Goal: Task Accomplishment & Management: Use online tool/utility

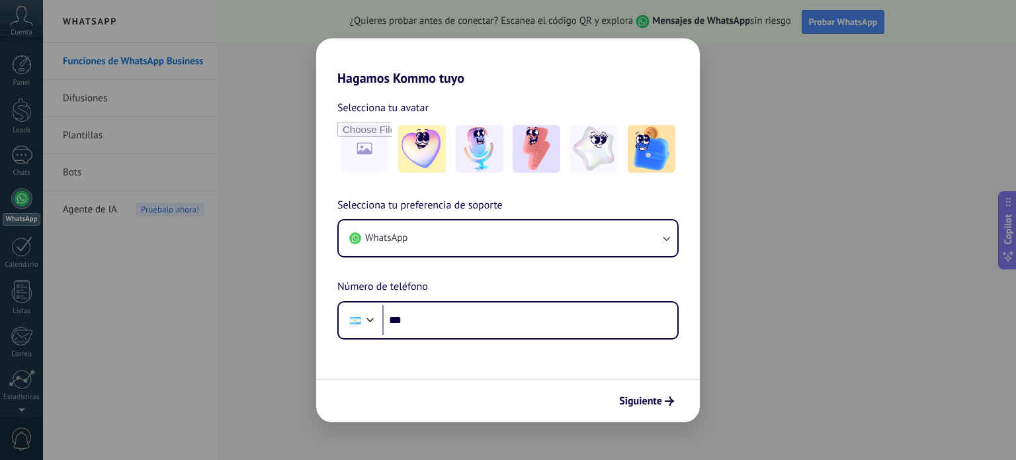
click at [754, 214] on div "Hagamos Kommo tuyo Selecciona tu avatar Selecciona tu preferencia de soporte Wh…" at bounding box center [508, 230] width 1016 height 460
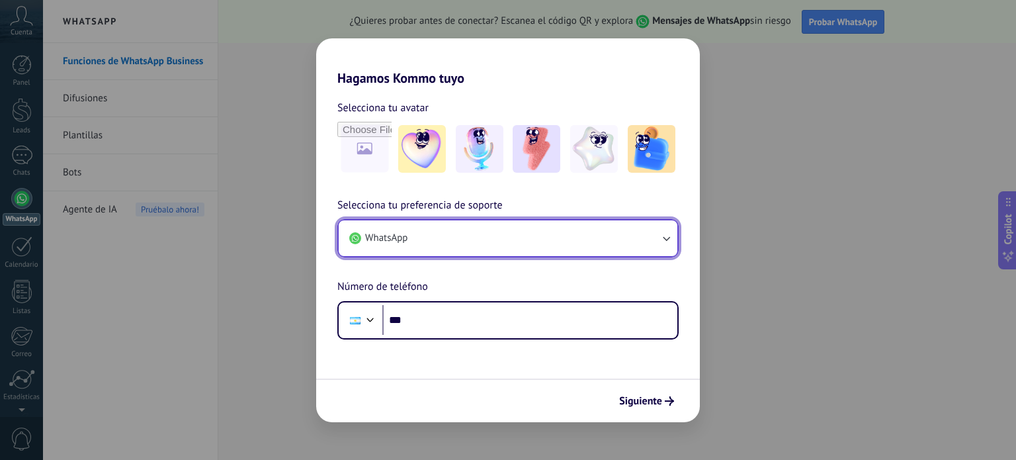
click at [473, 229] on button "WhatsApp" at bounding box center [508, 238] width 339 height 36
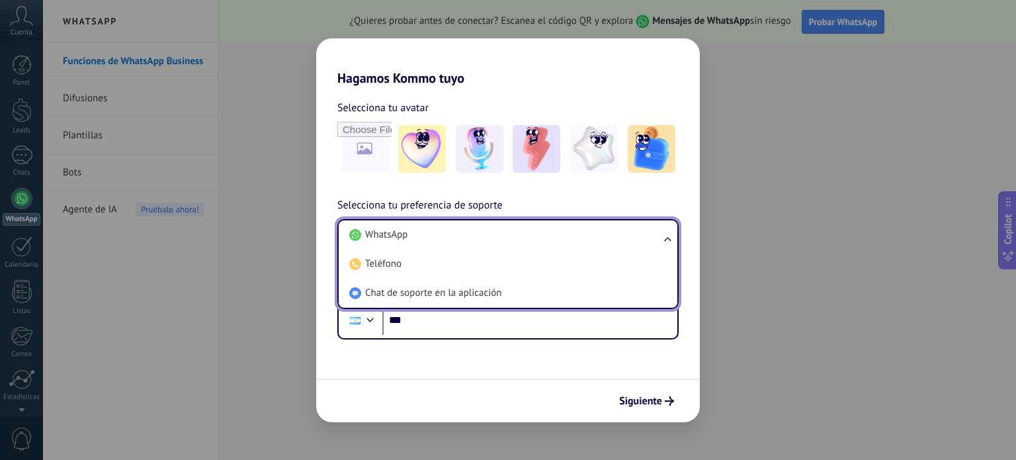
click at [473, 229] on li "WhatsApp" at bounding box center [505, 234] width 323 height 29
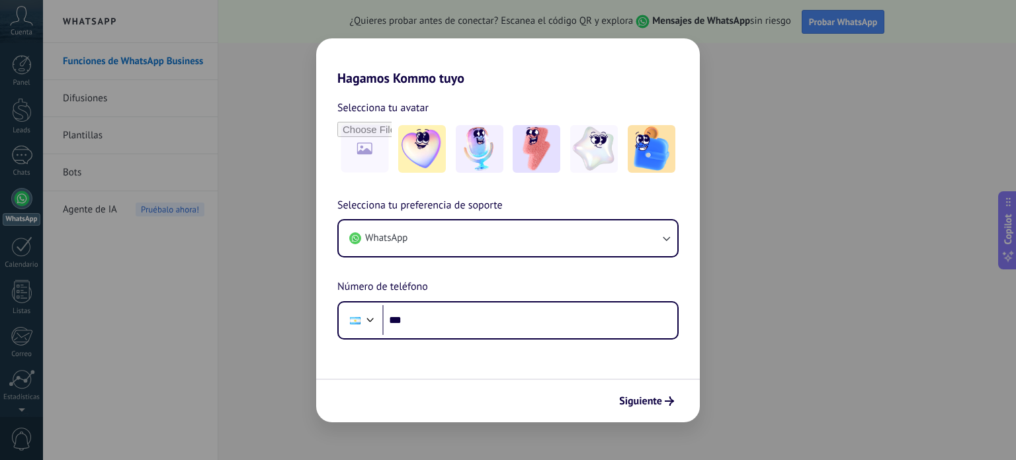
click at [508, 376] on form "Selecciona tu avatar Selecciona tu preferencia de soporte WhatsApp Número de te…" at bounding box center [508, 254] width 384 height 336
click at [648, 167] on img at bounding box center [652, 149] width 48 height 48
click at [777, 304] on div "Hagamos Kommo tuyo Selecciona tu avatar Restablecer Selecciona tu preferencia d…" at bounding box center [508, 230] width 1016 height 460
click at [640, 396] on span "Siguiente" at bounding box center [640, 400] width 43 height 9
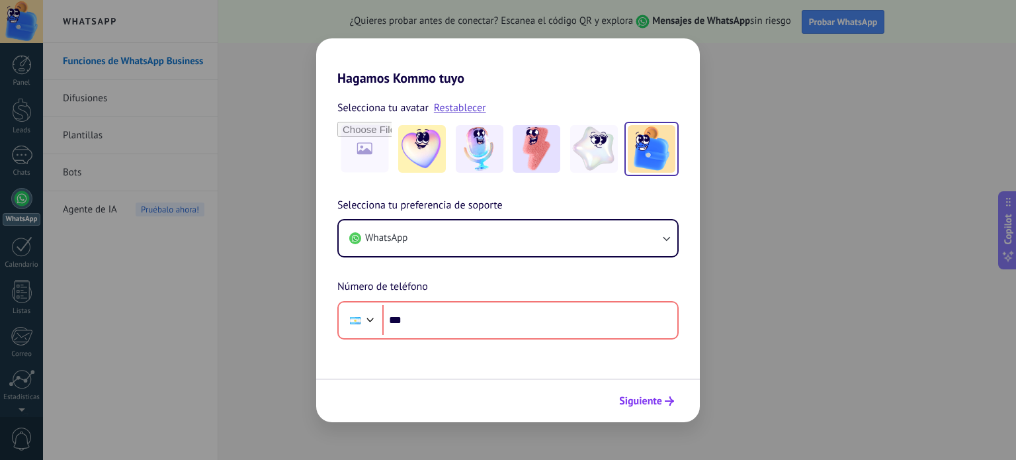
click at [640, 396] on span "Siguiente" at bounding box center [640, 400] width 43 height 9
click at [828, 174] on div "Hagamos Kommo tuyo Selecciona tu avatar Restablecer Selecciona tu preferencia d…" at bounding box center [508, 230] width 1016 height 460
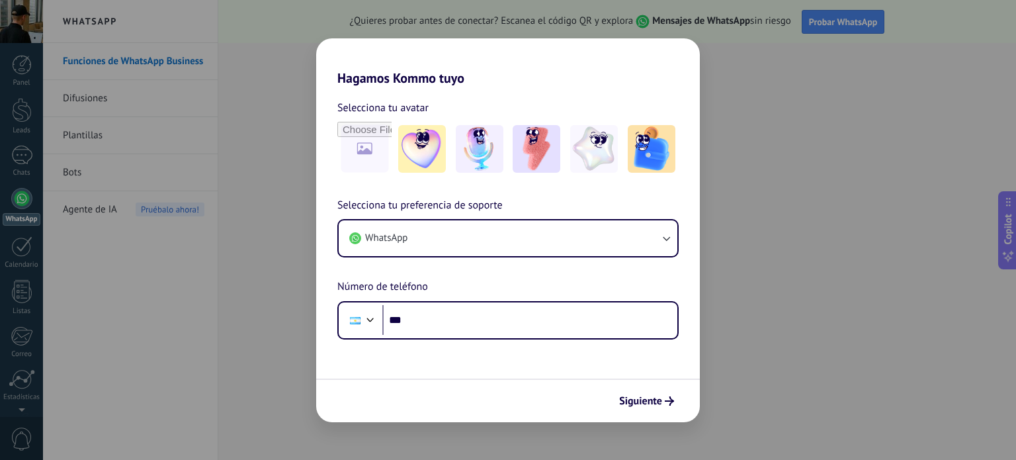
click at [233, 193] on div "Hagamos Kommo tuyo Selecciona tu avatar Selecciona tu preferencia de soporte Wh…" at bounding box center [508, 230] width 1016 height 460
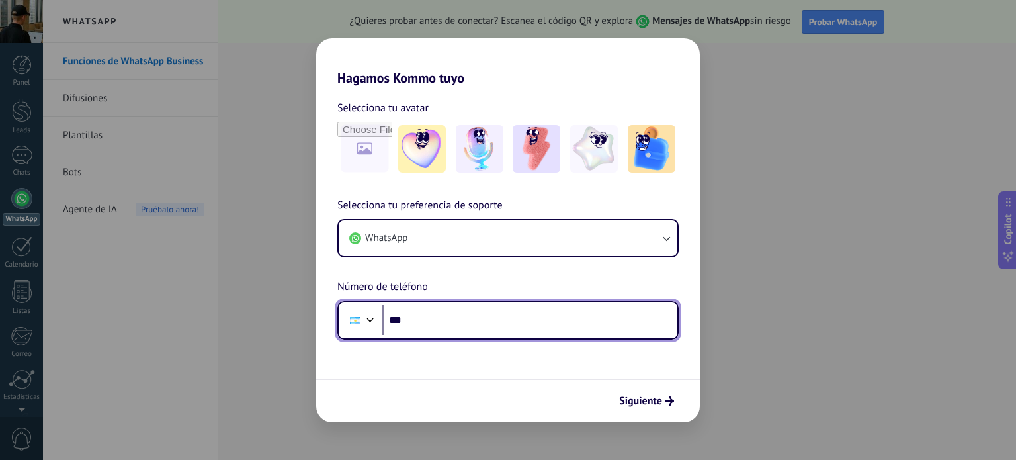
click at [479, 314] on input "***" at bounding box center [529, 320] width 295 height 30
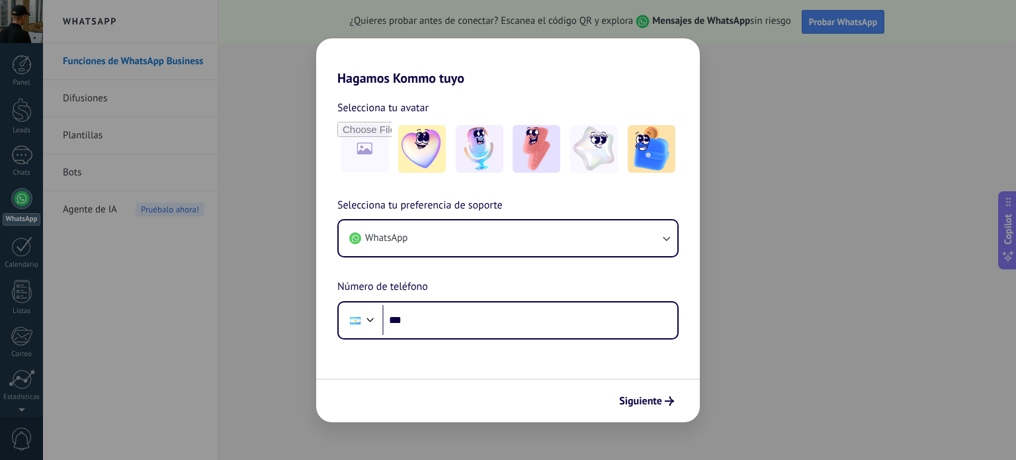
click at [579, 204] on div "Selecciona tu preferencia de soporte WhatsApp Número de teléfono Phone ***" at bounding box center [508, 268] width 384 height 142
click at [529, 201] on div "Selecciona tu preferencia de soporte WhatsApp Número de teléfono Phone ***" at bounding box center [508, 268] width 384 height 142
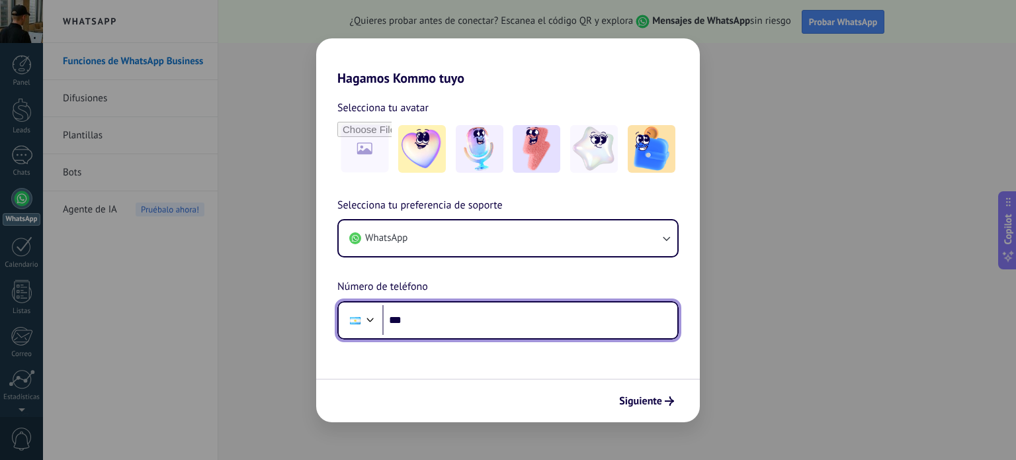
click at [534, 317] on input "***" at bounding box center [529, 320] width 295 height 30
type input "**********"
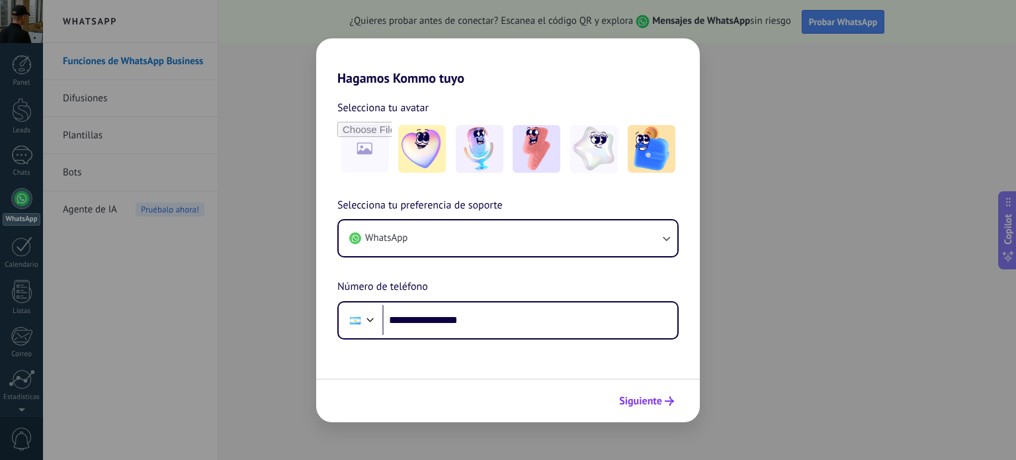
click at [643, 405] on span "Siguiente" at bounding box center [640, 400] width 43 height 9
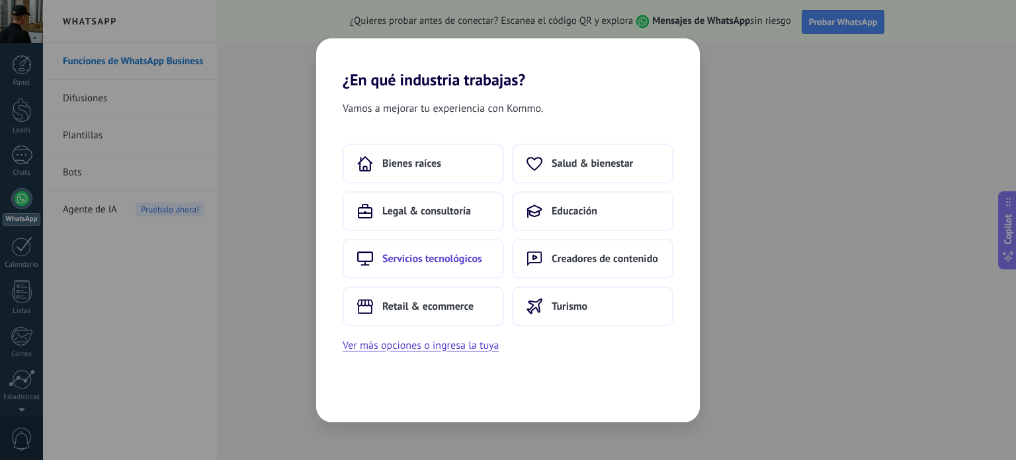
click at [436, 245] on button "Servicios tecnológicos" at bounding box center [423, 259] width 161 height 40
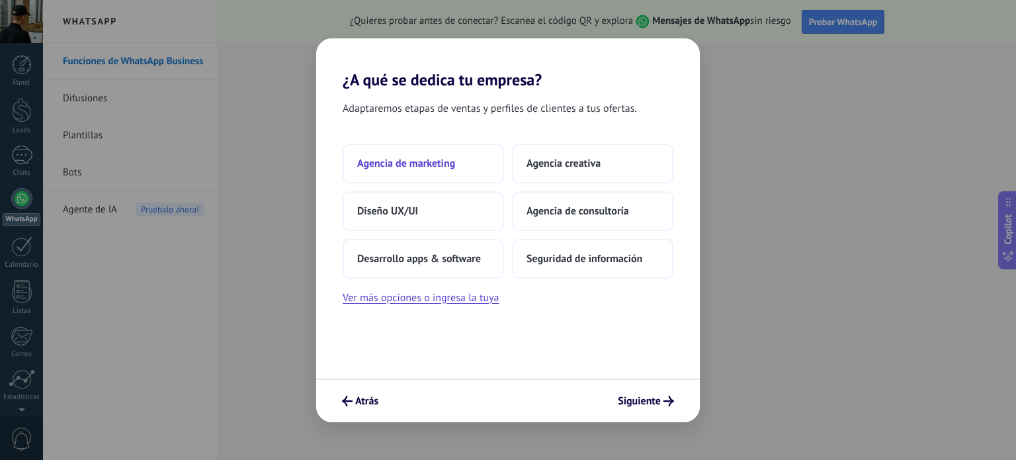
click at [442, 170] on button "Agencia de marketing" at bounding box center [423, 163] width 161 height 40
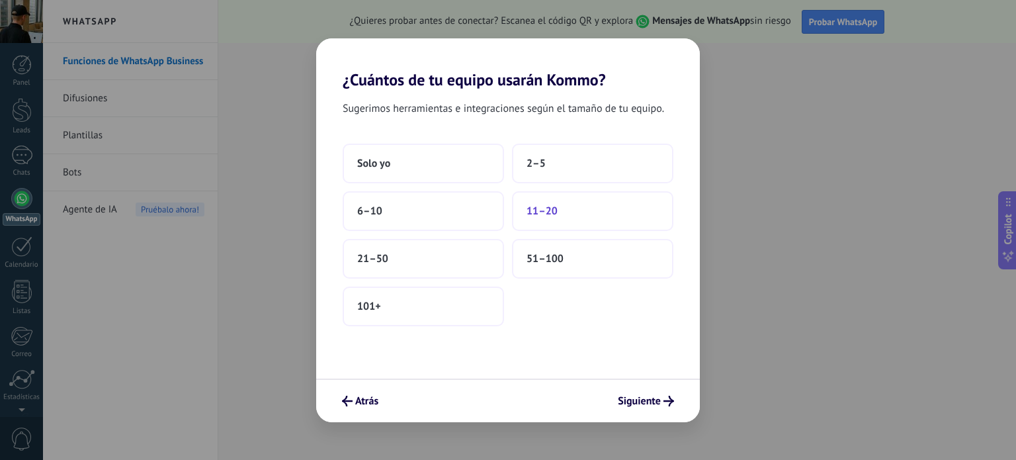
click at [526, 211] on span "11–20" at bounding box center [541, 210] width 31 height 13
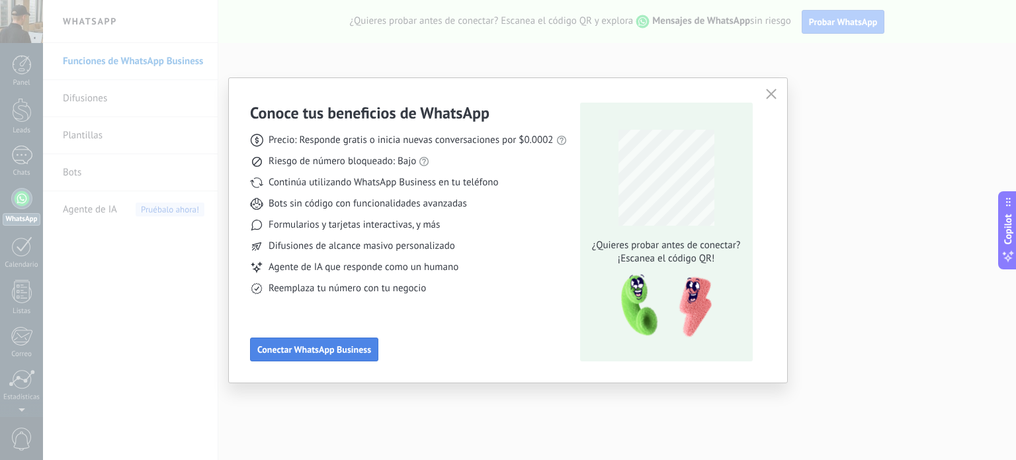
click at [306, 352] on span "Conectar WhatsApp Business" at bounding box center [314, 349] width 114 height 9
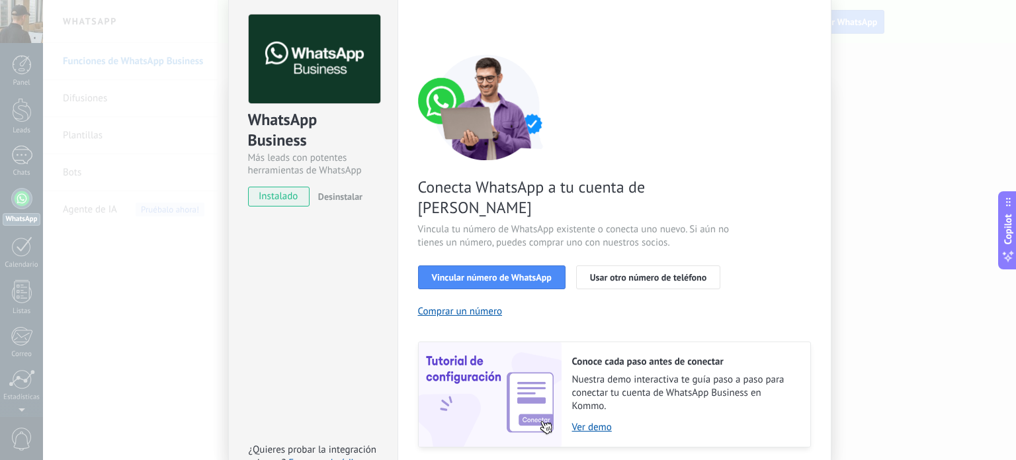
scroll to position [53, 0]
click at [479, 272] on span "Vincular número de WhatsApp" at bounding box center [492, 276] width 120 height 9
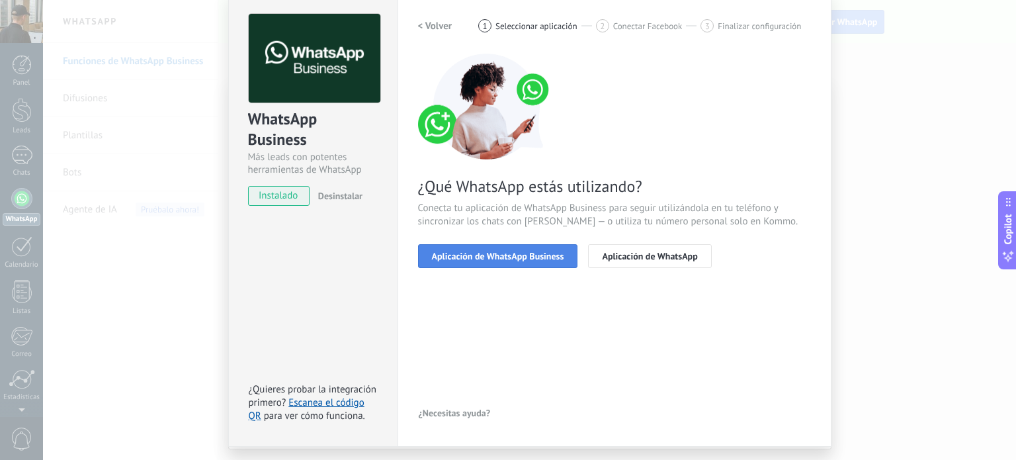
click at [537, 255] on span "Aplicación de WhatsApp Business" at bounding box center [498, 255] width 132 height 9
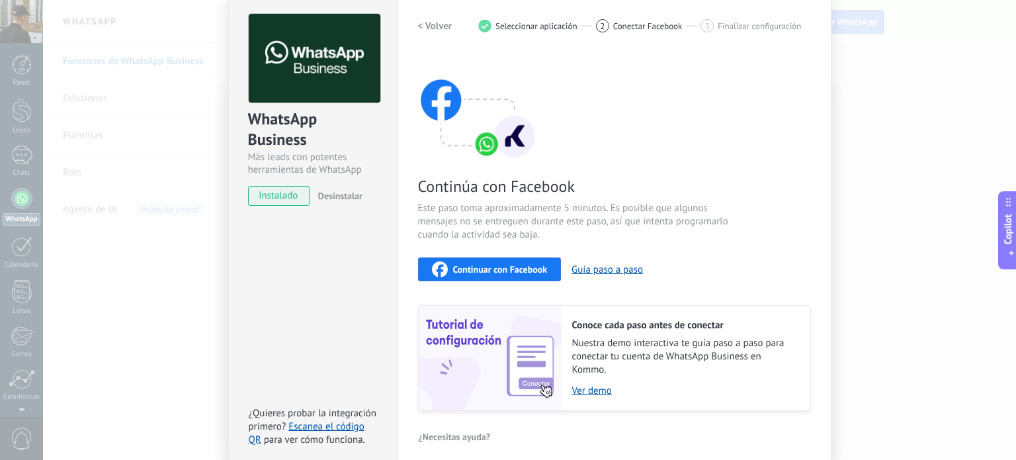
scroll to position [112, 0]
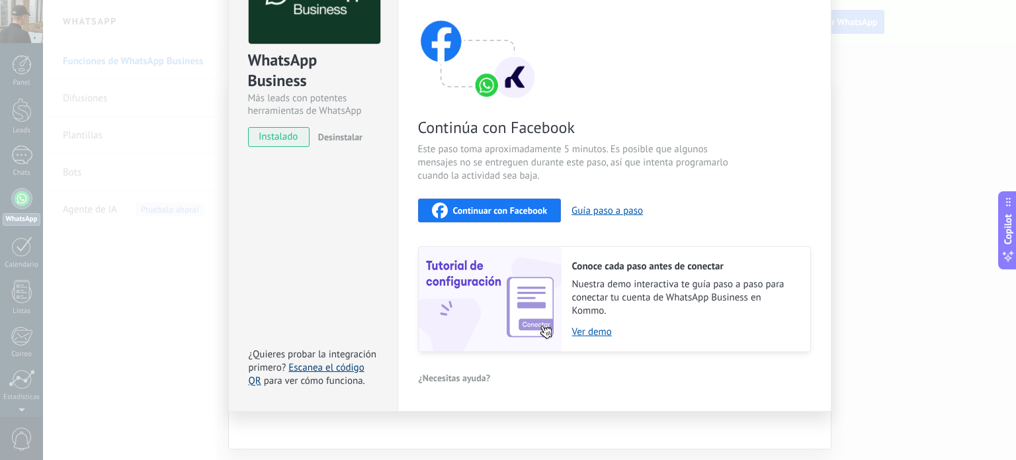
click at [344, 362] on link "Escanea el código QR" at bounding box center [307, 374] width 116 height 26
click at [336, 371] on link "Escanea el código QR" at bounding box center [307, 374] width 116 height 26
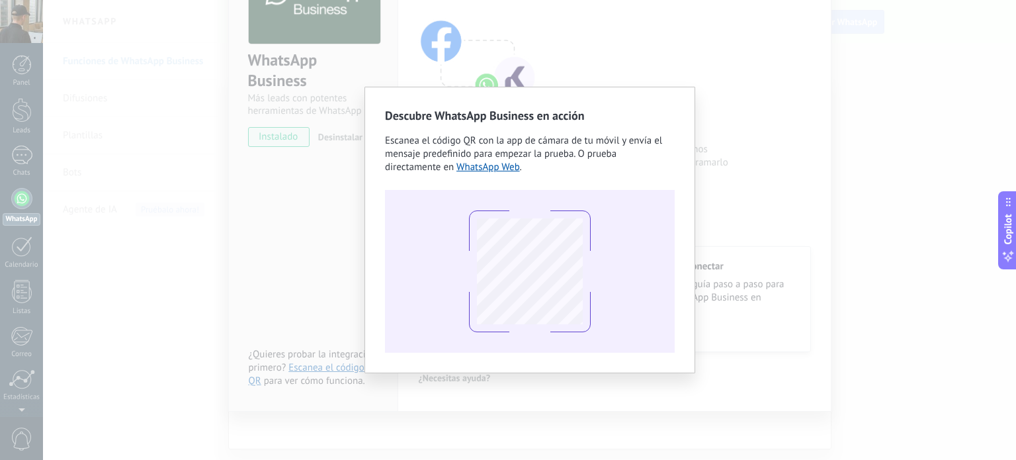
click at [344, 264] on div "Descubre WhatsApp Business en acción Escanea el código QR con la app [PERSON_NA…" at bounding box center [529, 230] width 973 height 460
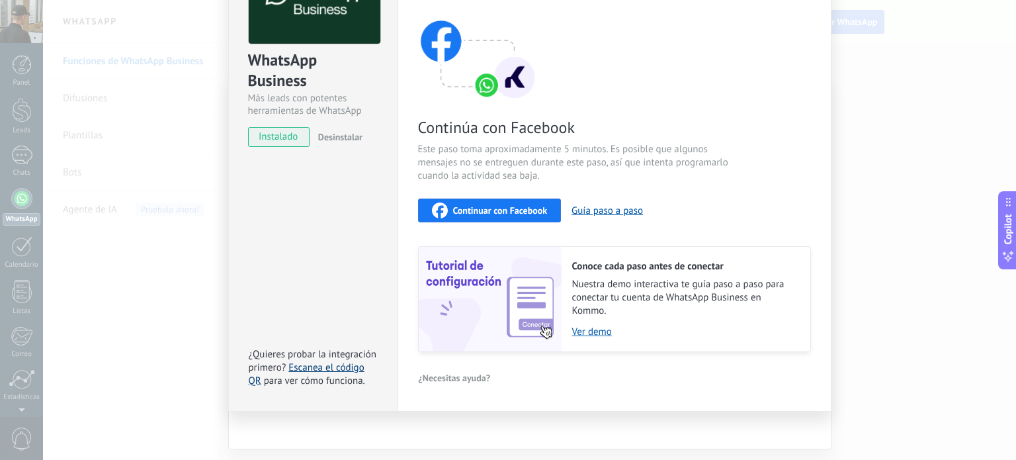
click at [345, 364] on link "Escanea el código QR" at bounding box center [307, 374] width 116 height 26
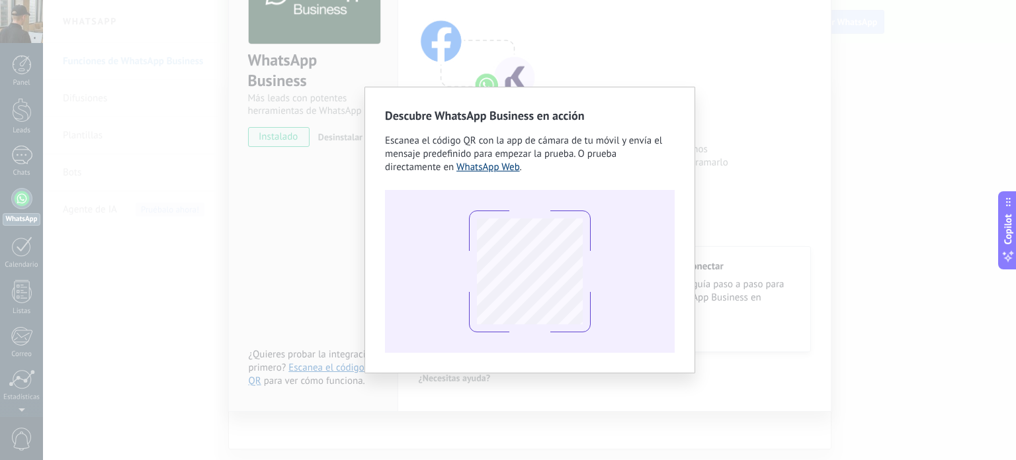
click at [495, 173] on link "WhatsApp Web" at bounding box center [487, 167] width 63 height 13
click at [685, 209] on div "Descubre WhatsApp Business en acción Escanea el código QR con la app [PERSON_NA…" at bounding box center [529, 230] width 331 height 286
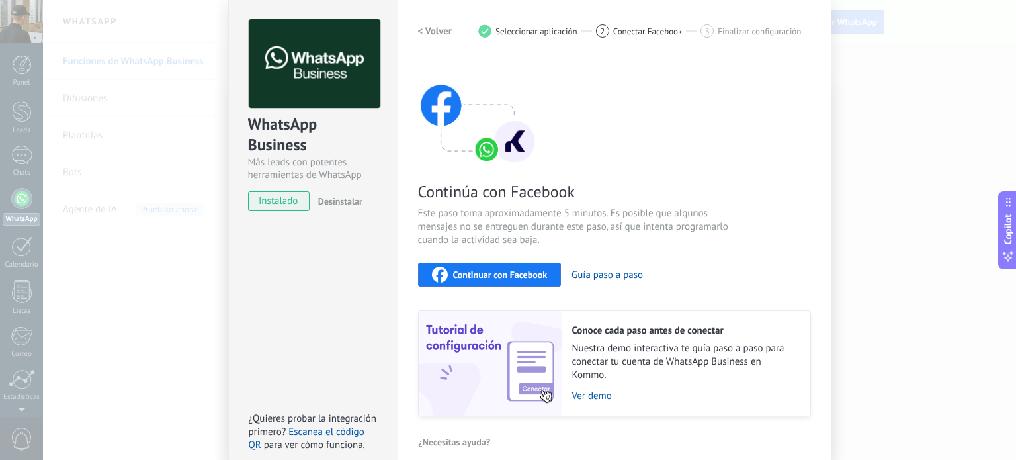
scroll to position [48, 0]
click at [270, 201] on span "instalado" at bounding box center [279, 201] width 60 height 20
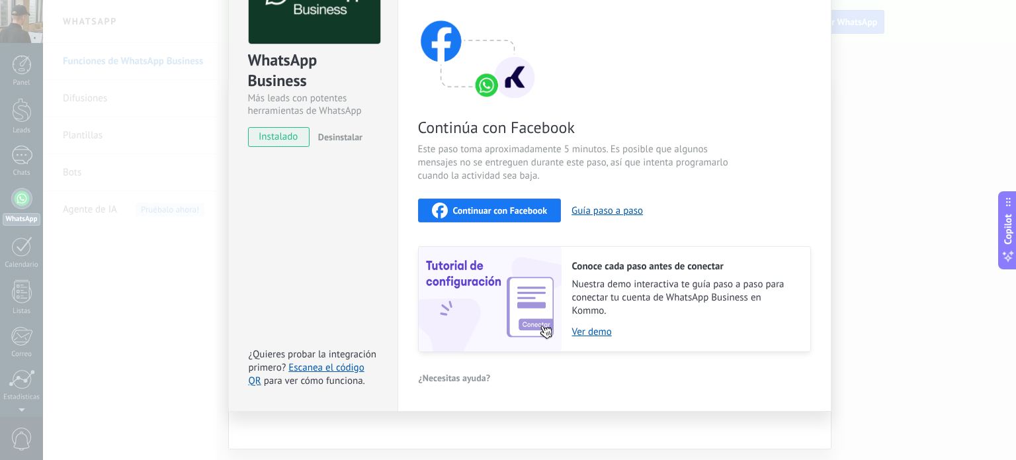
scroll to position [108, 0]
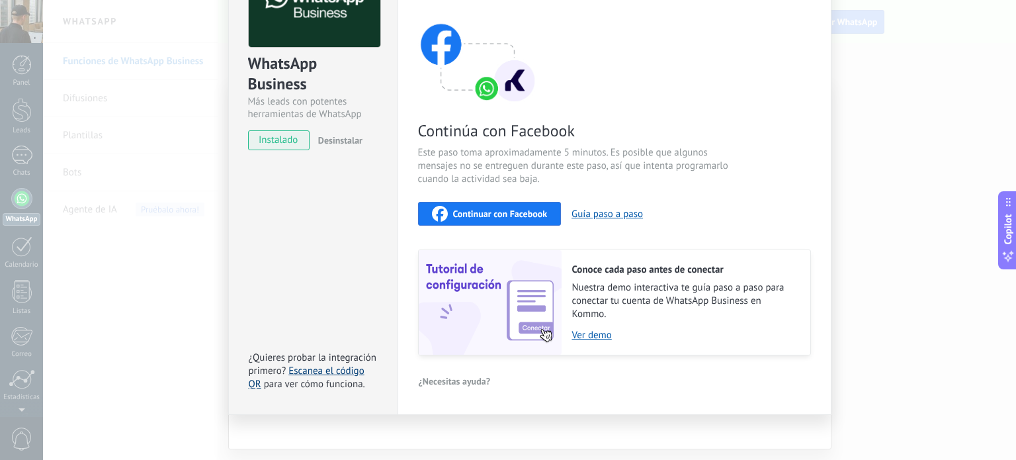
click at [314, 367] on link "Escanea el código QR" at bounding box center [307, 377] width 116 height 26
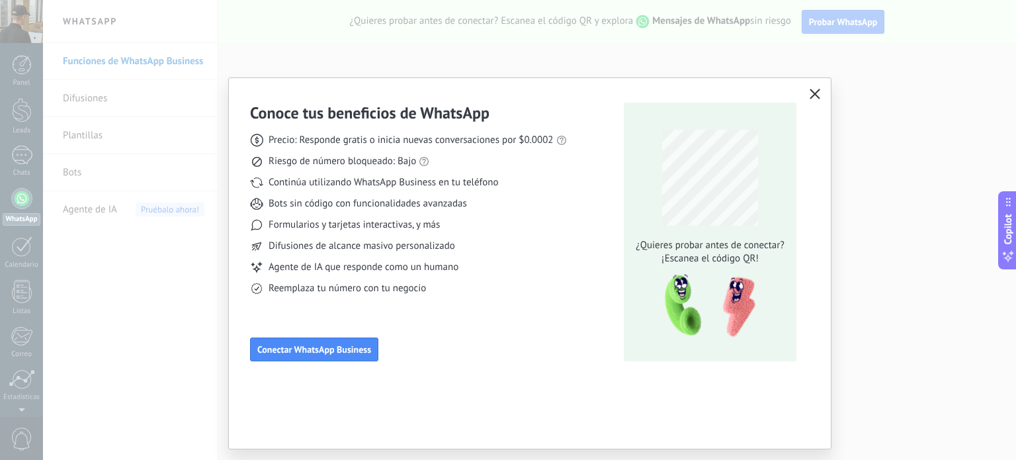
click at [814, 89] on icon "button" at bounding box center [814, 94] width 11 height 11
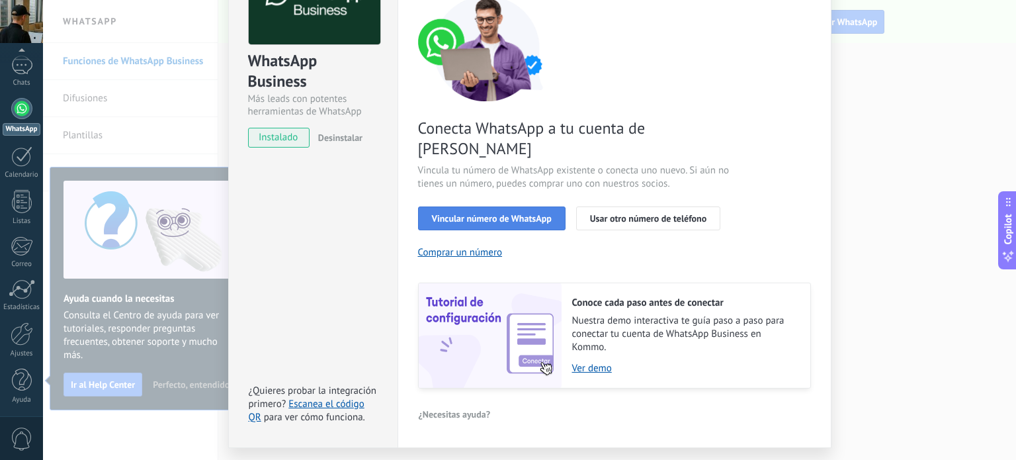
scroll to position [127, 0]
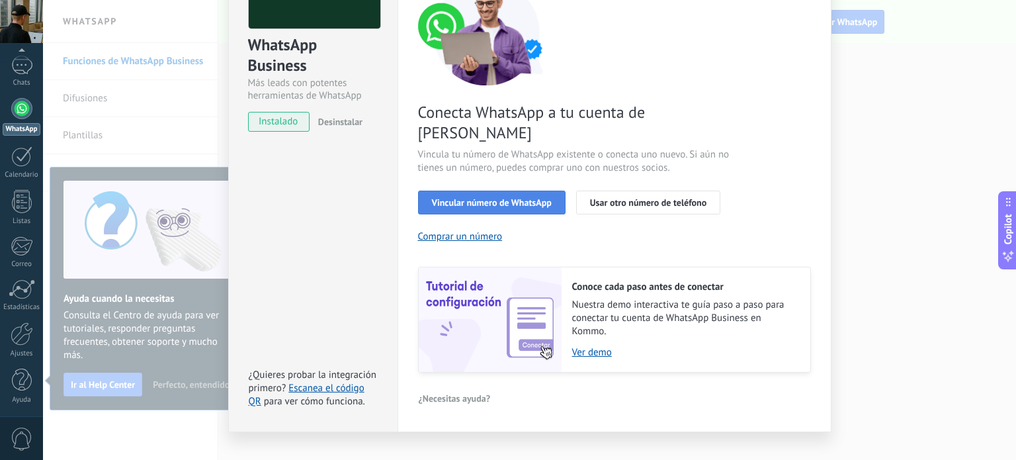
click at [488, 198] on span "Vincular número de WhatsApp" at bounding box center [492, 202] width 120 height 9
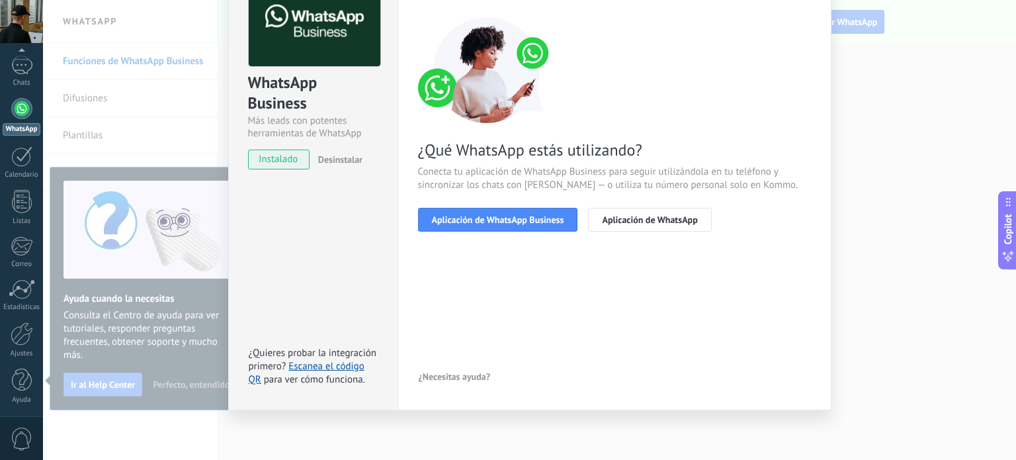
scroll to position [89, 0]
click at [668, 216] on span "Aplicación de WhatsApp" at bounding box center [649, 220] width 95 height 9
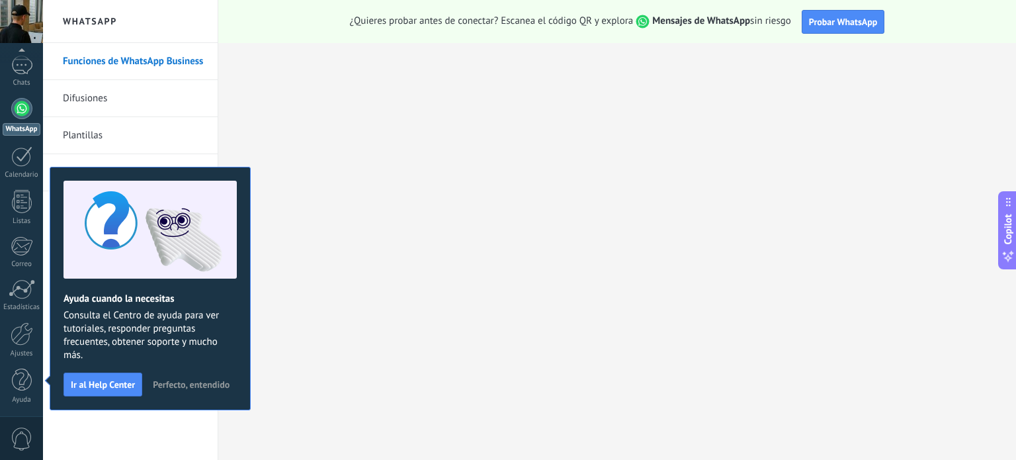
scroll to position [0, 0]
click at [831, 16] on span "Probar WhatsApp" at bounding box center [843, 22] width 69 height 12
click at [176, 380] on span "Perfecto, entendido" at bounding box center [191, 384] width 77 height 9
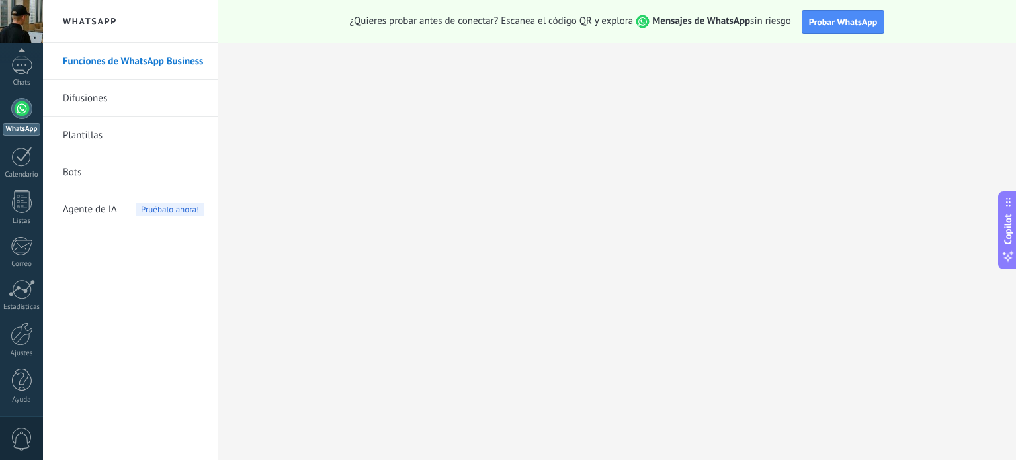
click at [28, 124] on div "WhatsApp" at bounding box center [22, 129] width 38 height 13
click at [760, 20] on span "¿Quieres probar antes de conectar? Escanea el código QR y explora Mensajes de W…" at bounding box center [570, 22] width 441 height 14
click at [637, 40] on div "¿Quieres probar antes de conectar? Escanea el código QR y explora Mensajes de W…" at bounding box center [616, 21] width 797 height 43
click at [29, 114] on div at bounding box center [22, 110] width 20 height 24
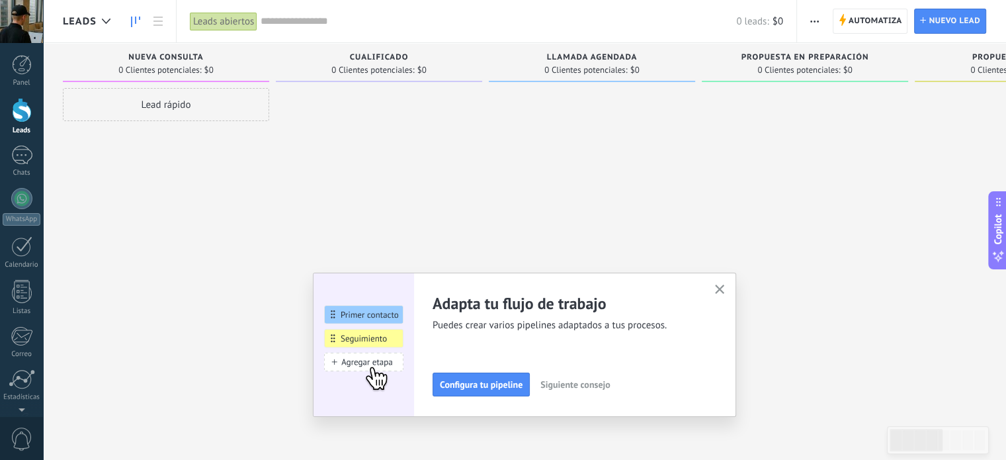
click at [722, 289] on icon "button" at bounding box center [720, 289] width 10 height 10
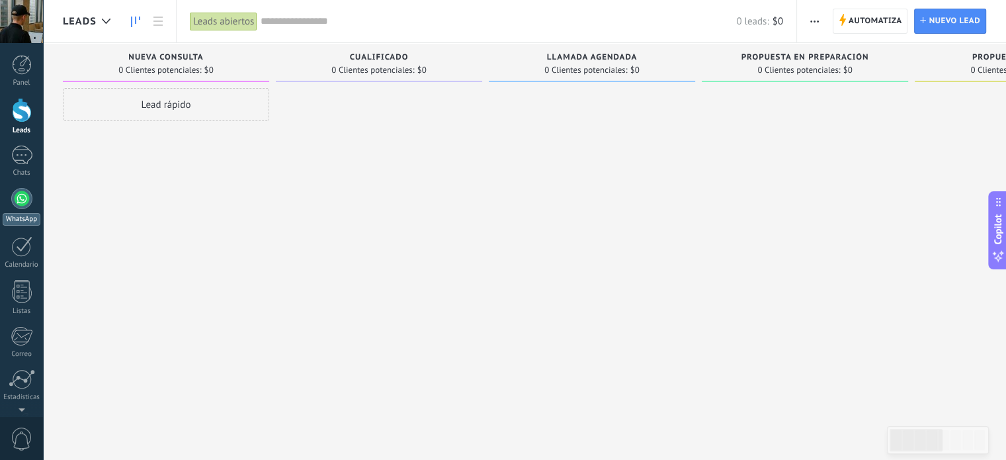
click at [7, 208] on link "WhatsApp" at bounding box center [21, 207] width 43 height 38
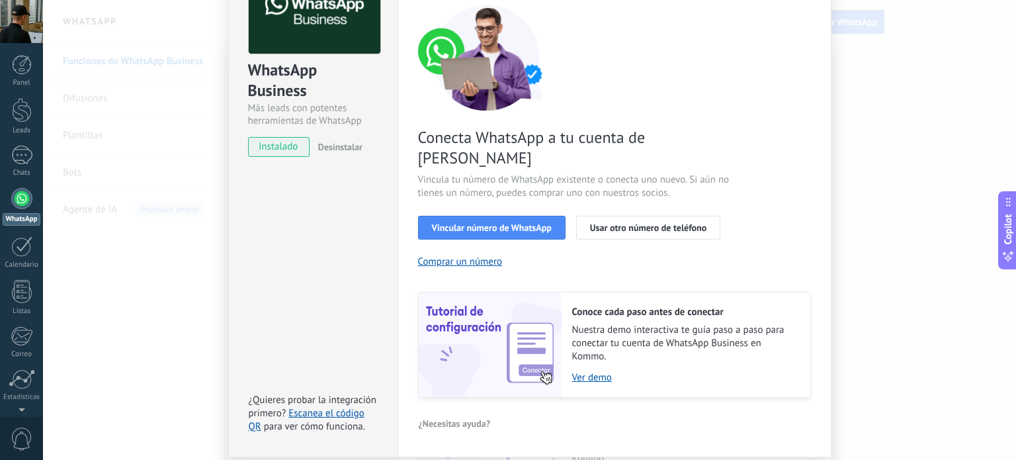
scroll to position [103, 0]
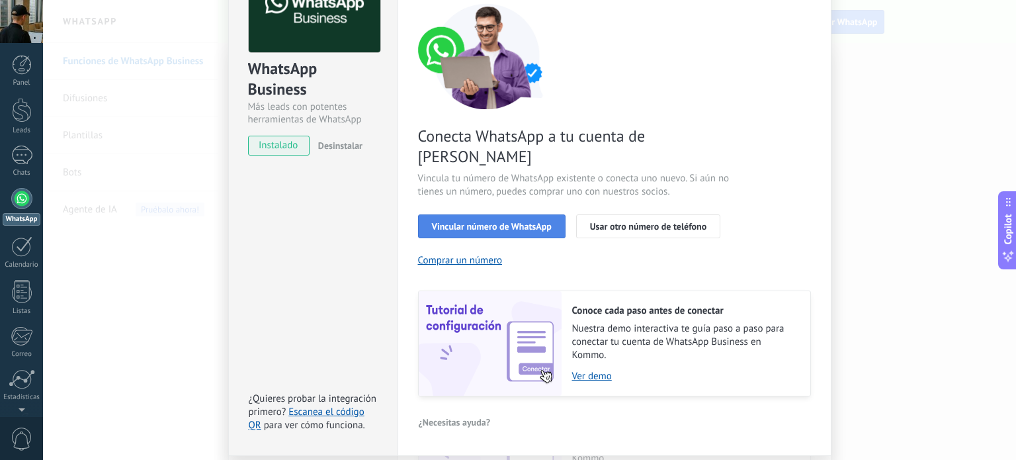
click at [533, 214] on button "Vincular número de WhatsApp" at bounding box center [491, 226] width 147 height 24
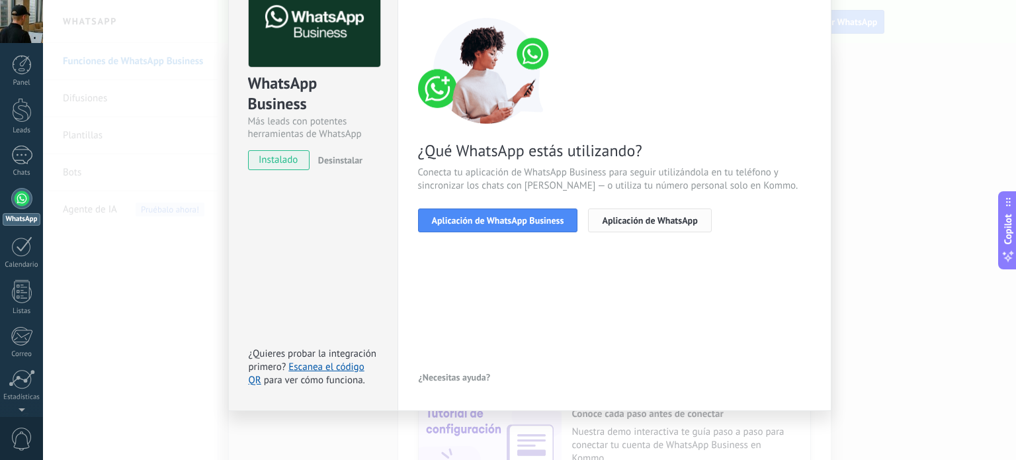
click at [629, 216] on span "Aplicación de WhatsApp" at bounding box center [649, 220] width 95 height 9
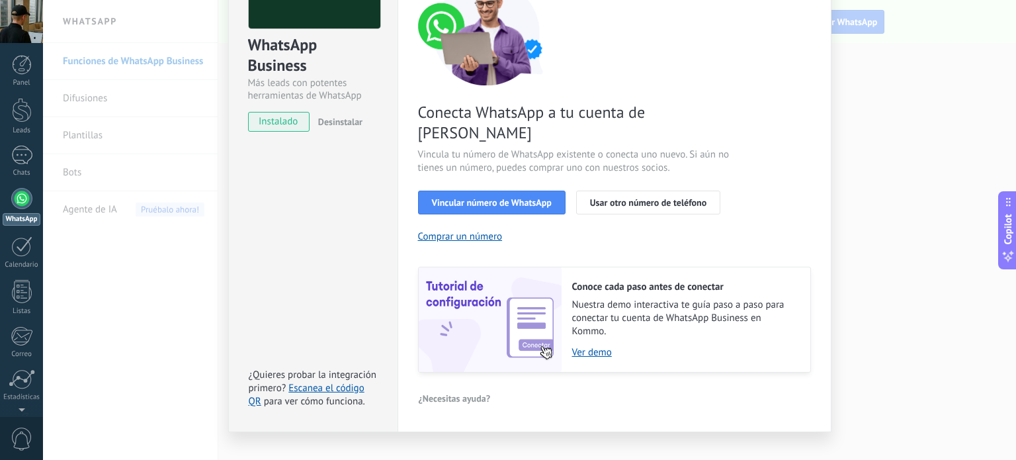
scroll to position [0, 0]
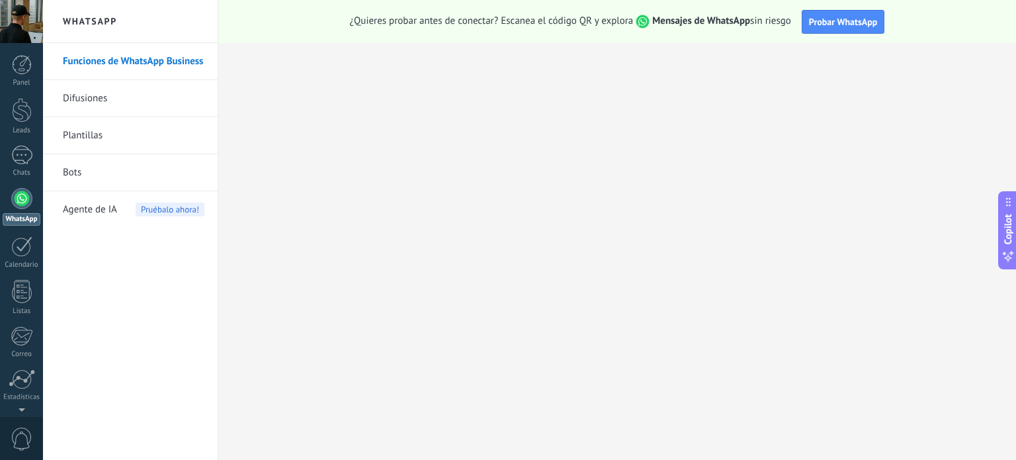
click at [156, 253] on div "Funciones de WhatsApp Business Difusiones Plantillas Bots Agente de IA Pruébalo…" at bounding box center [130, 251] width 175 height 417
click at [14, 199] on div at bounding box center [21, 198] width 21 height 21
click at [138, 99] on link "Difusiones" at bounding box center [134, 98] width 142 height 37
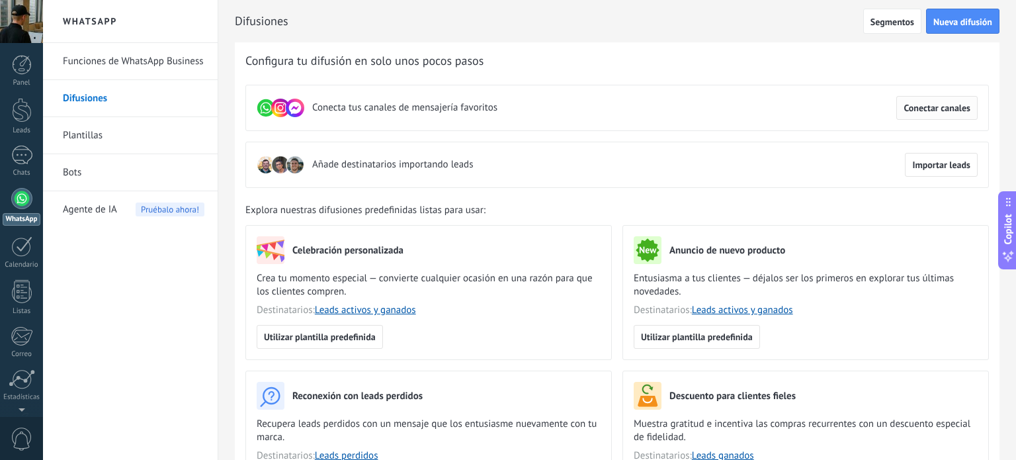
click at [916, 110] on span "Conectar canales" at bounding box center [936, 107] width 67 height 9
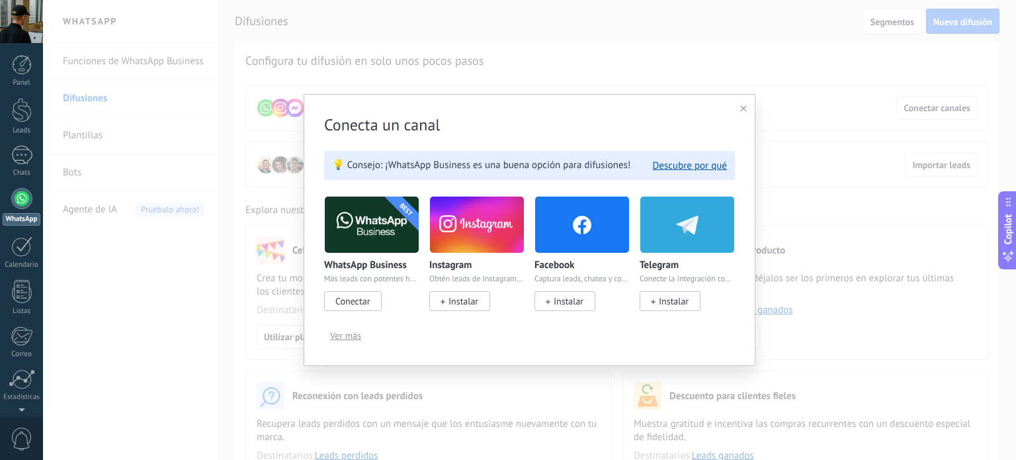
click at [346, 296] on span "Conectar" at bounding box center [352, 301] width 34 height 12
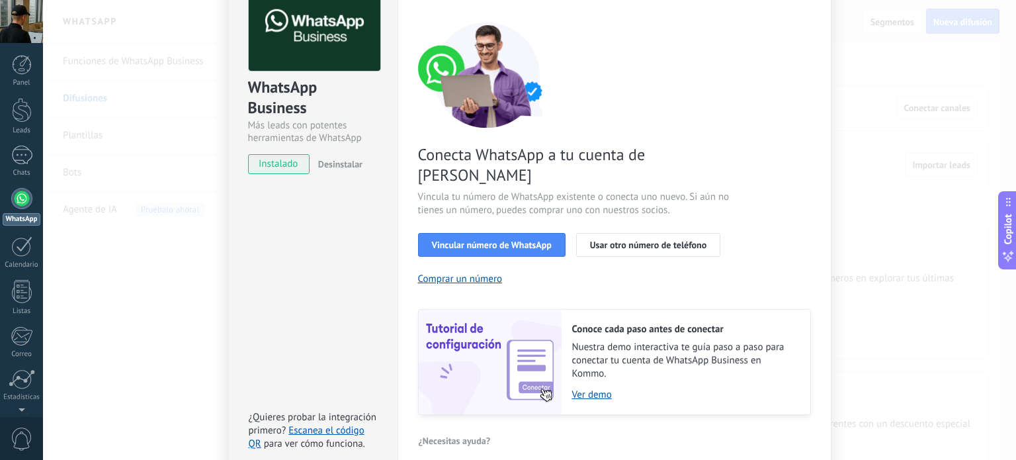
scroll to position [85, 0]
click at [323, 424] on link "Escanea el código QR" at bounding box center [307, 437] width 116 height 26
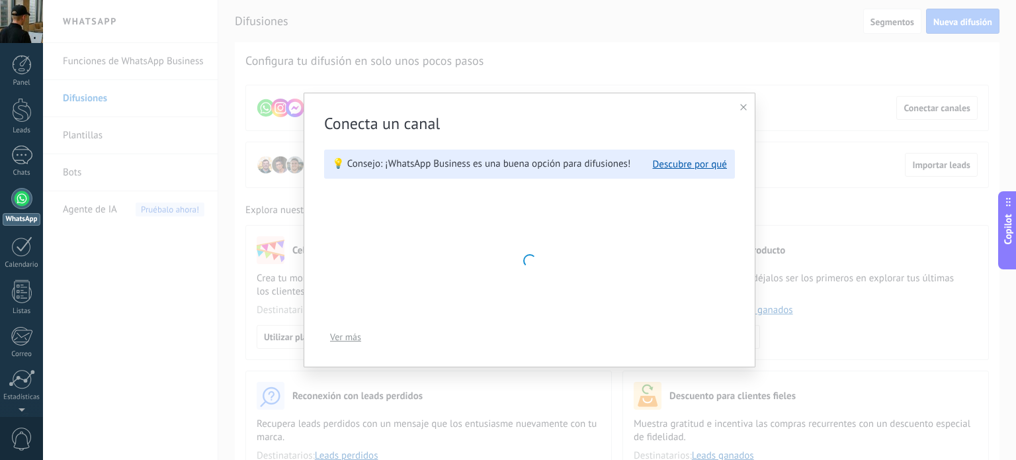
scroll to position [0, 0]
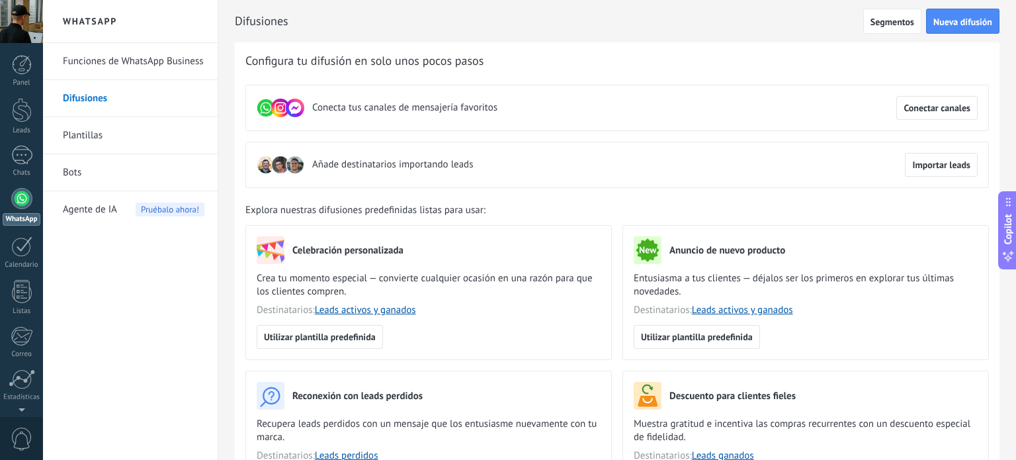
click at [91, 189] on link "Bots" at bounding box center [134, 172] width 142 height 37
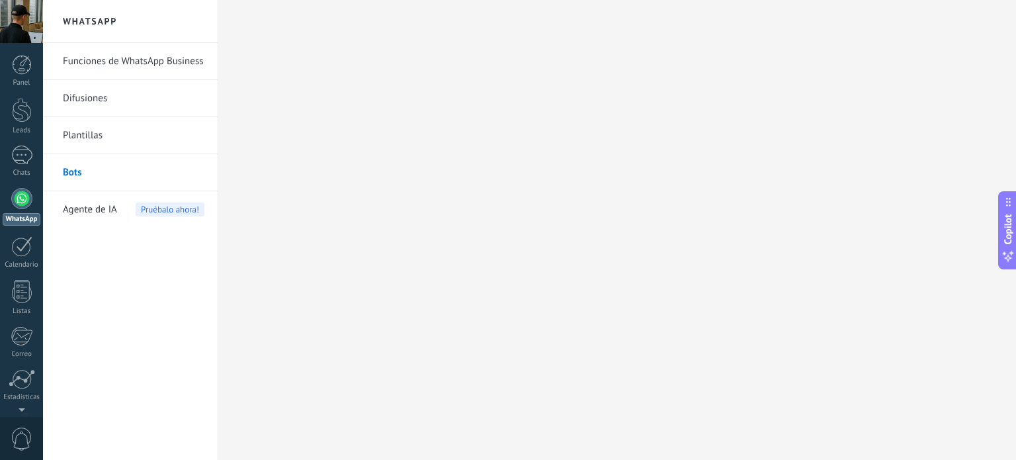
click at [109, 208] on span "Agente de IA" at bounding box center [90, 209] width 54 height 37
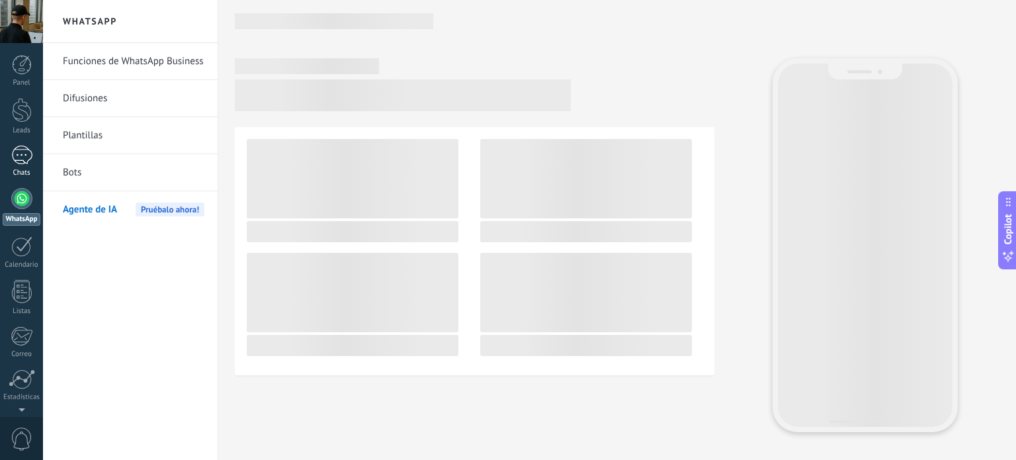
click at [23, 153] on div at bounding box center [21, 154] width 21 height 19
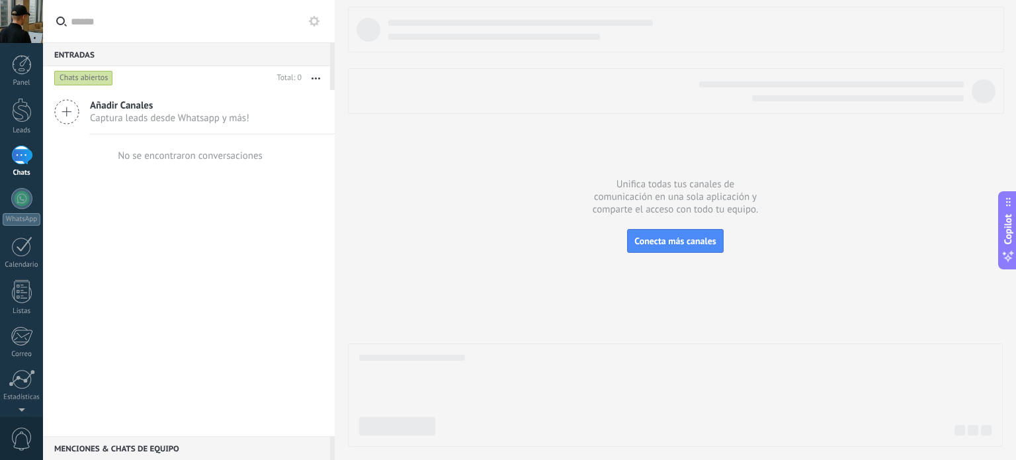
click at [227, 110] on span "Añadir Canales" at bounding box center [169, 105] width 159 height 13
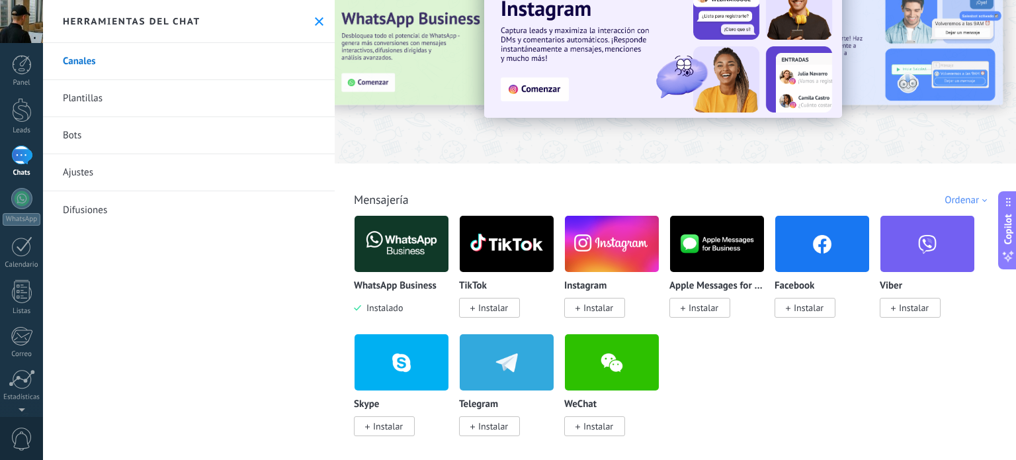
scroll to position [57, 0]
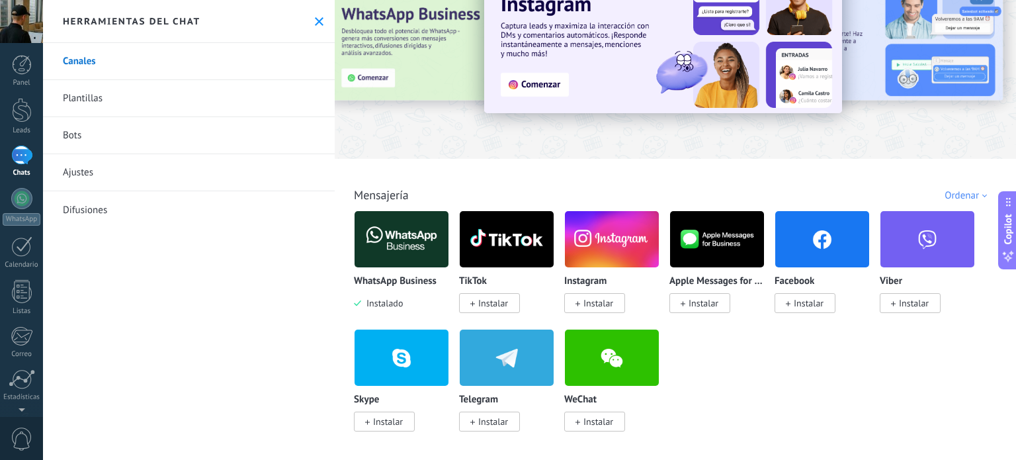
click at [399, 272] on div "WhatsApp Business Instalado" at bounding box center [401, 259] width 95 height 99
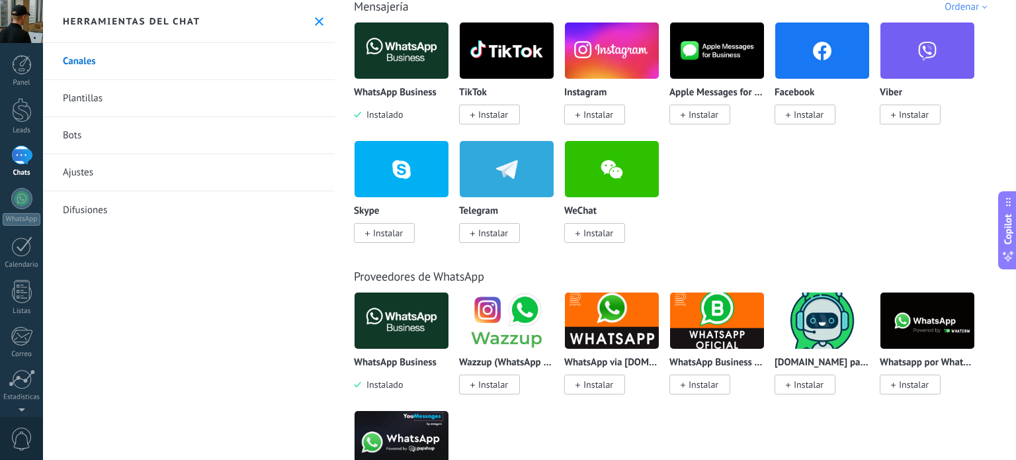
scroll to position [266, 0]
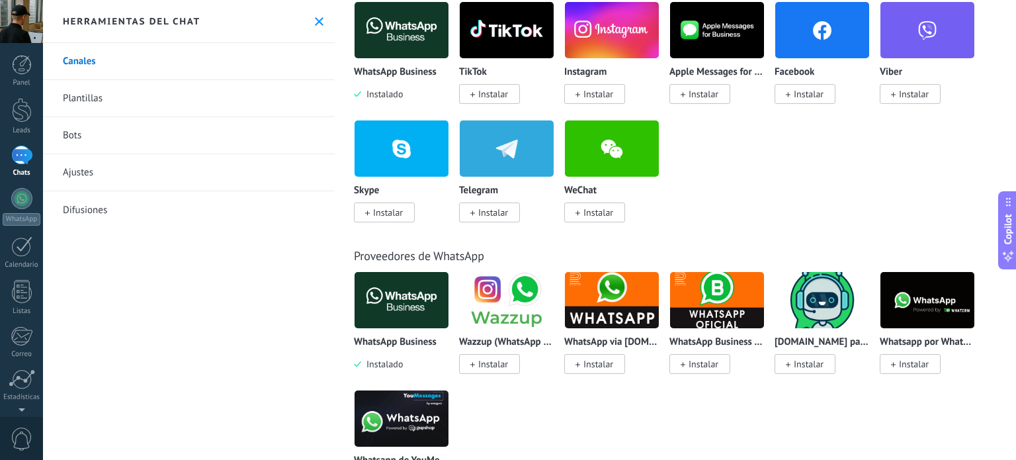
click at [28, 164] on div at bounding box center [21, 154] width 21 height 19
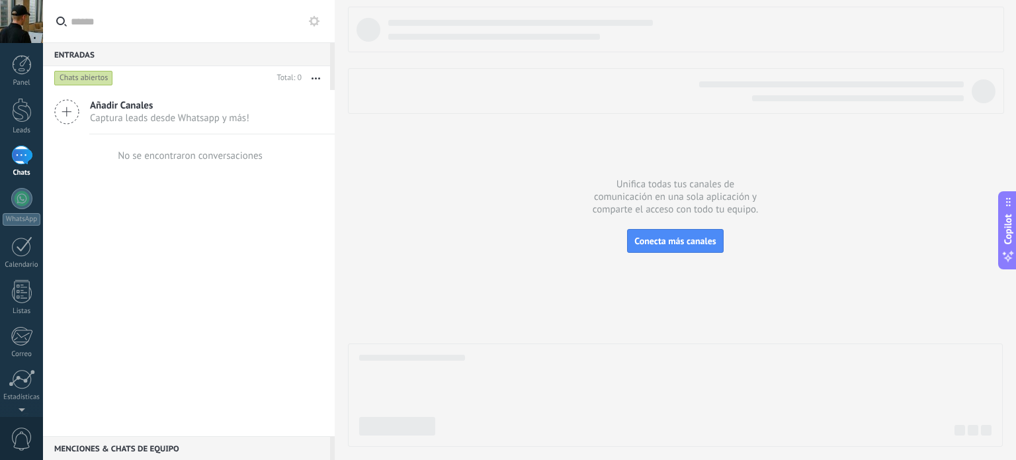
click at [180, 115] on span "Captura leads desde Whatsapp y más!" at bounding box center [169, 118] width 159 height 13
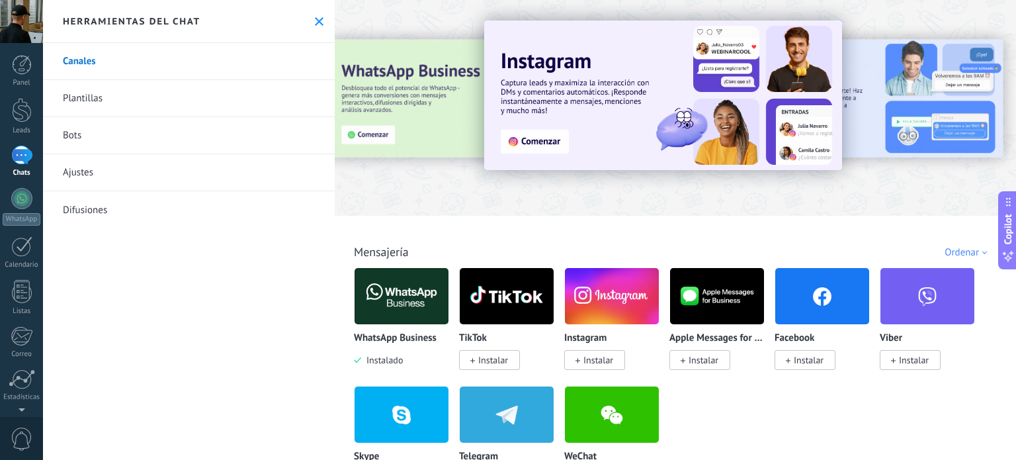
click at [444, 117] on div at bounding box center [351, 107] width 290 height 119
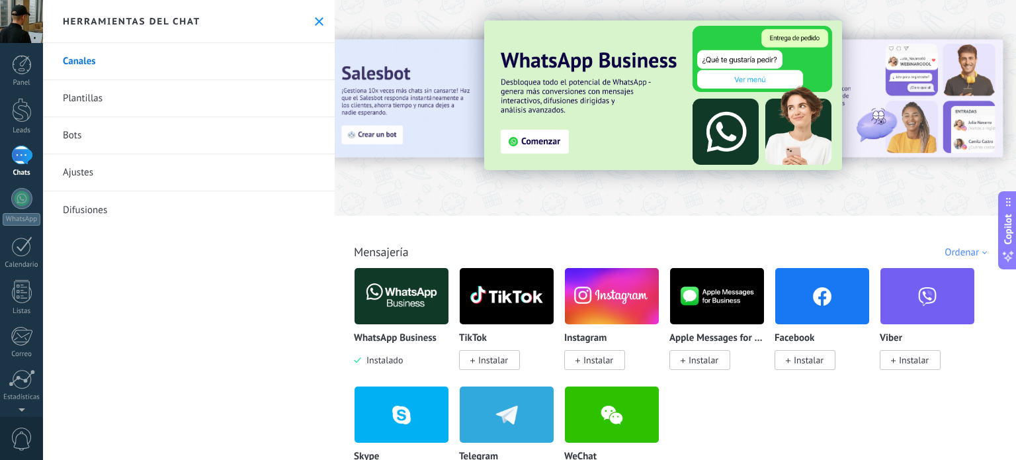
click at [627, 122] on img at bounding box center [663, 94] width 358 height 149
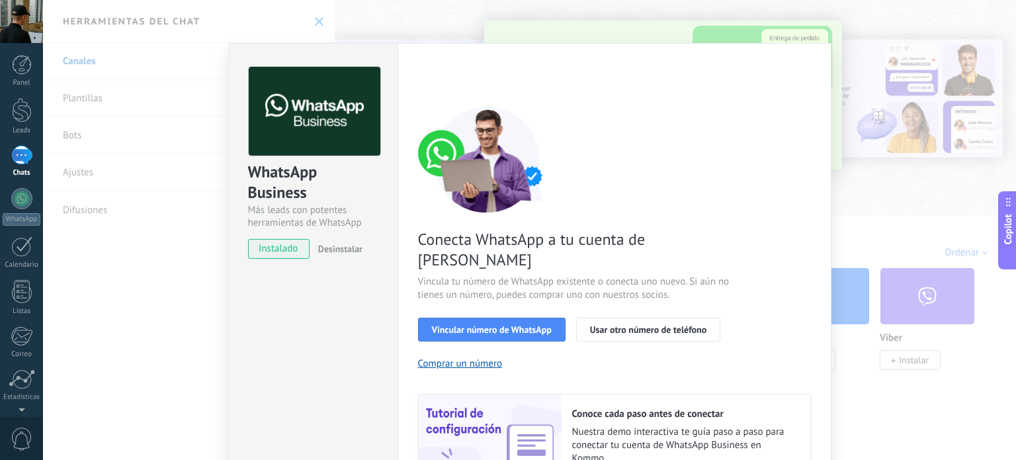
click at [530, 143] on img at bounding box center [487, 159] width 139 height 106
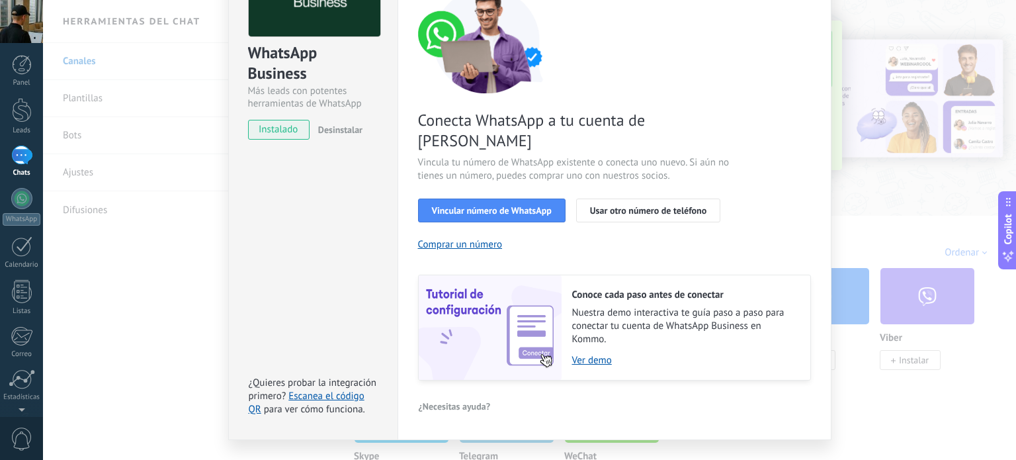
scroll to position [127, 0]
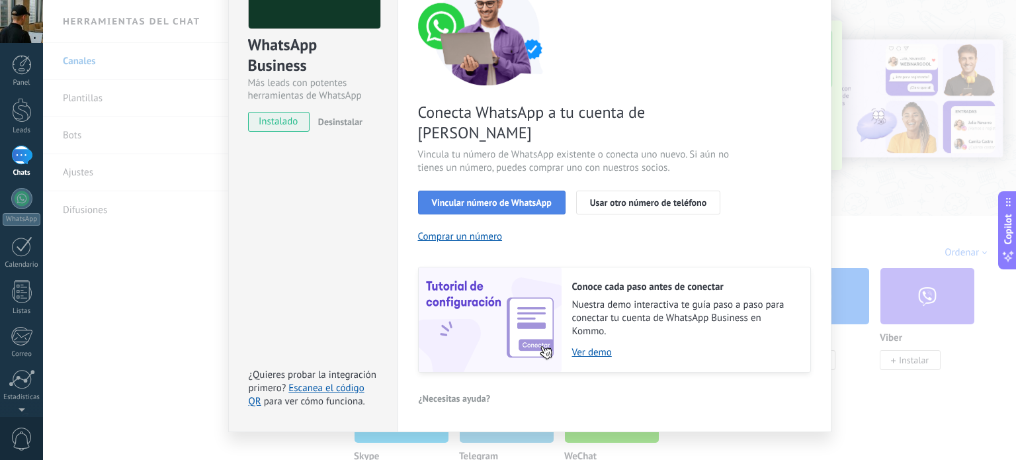
click at [501, 198] on span "Vincular número de WhatsApp" at bounding box center [492, 202] width 120 height 9
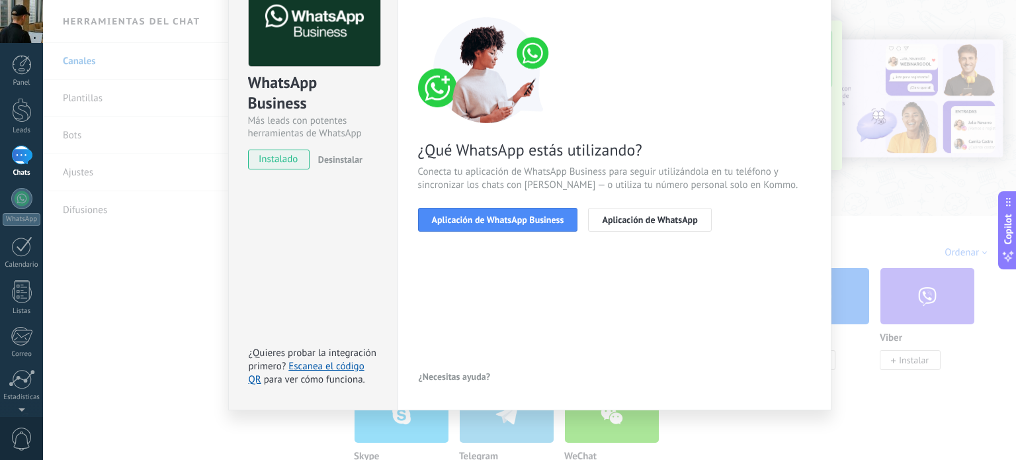
scroll to position [89, 0]
click at [544, 212] on button "Aplicación de WhatsApp Business" at bounding box center [498, 220] width 160 height 24
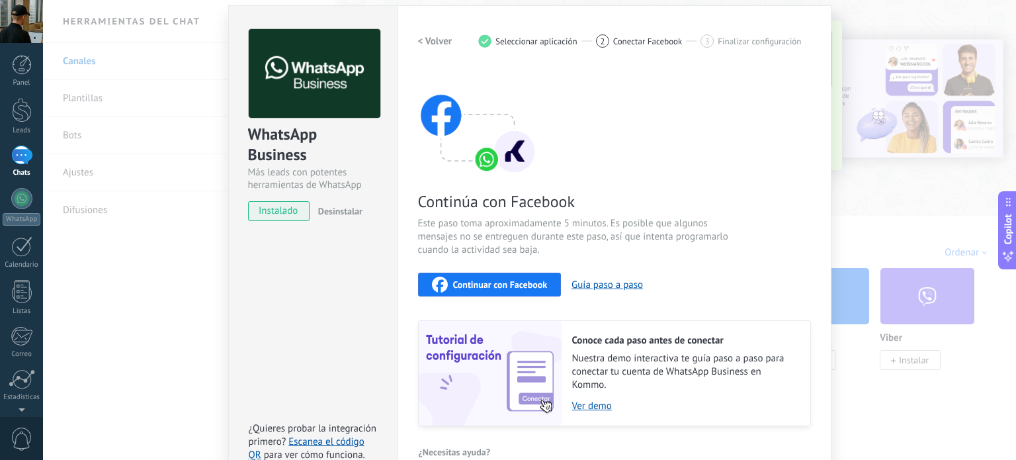
scroll to position [34, 0]
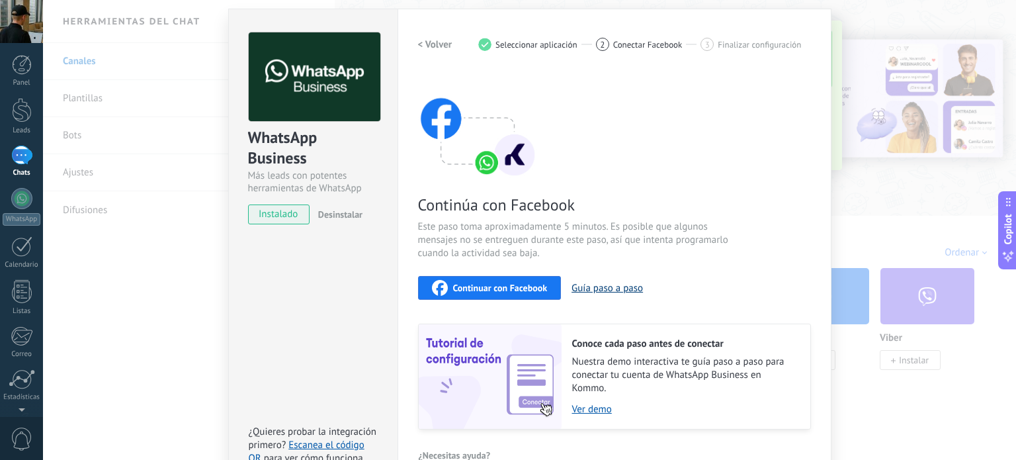
click at [604, 283] on button "Guía paso a paso" at bounding box center [606, 288] width 71 height 13
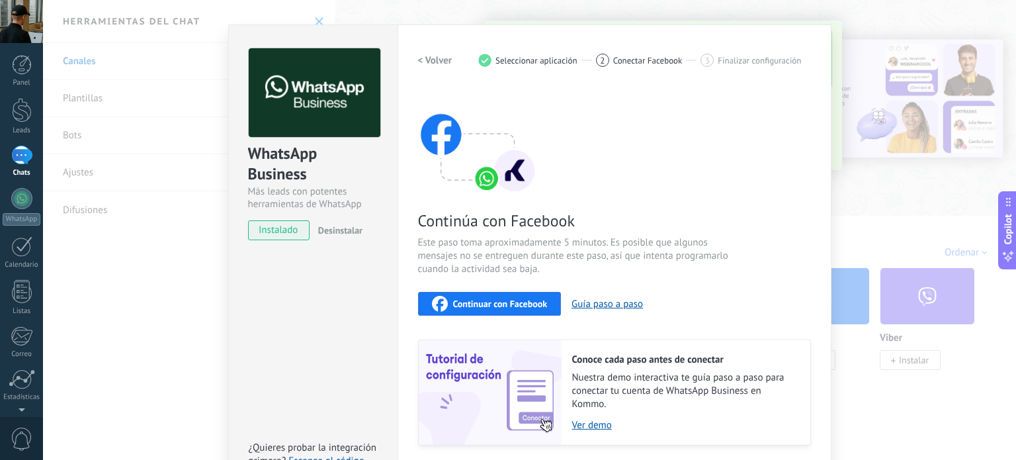
scroll to position [0, 0]
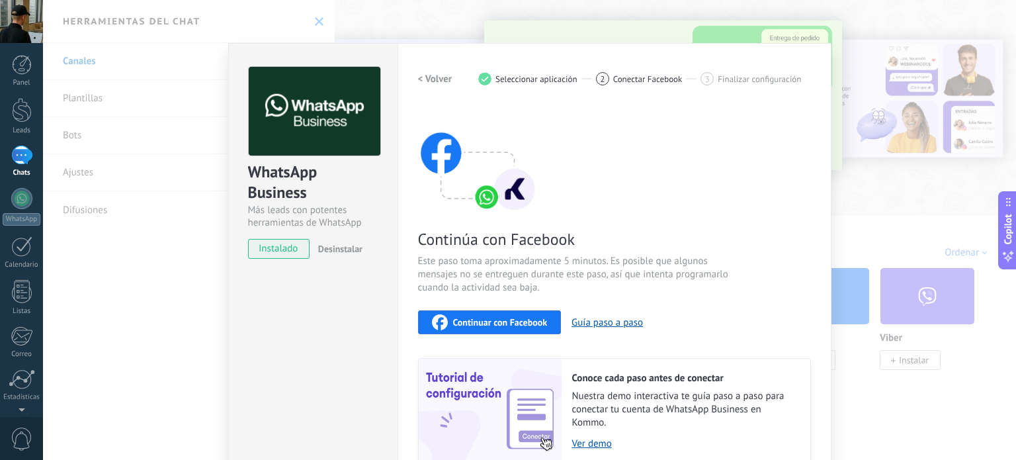
click at [531, 79] on span "Seleccionar aplicación" at bounding box center [536, 79] width 82 height 10
click at [421, 69] on button "< Volver" at bounding box center [435, 79] width 34 height 24
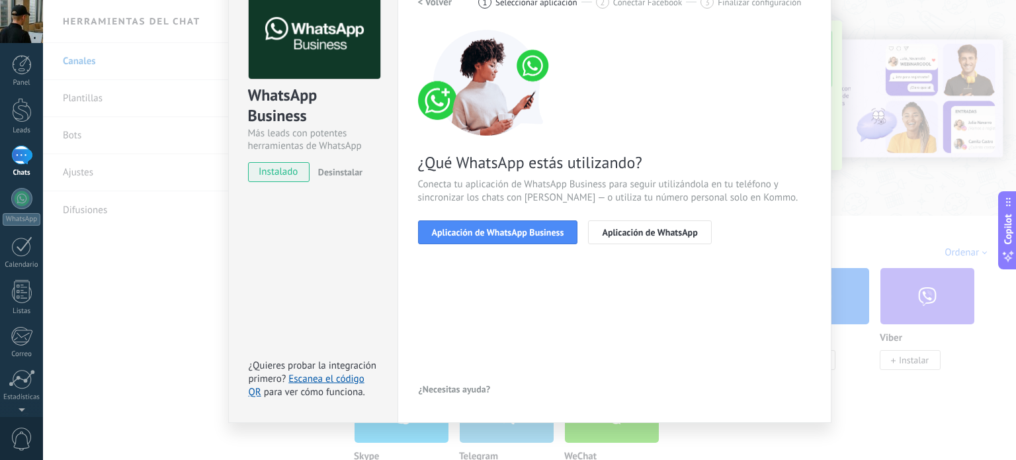
scroll to position [79, 0]
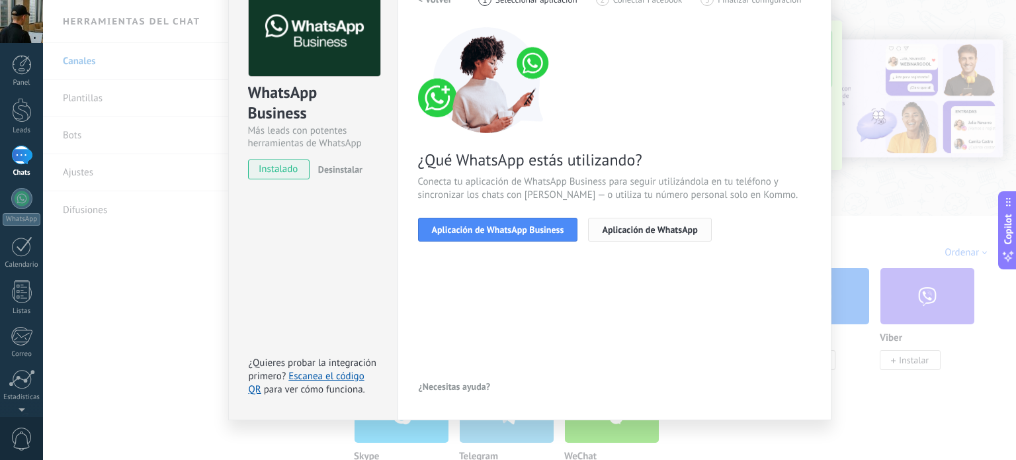
click at [648, 234] on span "Aplicación de WhatsApp" at bounding box center [649, 229] width 95 height 9
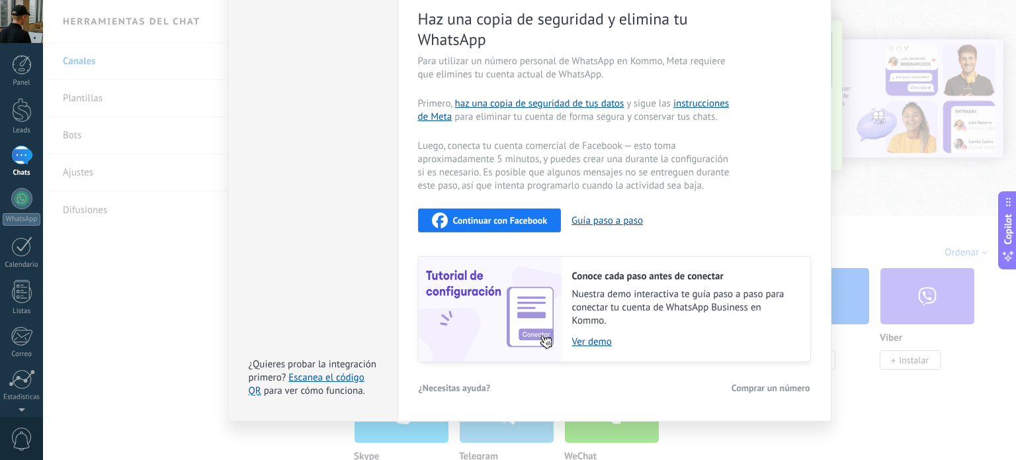
scroll to position [261, 0]
click at [329, 373] on link "Escanea el código QR" at bounding box center [307, 383] width 116 height 26
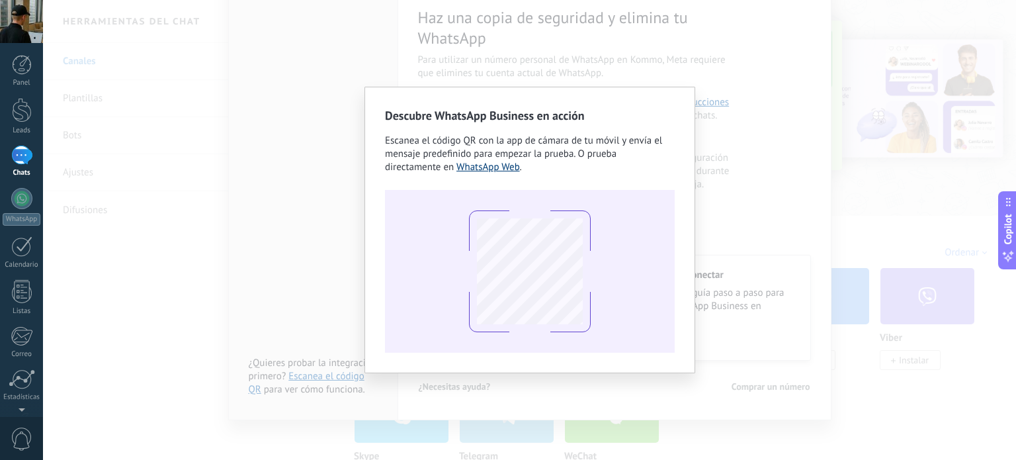
click at [492, 169] on link "WhatsApp Web" at bounding box center [487, 167] width 63 height 13
click at [201, 198] on div "Descubre WhatsApp Business en acción Escanea el código QR con la app [PERSON_NA…" at bounding box center [529, 230] width 973 height 460
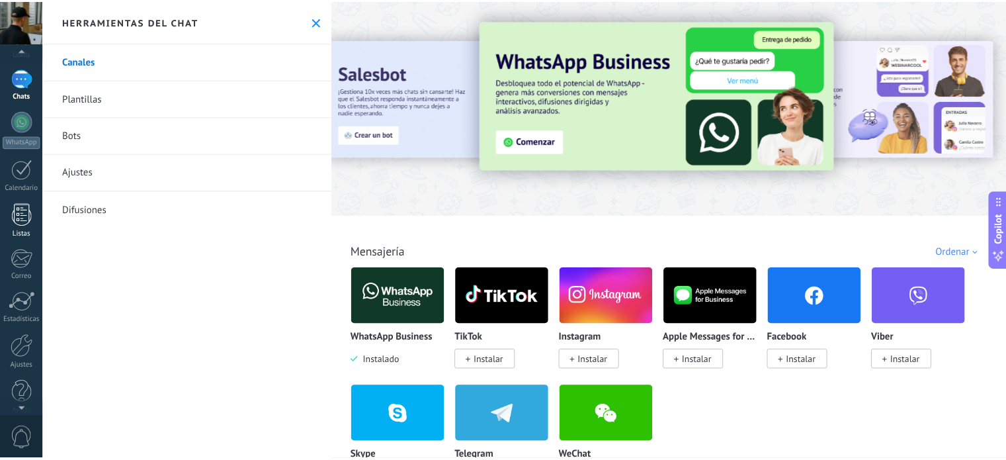
scroll to position [90, 0]
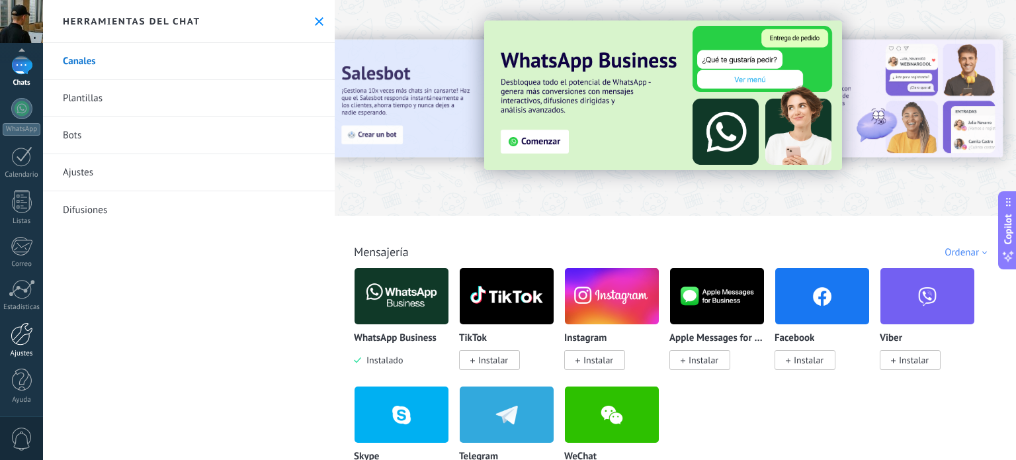
click at [14, 343] on div at bounding box center [22, 333] width 22 height 23
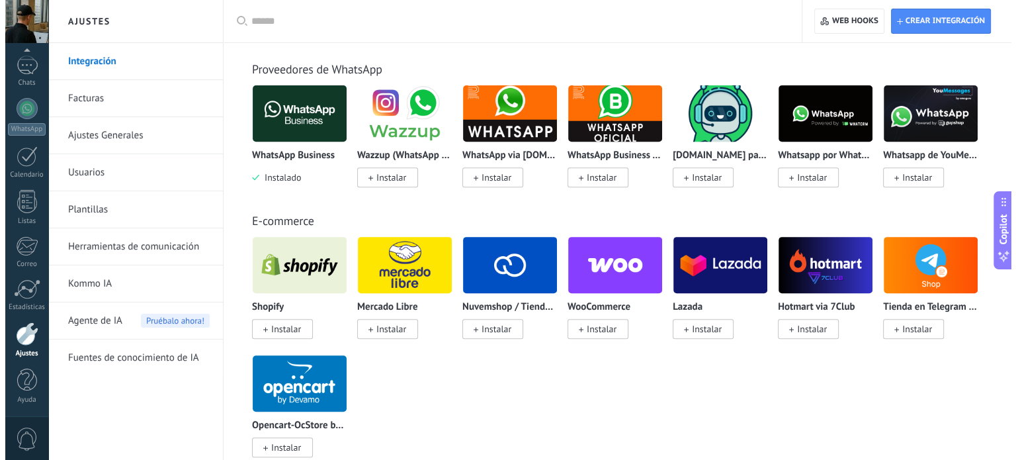
scroll to position [525, 0]
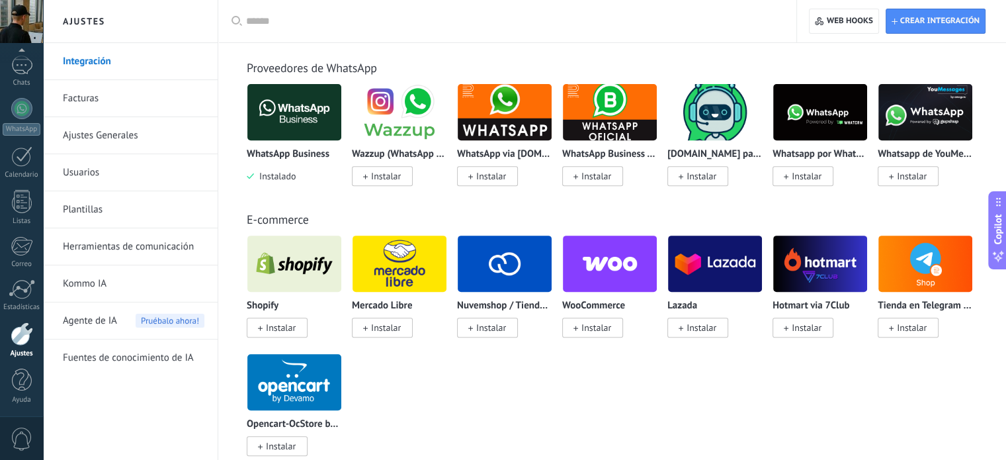
click at [598, 386] on div "Shopify Instalar Mercado Libre Instalar Nuvemshop / Tiendanube Instalar WooComm…" at bounding box center [619, 353] width 745 height 237
click at [840, 124] on img at bounding box center [820, 112] width 94 height 64
click at [317, 121] on img at bounding box center [294, 112] width 94 height 64
click at [854, 382] on div "Shopify Instalar Mercado Libre Instalar Nuvemshop / Tiendanube Instalar WooComm…" at bounding box center [619, 353] width 745 height 237
click at [651, 417] on div "Shopify Instalar Mercado Libre Instalar Nuvemshop / Tiendanube Instalar WooComm…" at bounding box center [619, 353] width 745 height 237
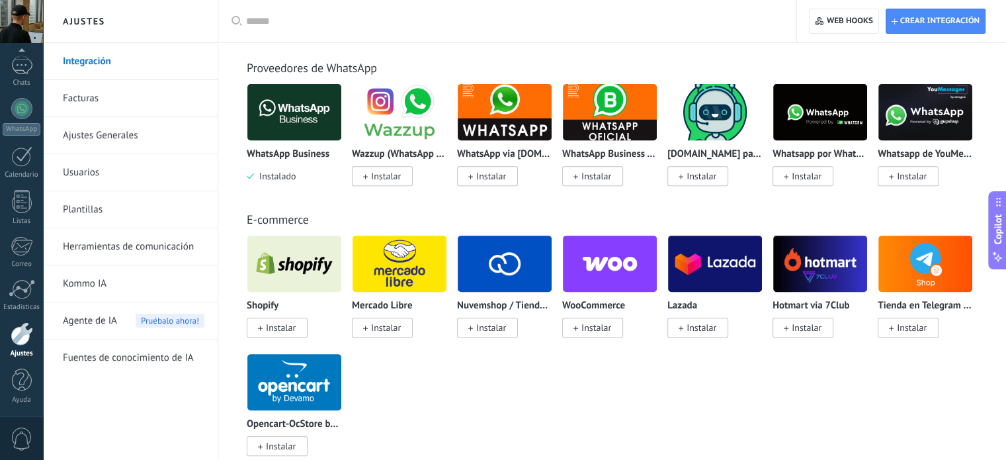
click at [815, 116] on img at bounding box center [820, 112] width 94 height 64
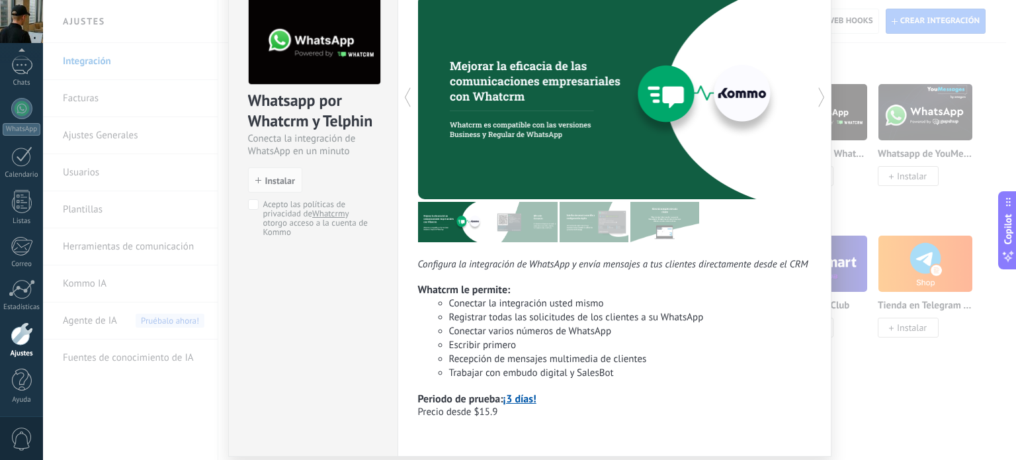
scroll to position [71, 0]
click at [466, 212] on img at bounding box center [452, 222] width 69 height 40
click at [593, 227] on img at bounding box center [593, 222] width 69 height 40
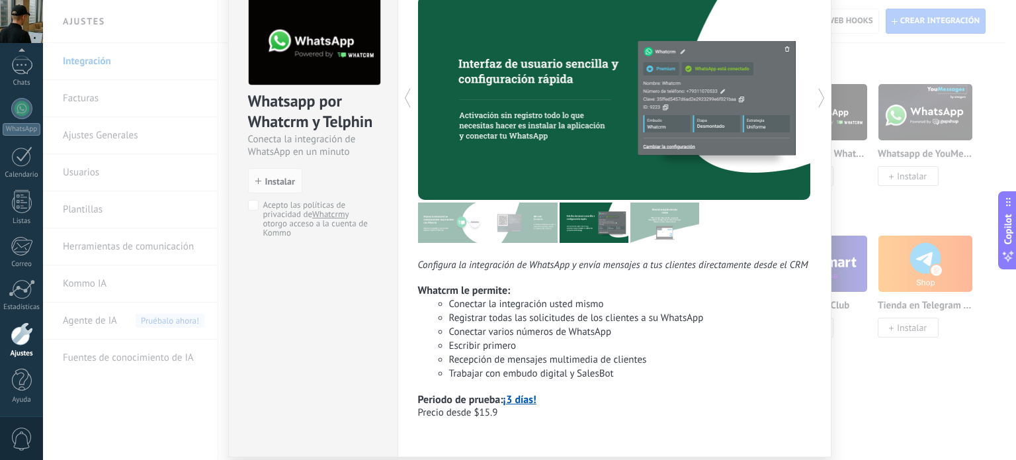
click at [678, 224] on img at bounding box center [664, 222] width 69 height 40
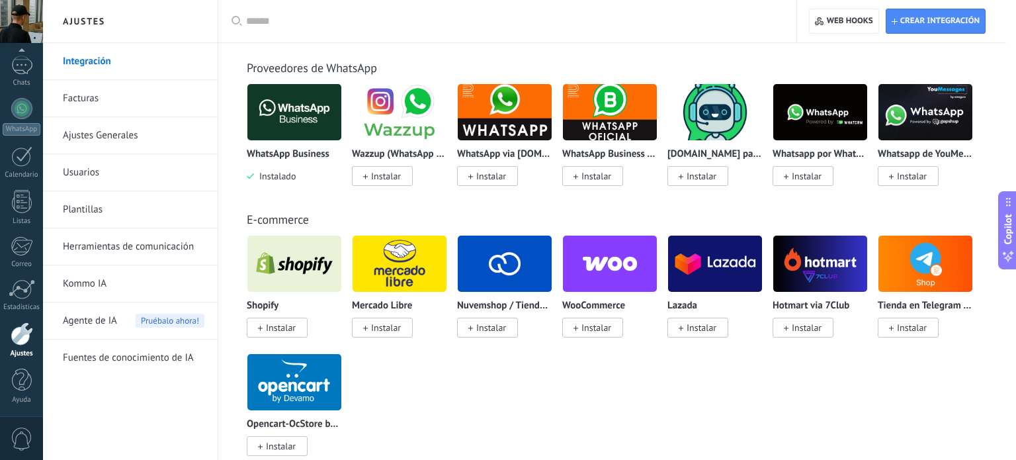
scroll to position [0, 0]
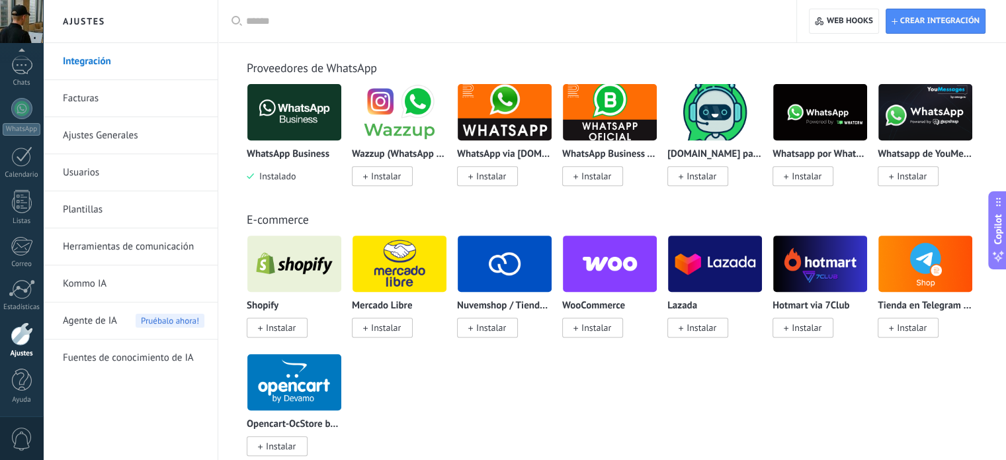
click at [908, 117] on img at bounding box center [925, 112] width 94 height 64
click at [706, 127] on img at bounding box center [715, 112] width 94 height 64
click at [611, 117] on img at bounding box center [610, 112] width 94 height 64
click at [514, 129] on img at bounding box center [505, 112] width 94 height 64
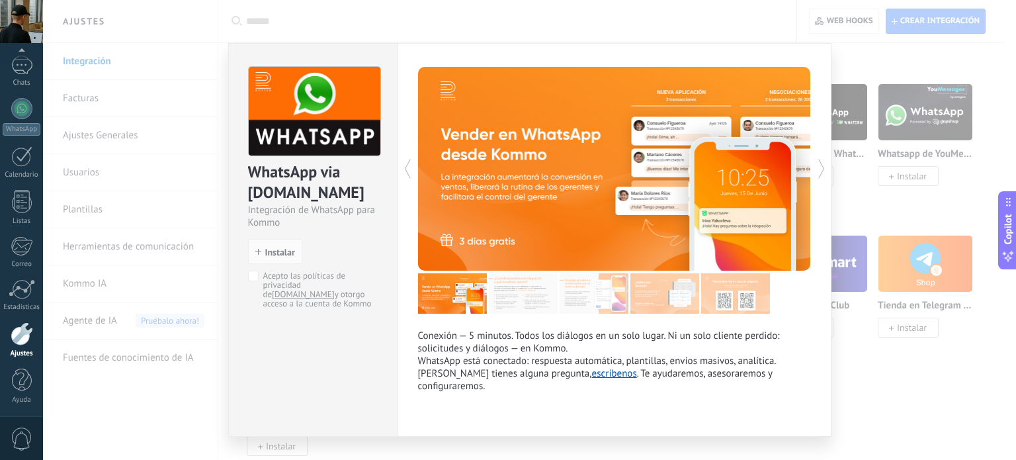
click at [815, 170] on icon at bounding box center [821, 168] width 13 height 26
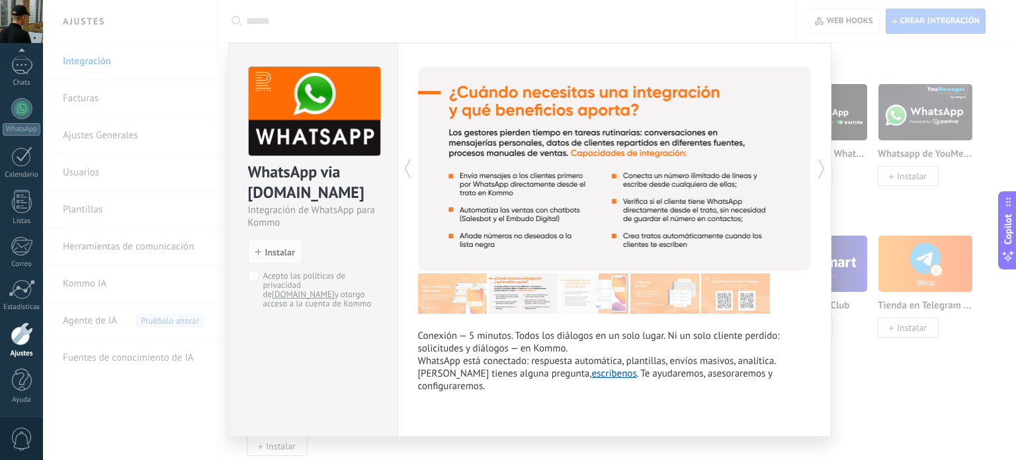
click at [815, 170] on icon at bounding box center [821, 168] width 13 height 26
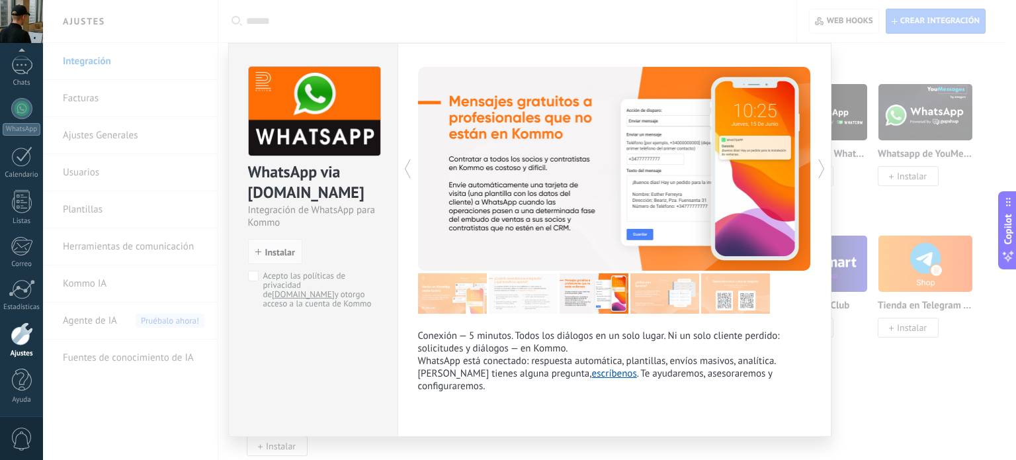
click at [815, 170] on icon at bounding box center [821, 168] width 13 height 26
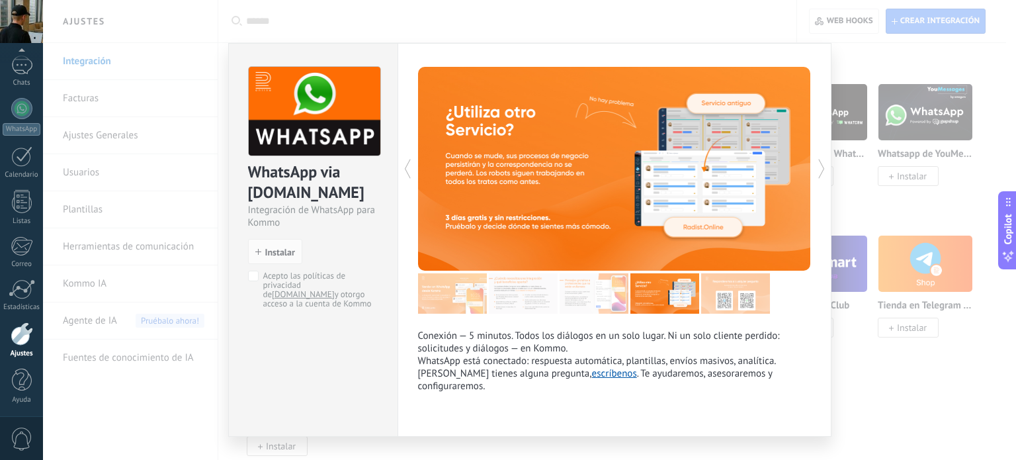
click at [815, 170] on icon at bounding box center [821, 168] width 13 height 26
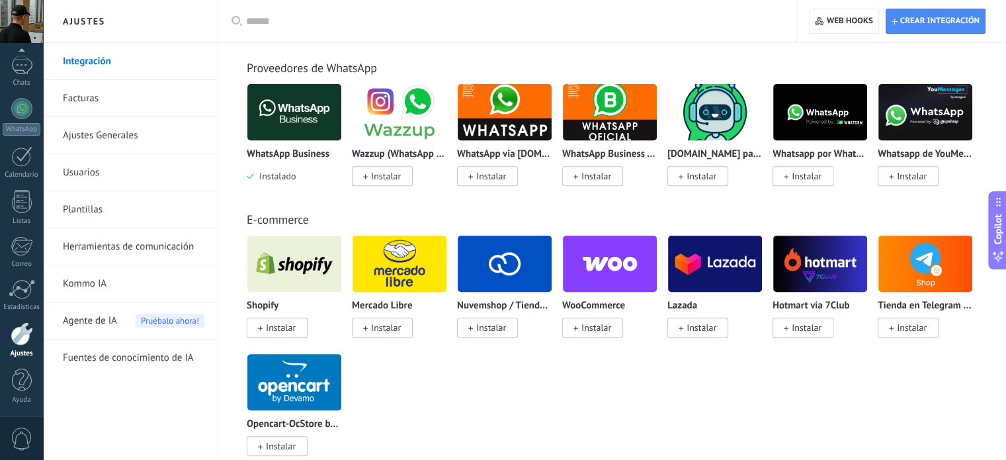
click at [366, 121] on img at bounding box center [399, 112] width 94 height 64
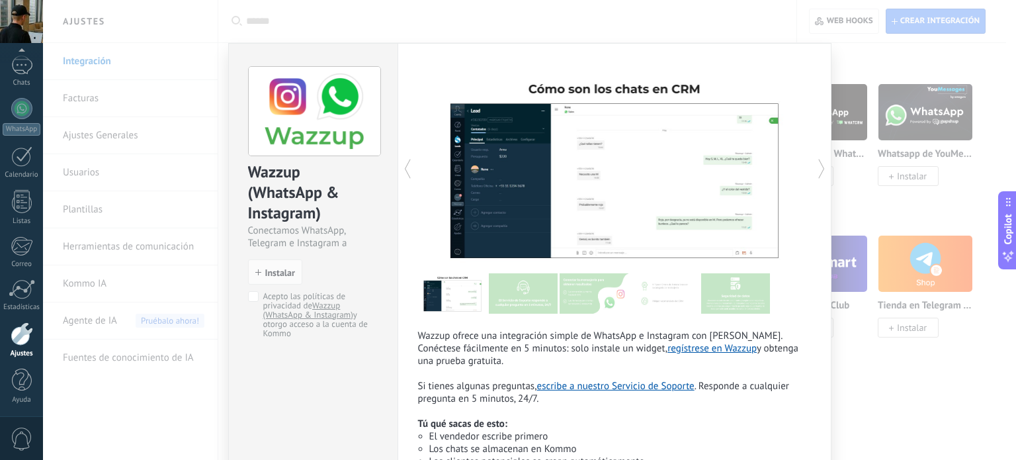
click at [819, 167] on icon at bounding box center [821, 168] width 13 height 26
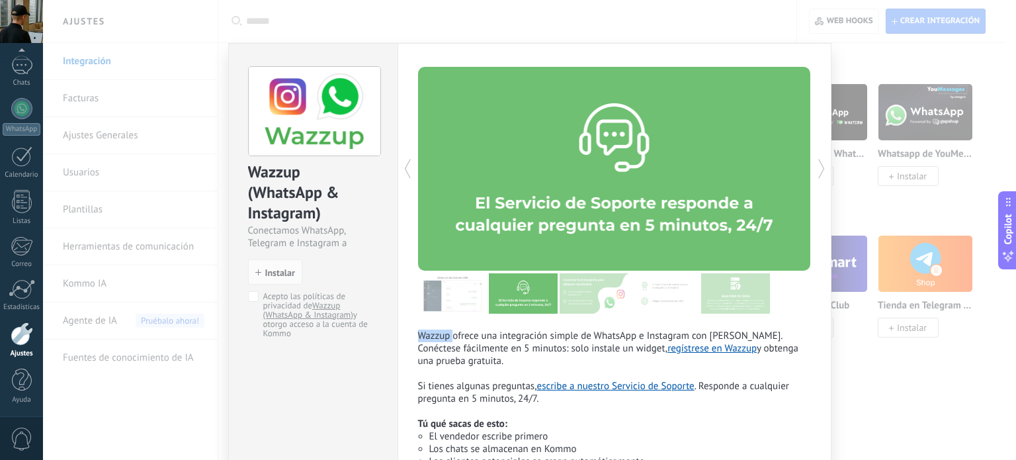
click at [819, 167] on icon at bounding box center [821, 168] width 13 height 26
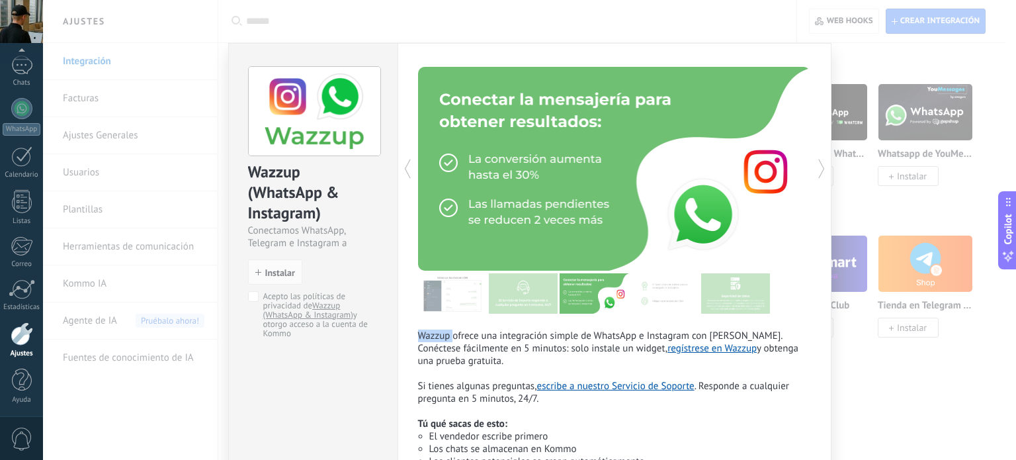
click at [819, 167] on icon at bounding box center [821, 168] width 13 height 26
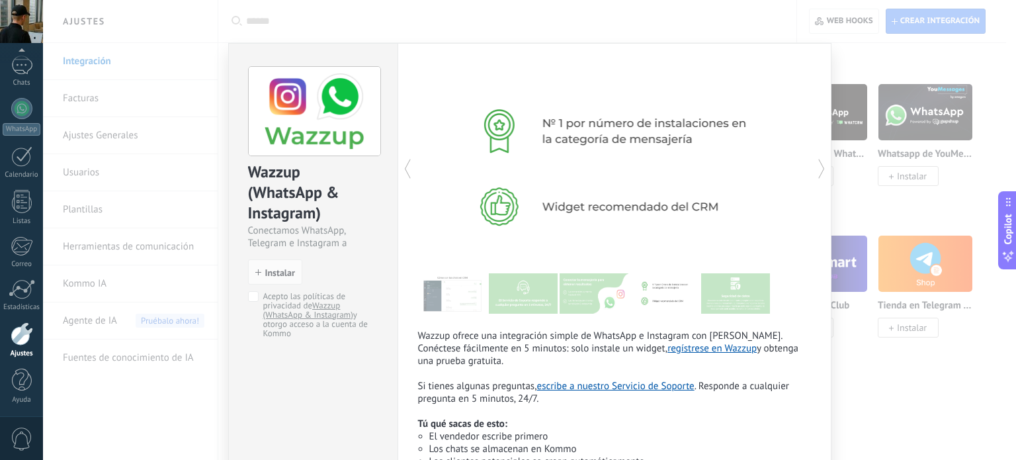
click at [819, 167] on icon at bounding box center [821, 168] width 13 height 26
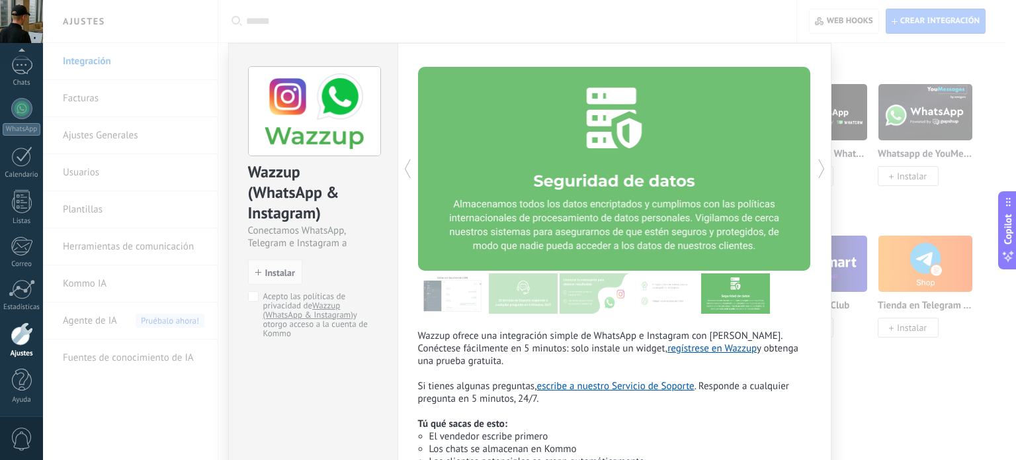
click at [819, 167] on icon at bounding box center [821, 168] width 13 height 26
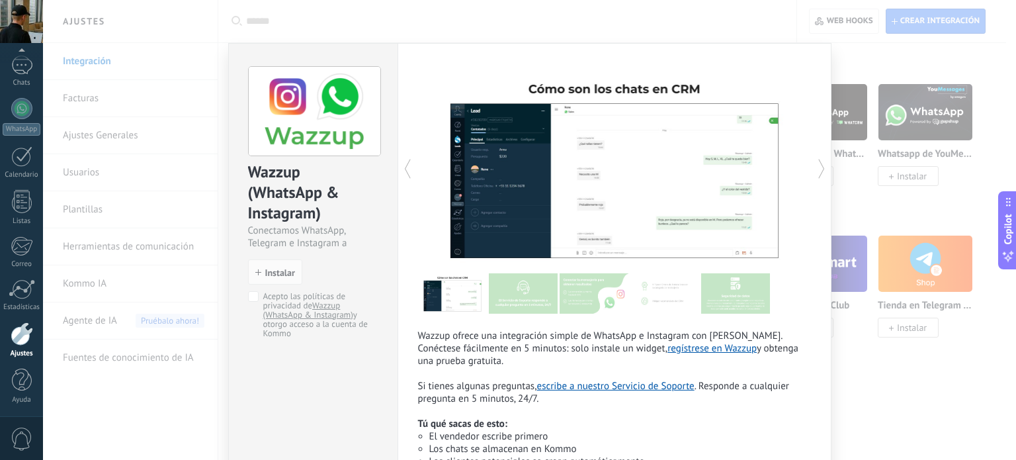
click at [819, 167] on icon at bounding box center [821, 168] width 13 height 26
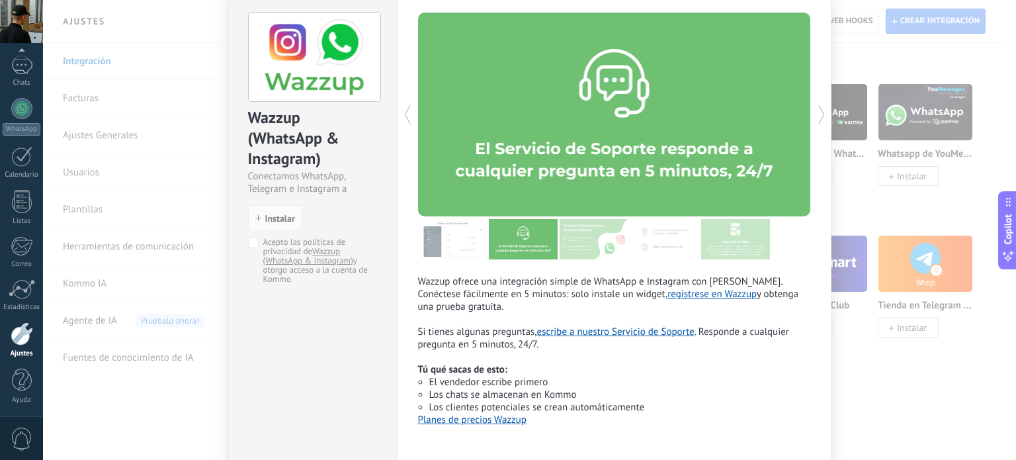
scroll to position [61, 0]
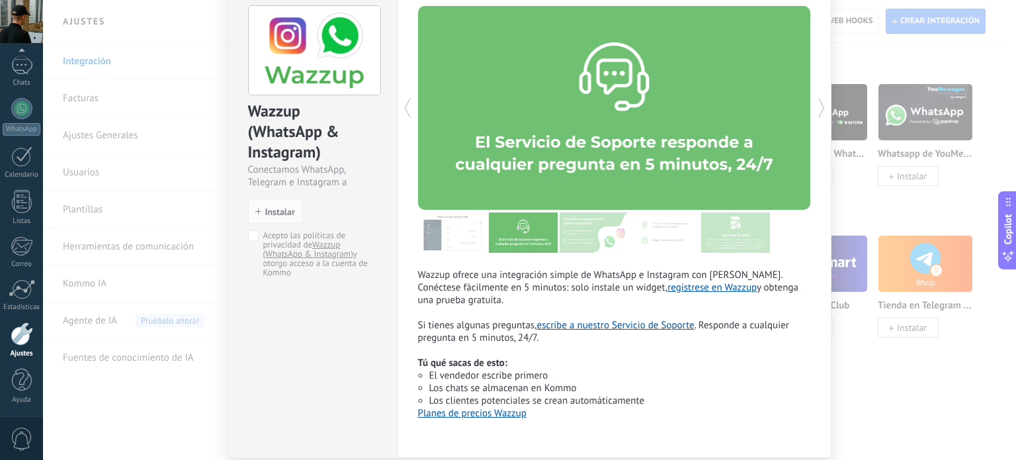
click at [670, 290] on link "regístrese en Wazzup" at bounding box center [711, 287] width 89 height 13
click at [146, 301] on div "Wazzup (WhatsApp & Instagram) Conectamos WhatsApp, Telegram e Instagram a Kommo…" at bounding box center [529, 230] width 973 height 460
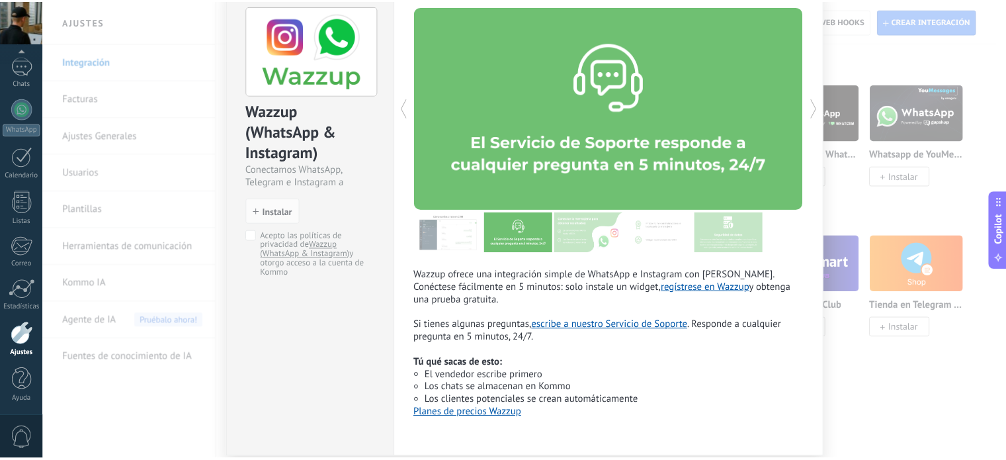
scroll to position [0, 0]
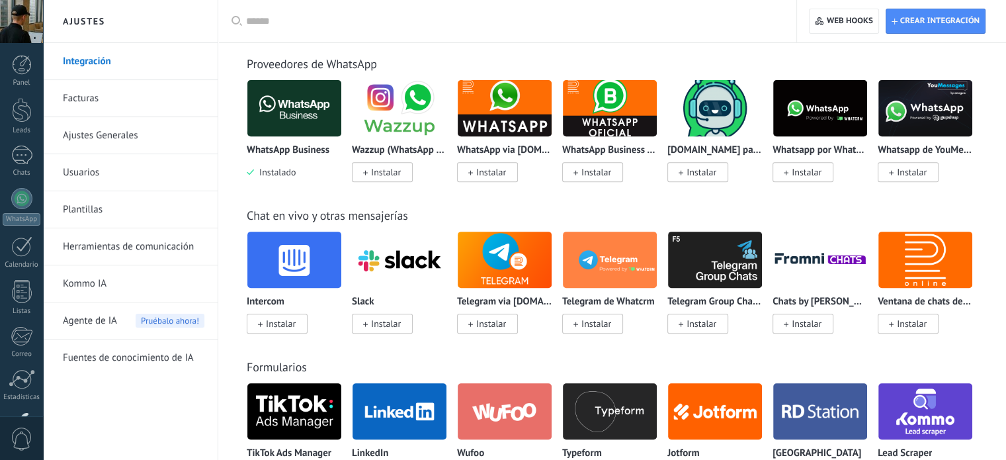
scroll to position [525, 0]
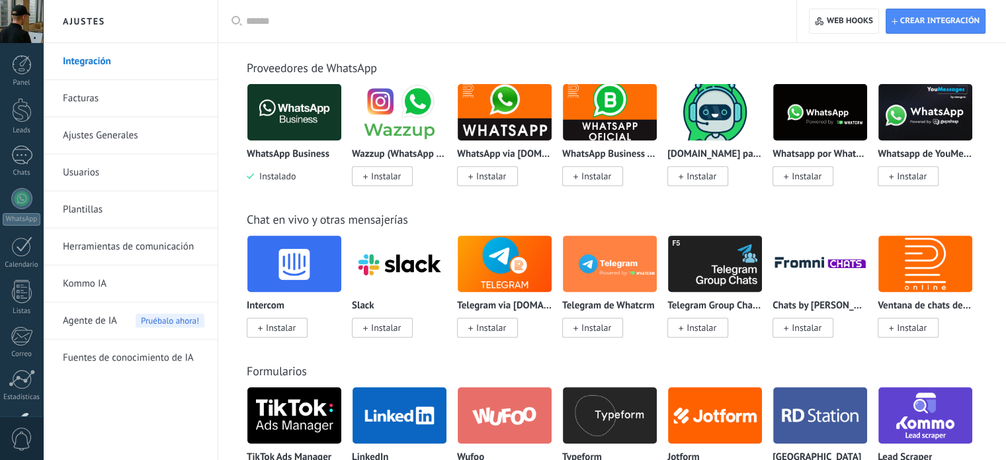
drag, startPoint x: 0, startPoint y: 0, endPoint x: 397, endPoint y: 173, distance: 432.6
click at [397, 173] on span "Instalar" at bounding box center [386, 176] width 30 height 12
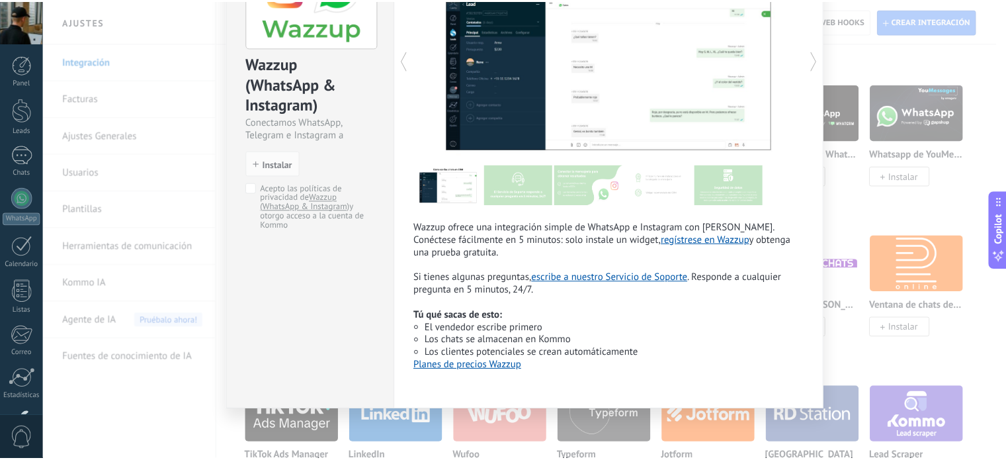
scroll to position [0, 0]
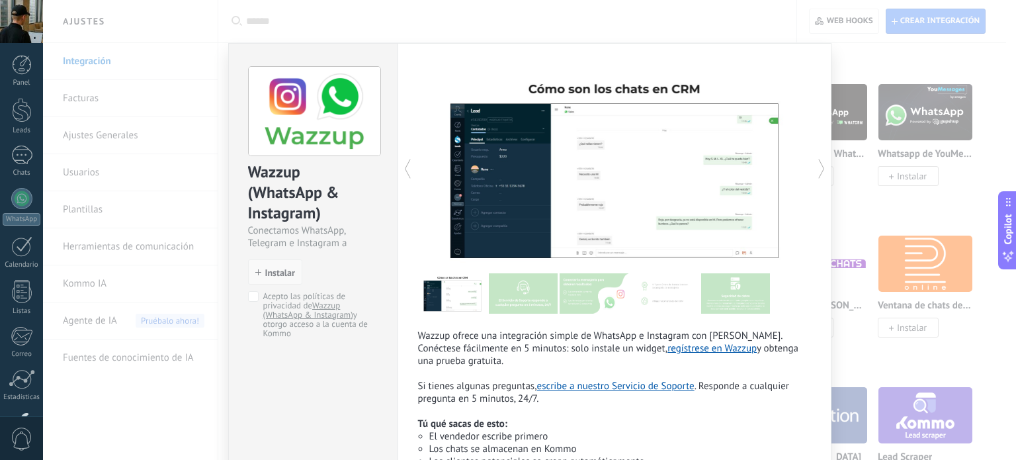
click at [264, 260] on button "Instalar" at bounding box center [275, 271] width 54 height 25
click at [270, 283] on button "Instalar" at bounding box center [275, 271] width 54 height 25
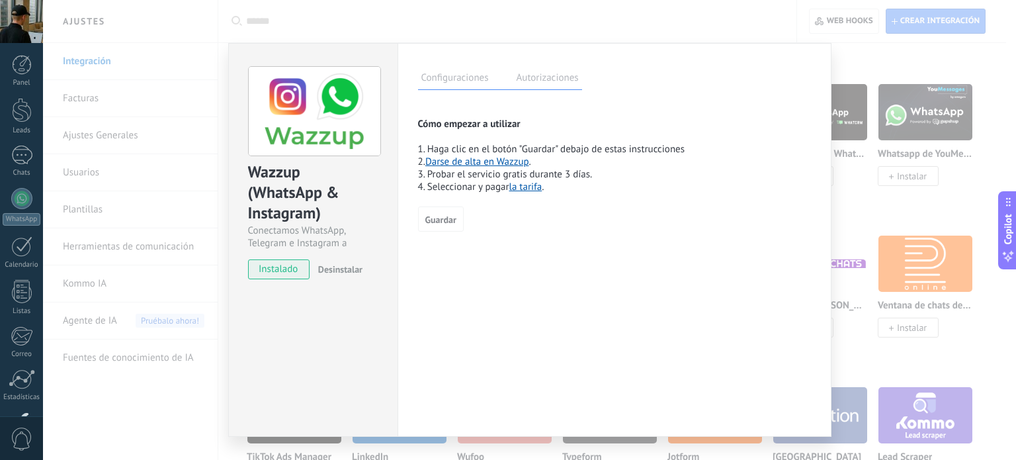
click at [506, 161] on link "Darse de alta en Wazzup" at bounding box center [477, 161] width 104 height 13
click at [182, 405] on div "Wazzup (WhatsApp & Instagram) Conectamos WhatsApp, Telegram e Instagram a Kommo…" at bounding box center [529, 230] width 973 height 460
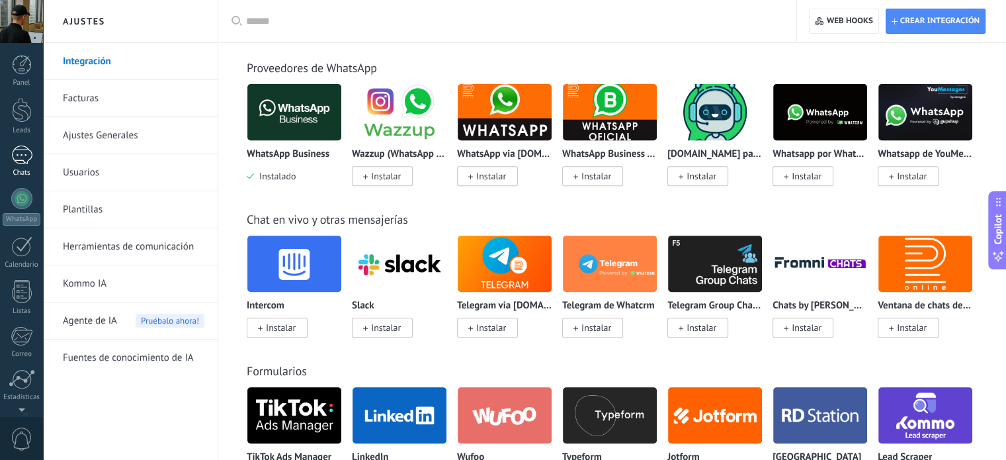
click at [23, 165] on link "Chats" at bounding box center [21, 161] width 43 height 32
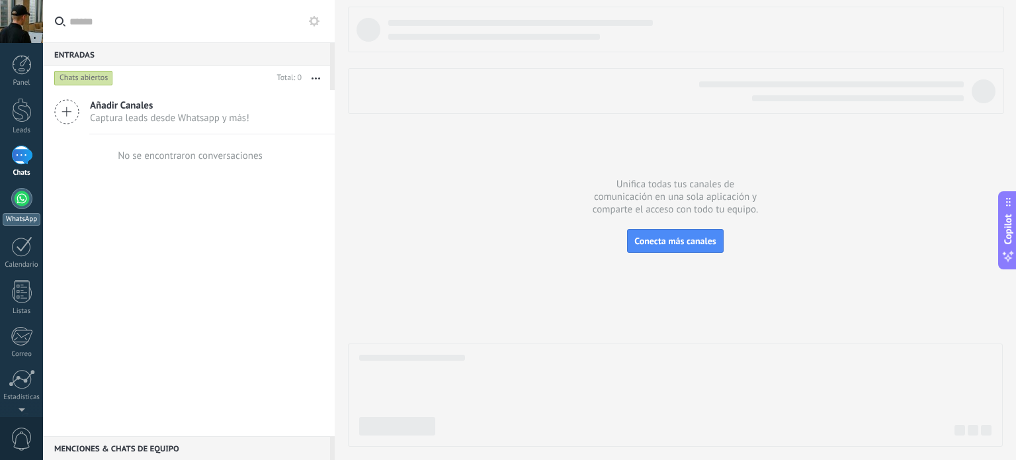
click at [21, 203] on div at bounding box center [21, 198] width 21 height 21
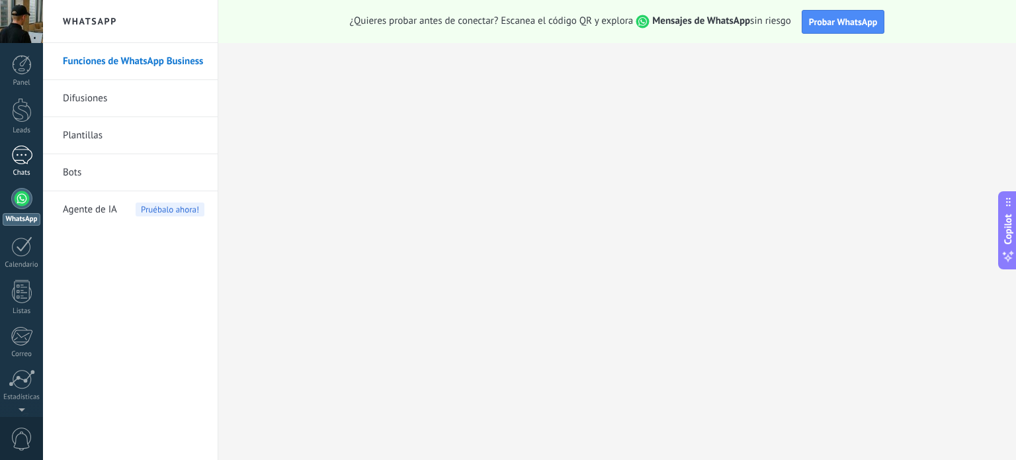
click at [20, 159] on div at bounding box center [21, 154] width 21 height 19
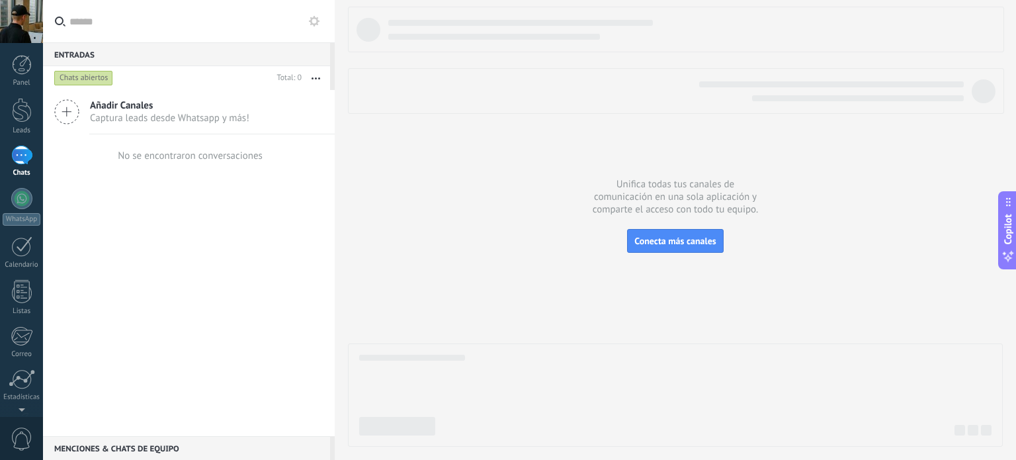
click at [201, 125] on div "Añadir Canales Captura leads desde Whatsapp y más!" at bounding box center [189, 112] width 292 height 44
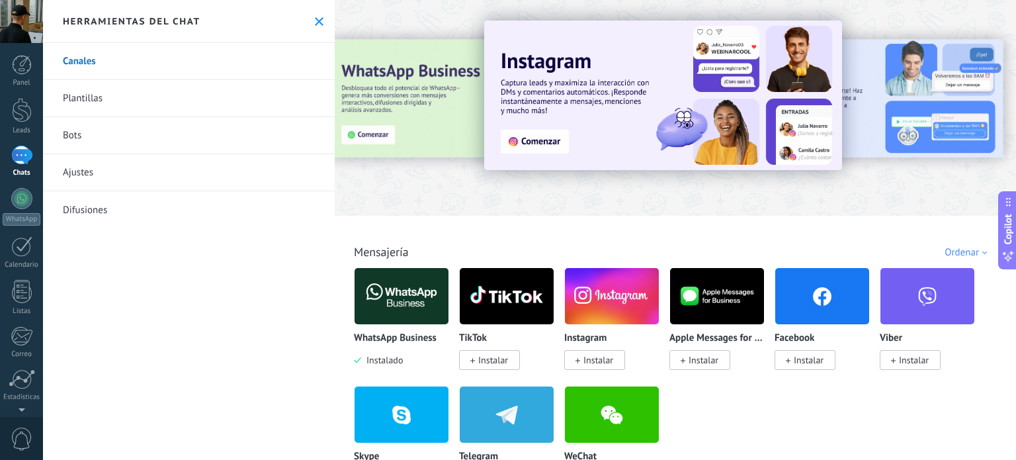
click at [315, 26] on div "Herramientas del chat" at bounding box center [189, 21] width 292 height 43
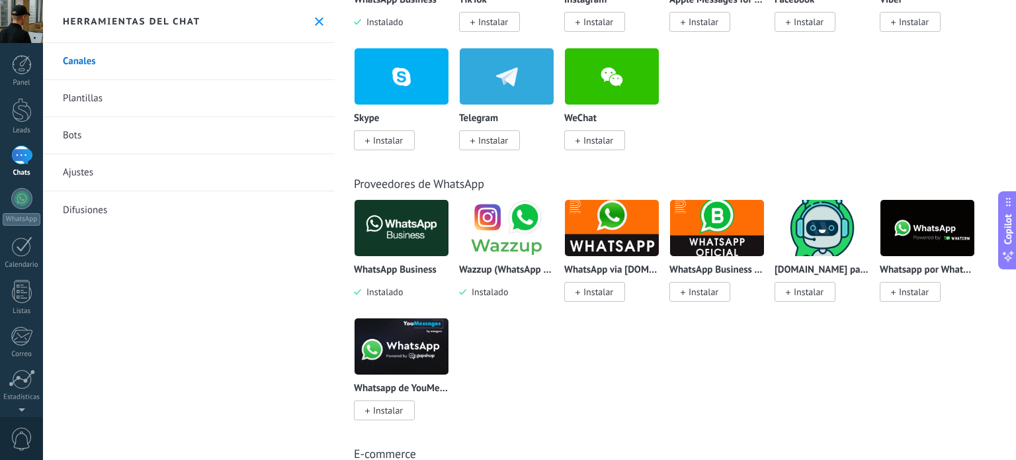
scroll to position [341, 0]
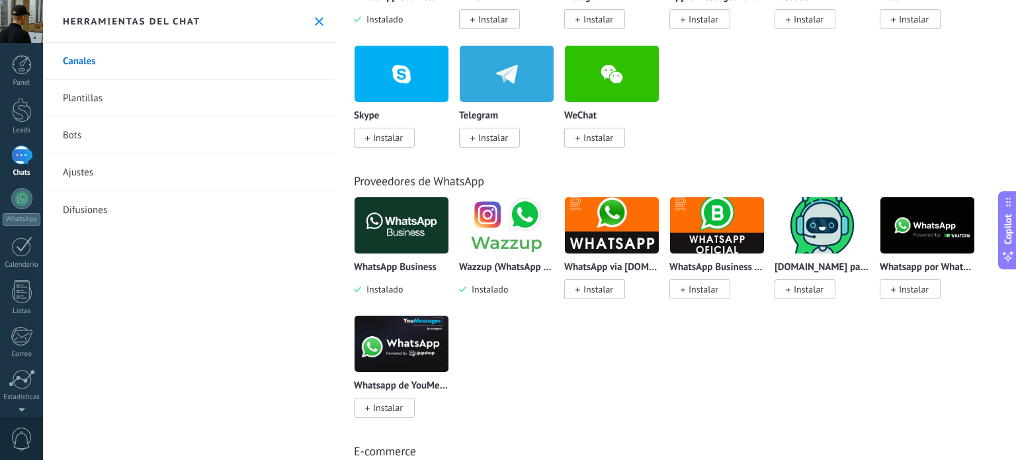
click at [475, 206] on img at bounding box center [507, 225] width 94 height 64
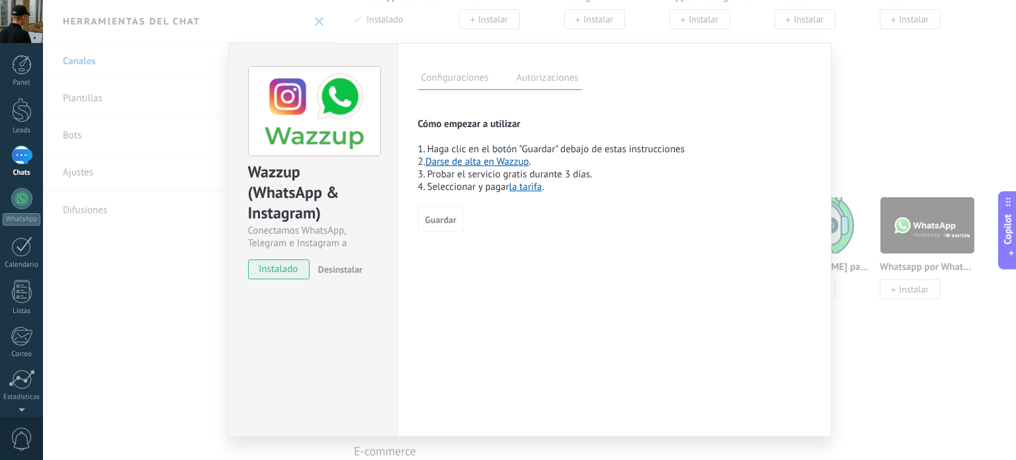
click at [284, 270] on span "instalado" at bounding box center [279, 269] width 60 height 20
click at [551, 76] on label "Autorizaciones" at bounding box center [547, 79] width 69 height 19
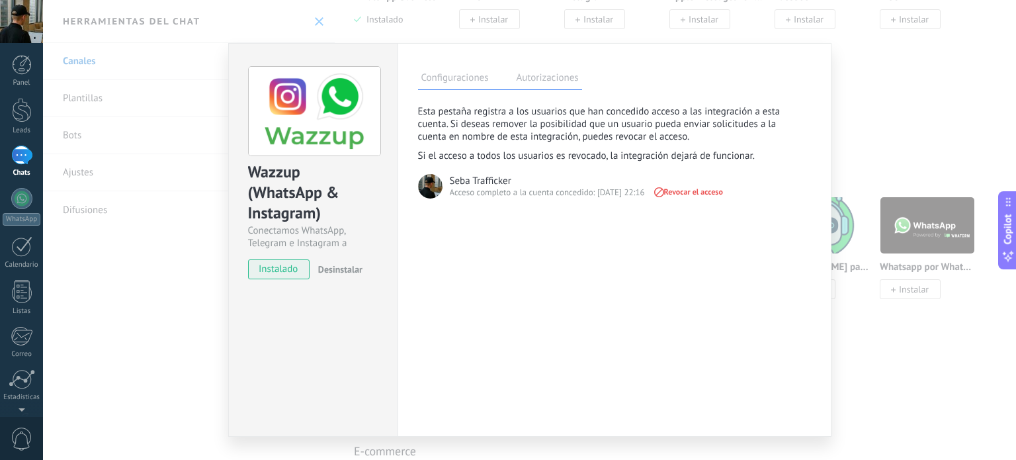
click at [553, 186] on div "Acceso completo a la cuenta concedido: 20/09/25 22:16" at bounding box center [547, 192] width 195 height 12
click at [117, 333] on div "Wazzup (WhatsApp & Instagram) Conectamos WhatsApp, Telegram e Instagram a Kommo…" at bounding box center [529, 230] width 973 height 460
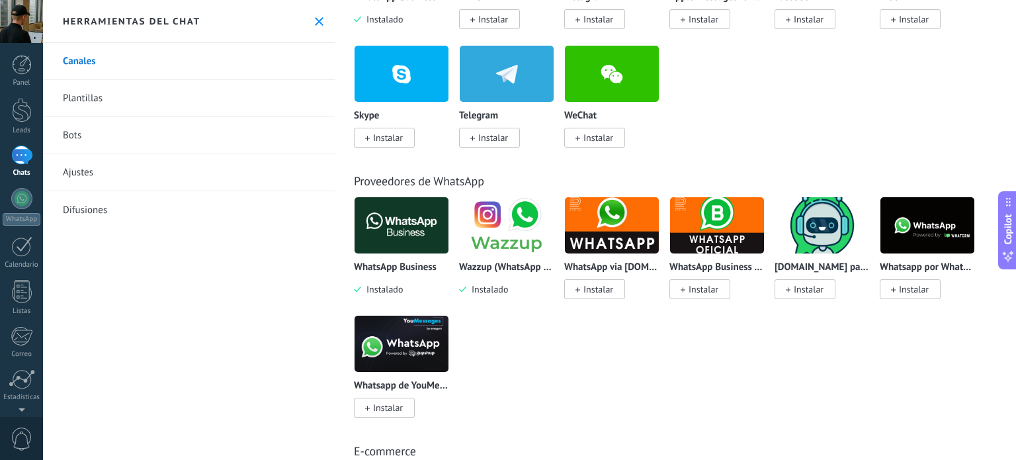
click at [323, 26] on div "Herramientas del chat" at bounding box center [189, 21] width 292 height 43
click at [315, 24] on use at bounding box center [319, 21] width 9 height 9
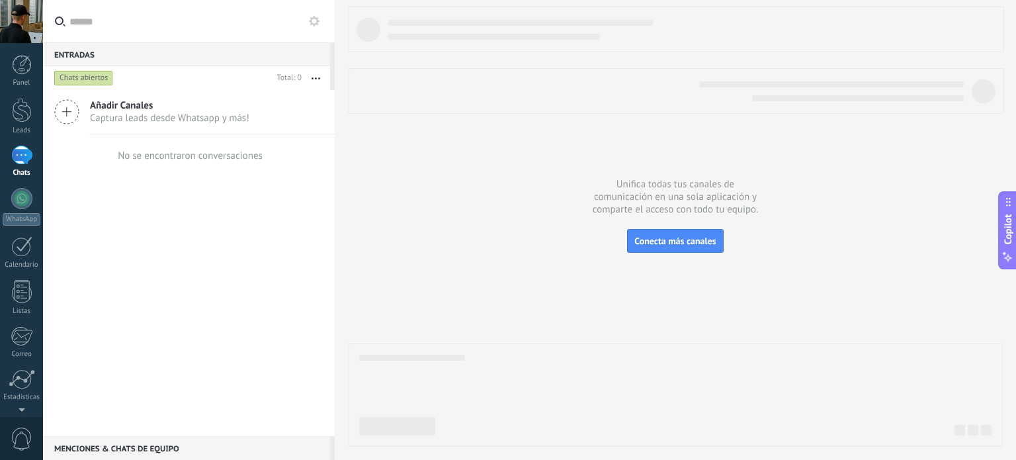
click at [175, 112] on span "Captura leads desde Whatsapp y más!" at bounding box center [169, 118] width 159 height 13
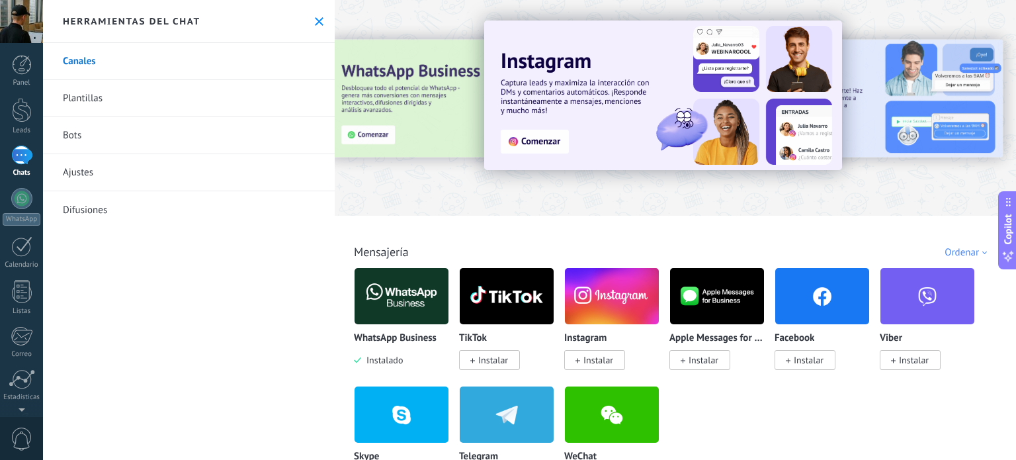
click at [139, 183] on link "Ajustes" at bounding box center [189, 172] width 292 height 37
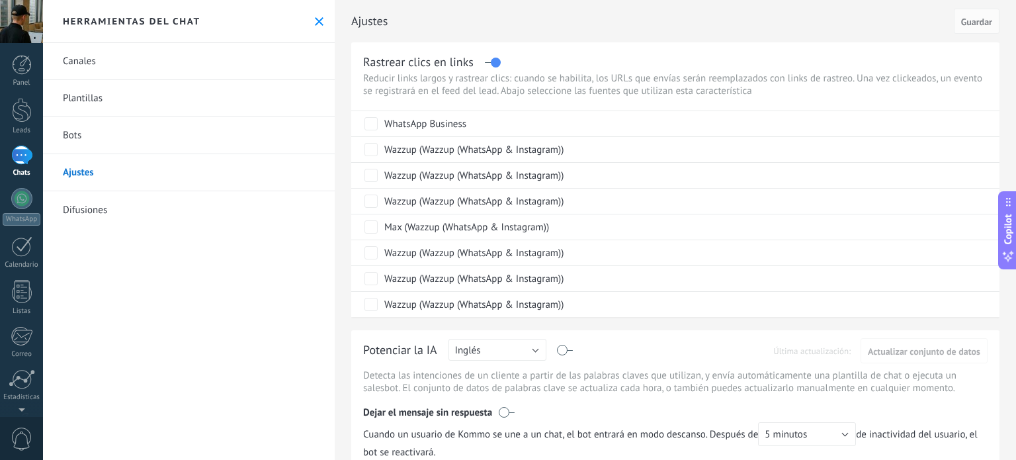
click at [313, 18] on button at bounding box center [318, 21] width 11 height 11
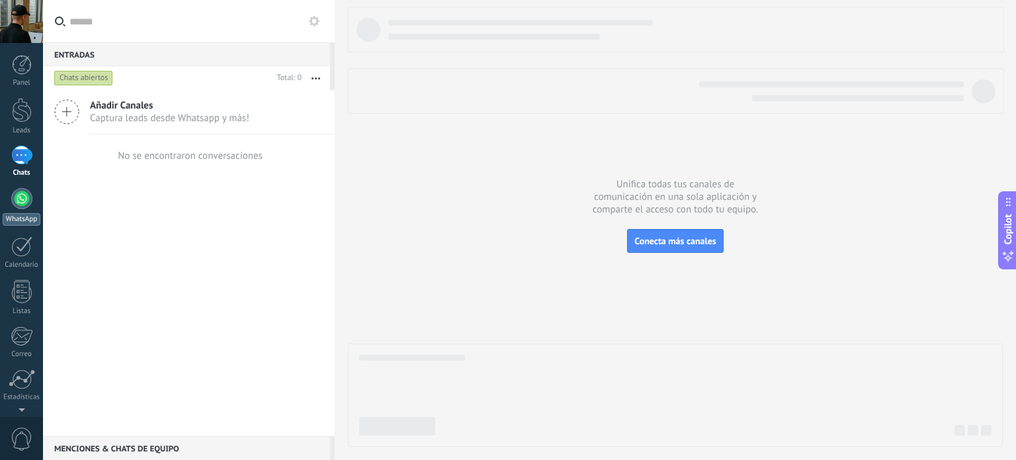
click at [20, 196] on div at bounding box center [21, 198] width 21 height 21
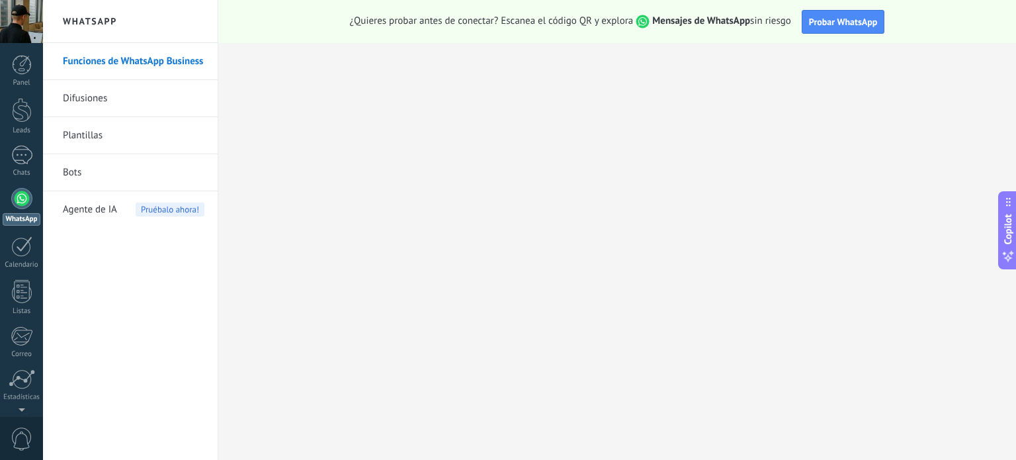
click at [128, 100] on link "Difusiones" at bounding box center [134, 98] width 142 height 37
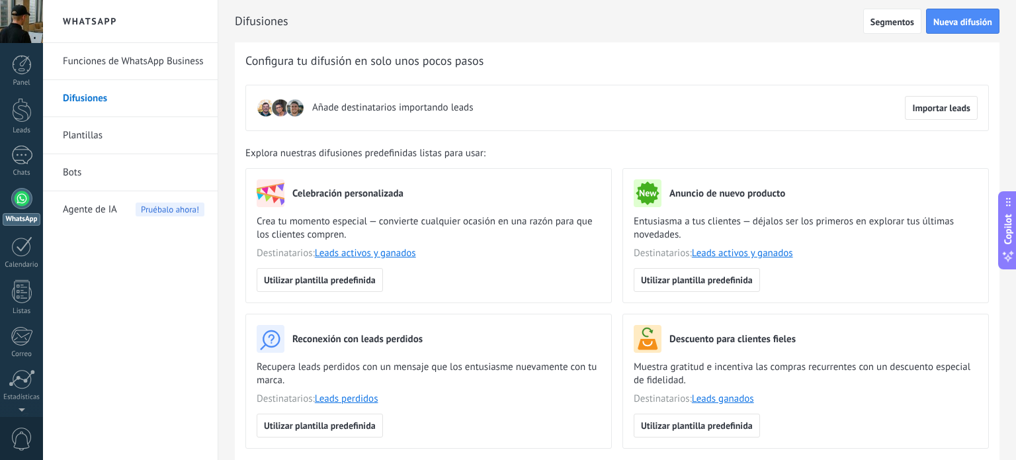
click at [130, 136] on link "Plantillas" at bounding box center [134, 135] width 142 height 37
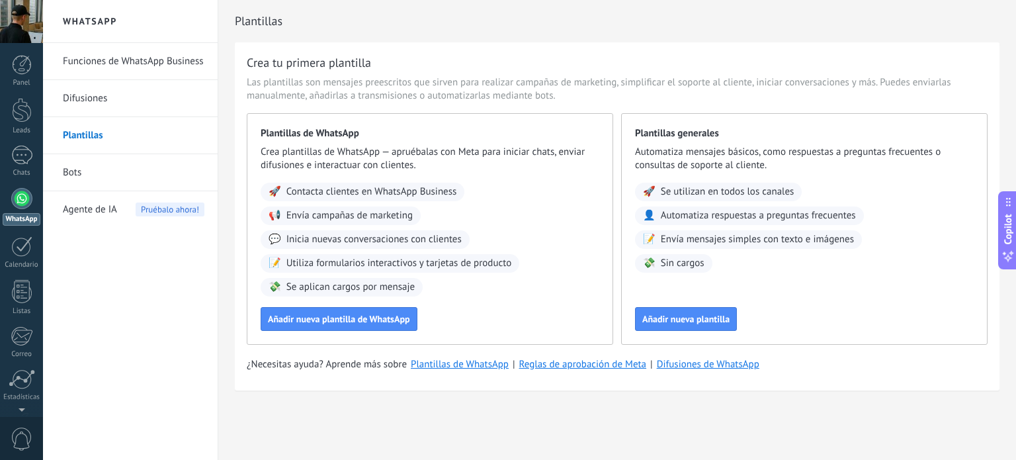
click at [26, 142] on div "Panel Leads Chats WhatsApp Clientes" at bounding box center [21, 281] width 43 height 452
click at [24, 151] on div at bounding box center [21, 154] width 21 height 19
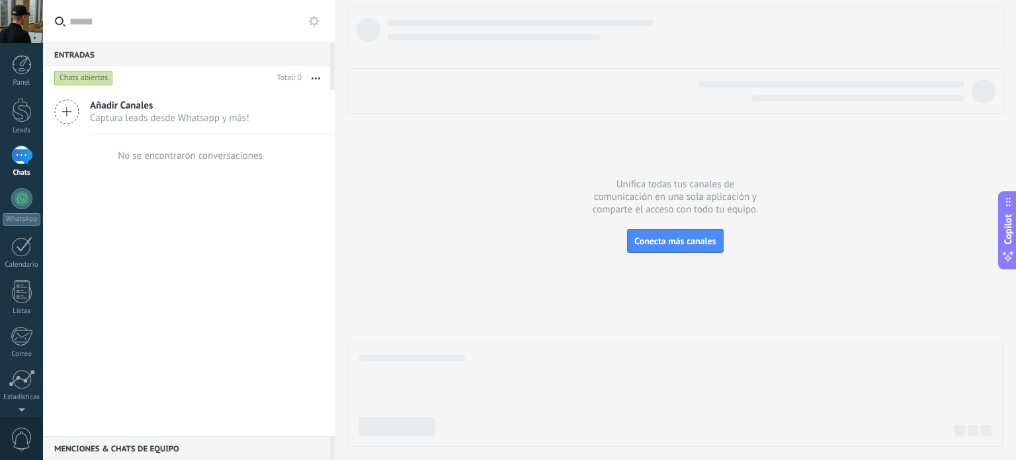
click at [146, 442] on div "Menciones & Chats de equipo 0" at bounding box center [186, 448] width 287 height 24
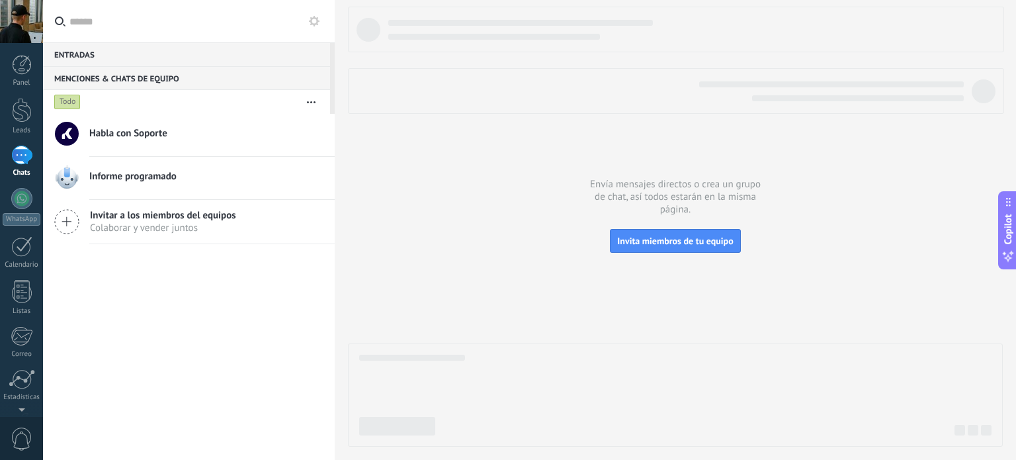
click at [142, 217] on span "Invitar a los miembros del equipos" at bounding box center [163, 215] width 146 height 13
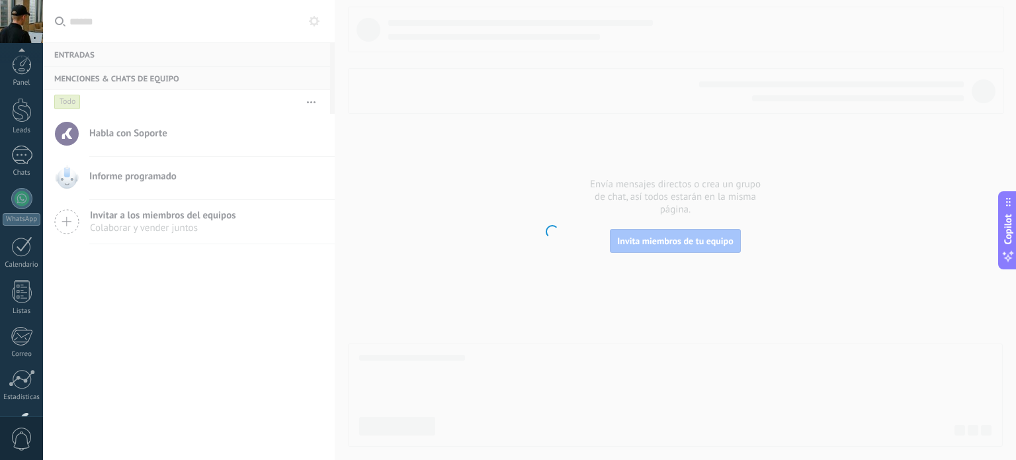
scroll to position [90, 0]
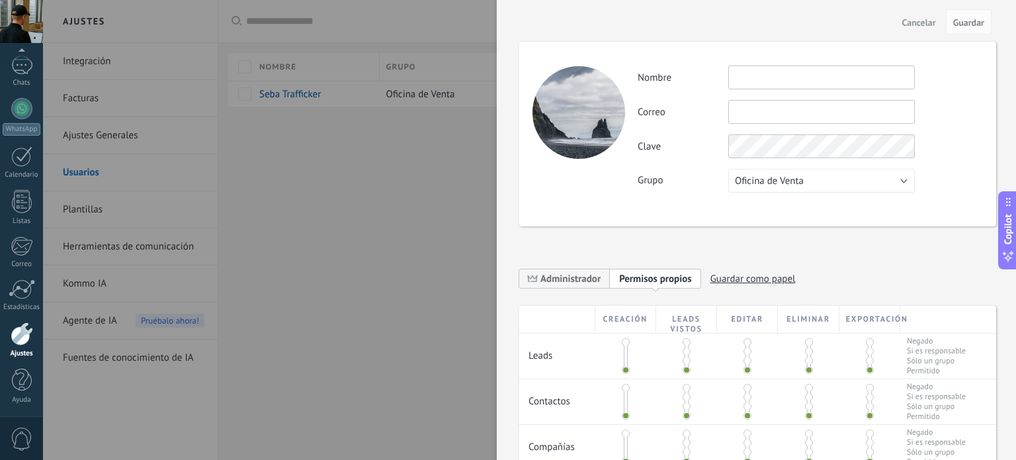
click at [421, 263] on div at bounding box center [508, 230] width 1016 height 460
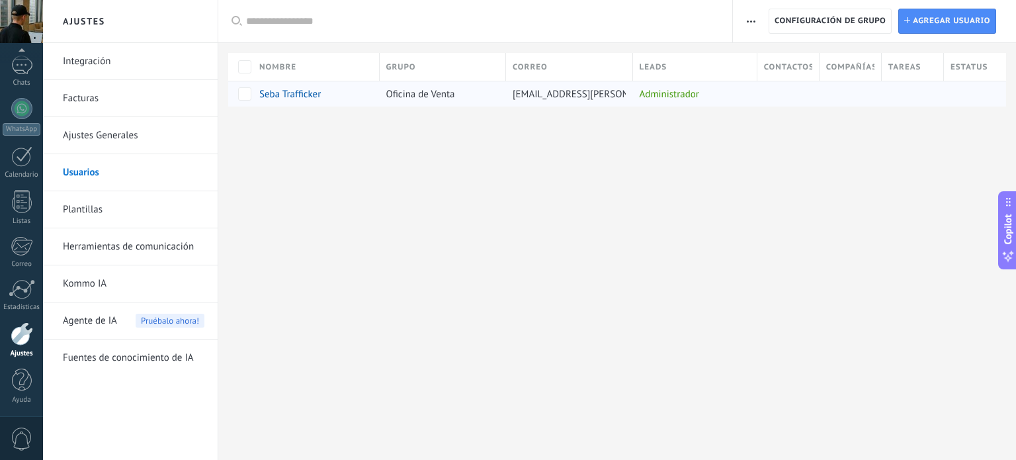
click at [346, 95] on div "Seba Trafficker" at bounding box center [308, 94] width 99 height 12
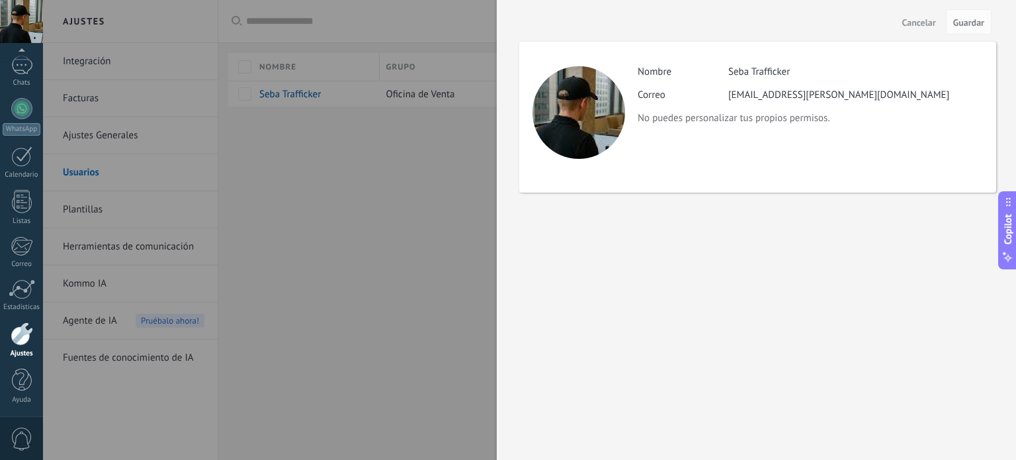
click at [433, 221] on div at bounding box center [508, 230] width 1016 height 460
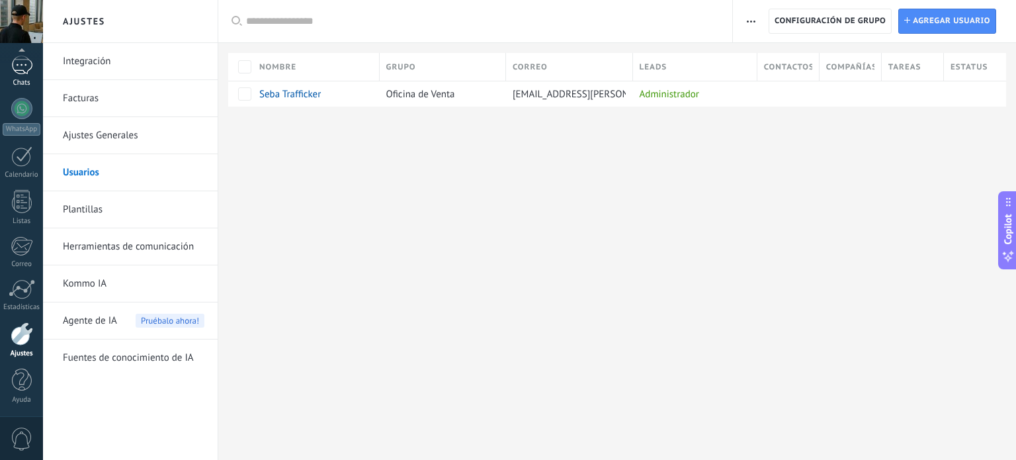
scroll to position [87, 0]
click at [26, 67] on div at bounding box center [21, 67] width 21 height 19
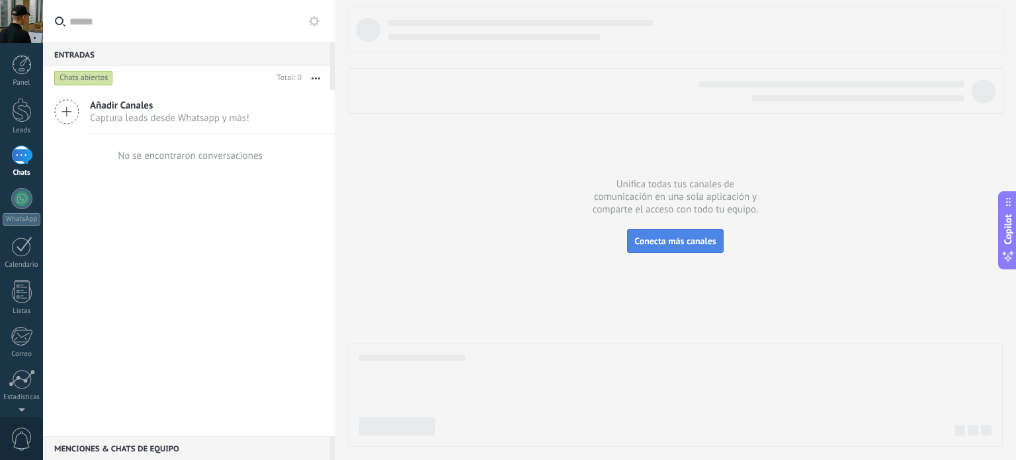
click at [683, 242] on span "Conecta más canales" at bounding box center [674, 241] width 81 height 12
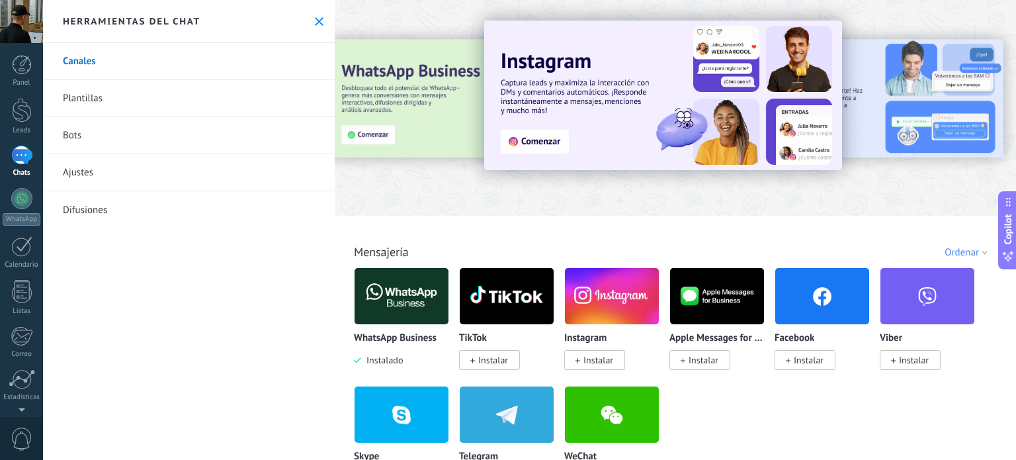
click at [391, 289] on img at bounding box center [401, 296] width 94 height 64
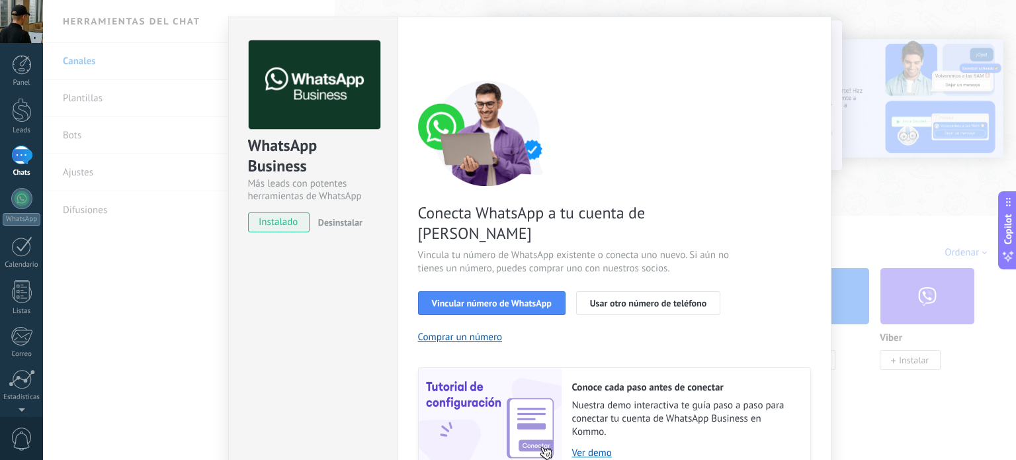
scroll to position [34, 0]
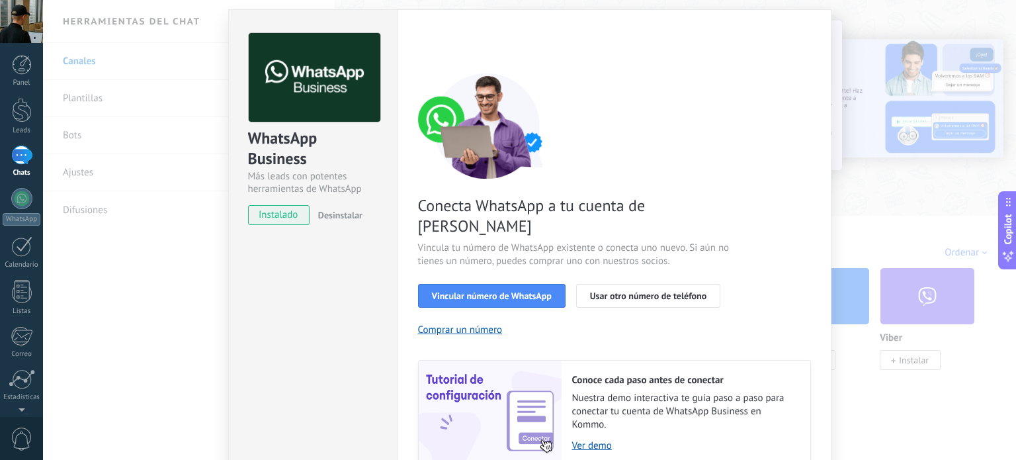
click at [190, 344] on div "WhatsApp Business Más leads con potentes herramientas de WhatsApp instalado Des…" at bounding box center [529, 230] width 973 height 460
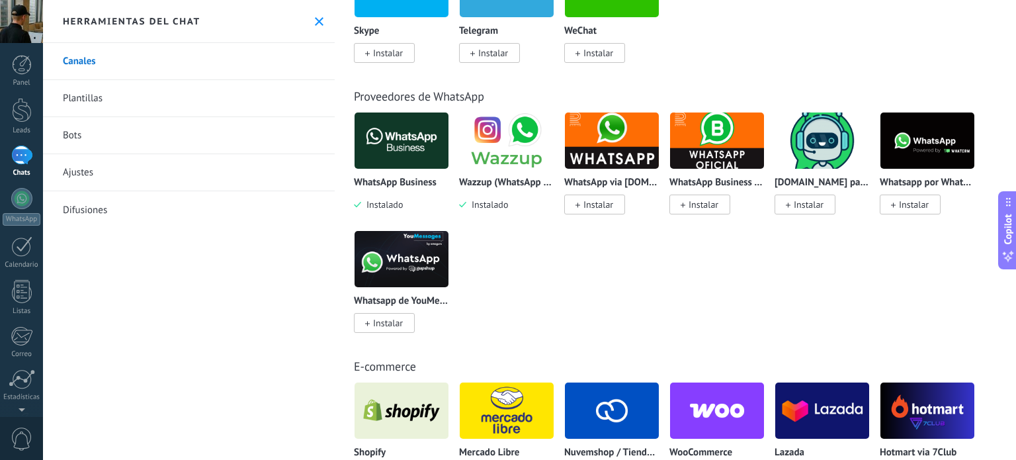
scroll to position [426, 0]
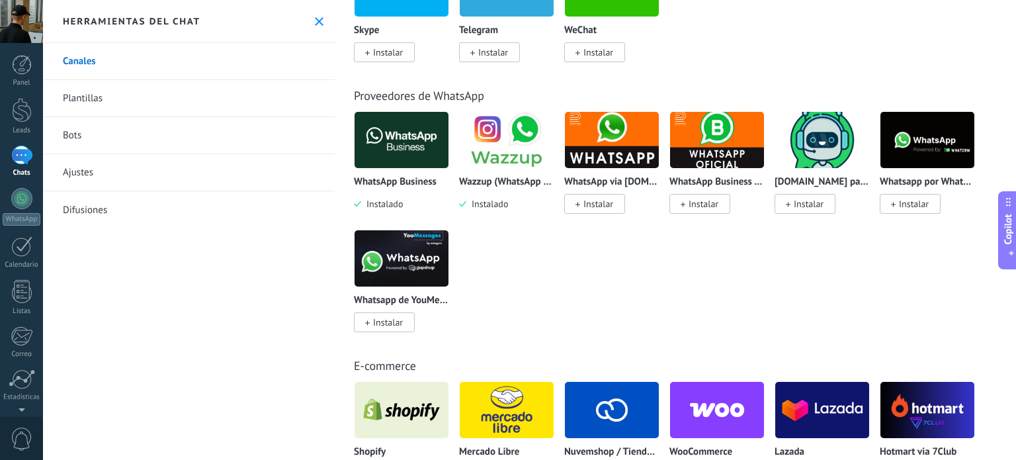
click at [404, 266] on img at bounding box center [401, 258] width 94 height 64
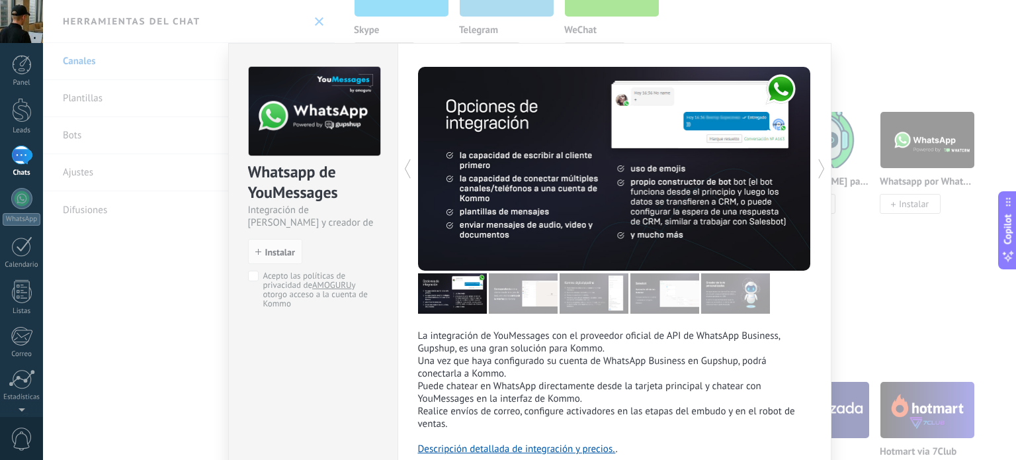
click at [520, 294] on img at bounding box center [523, 293] width 69 height 40
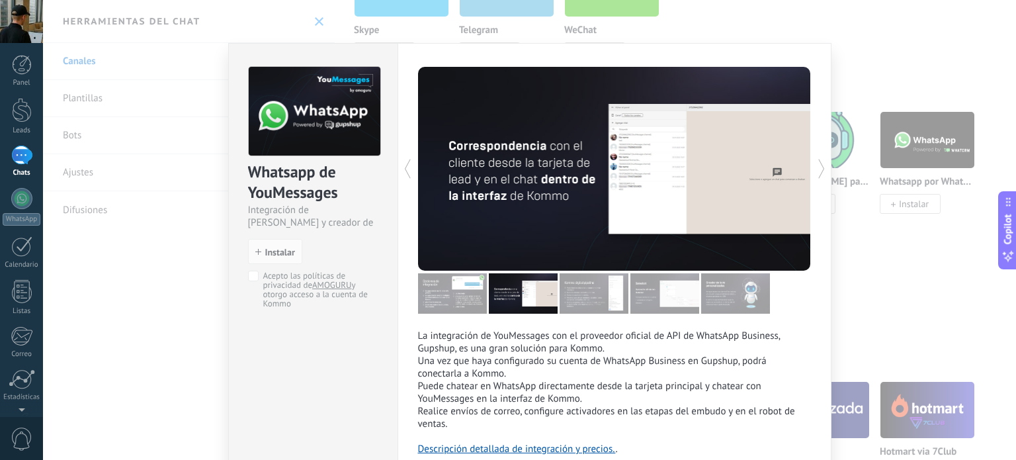
click at [598, 302] on img at bounding box center [593, 293] width 69 height 40
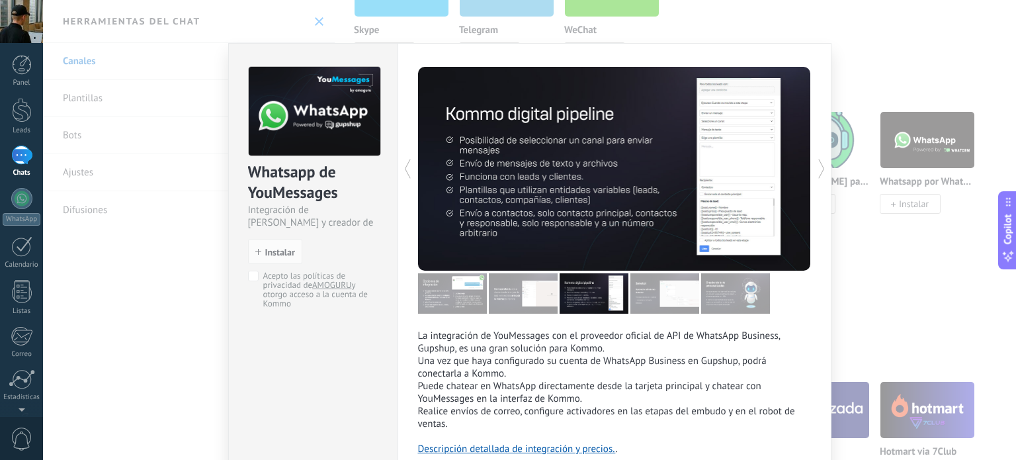
click at [663, 306] on img at bounding box center [664, 293] width 69 height 40
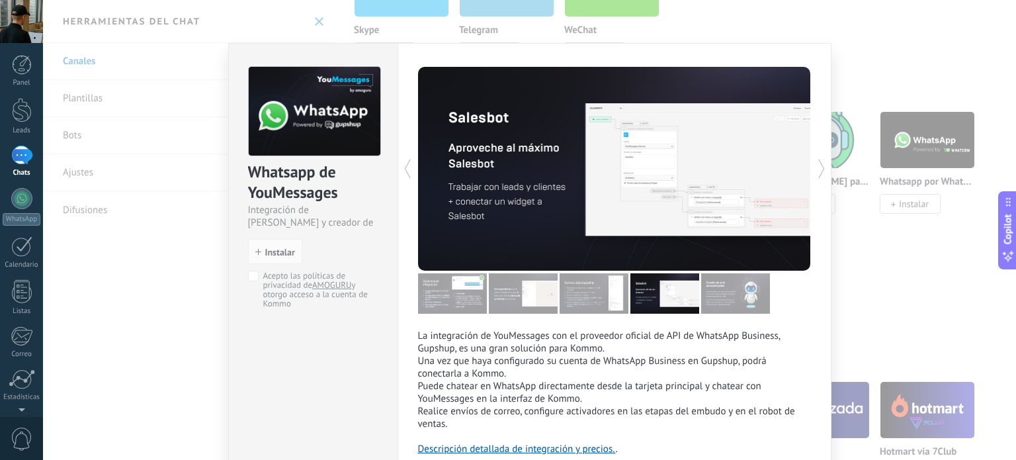
click at [735, 302] on img at bounding box center [735, 293] width 69 height 40
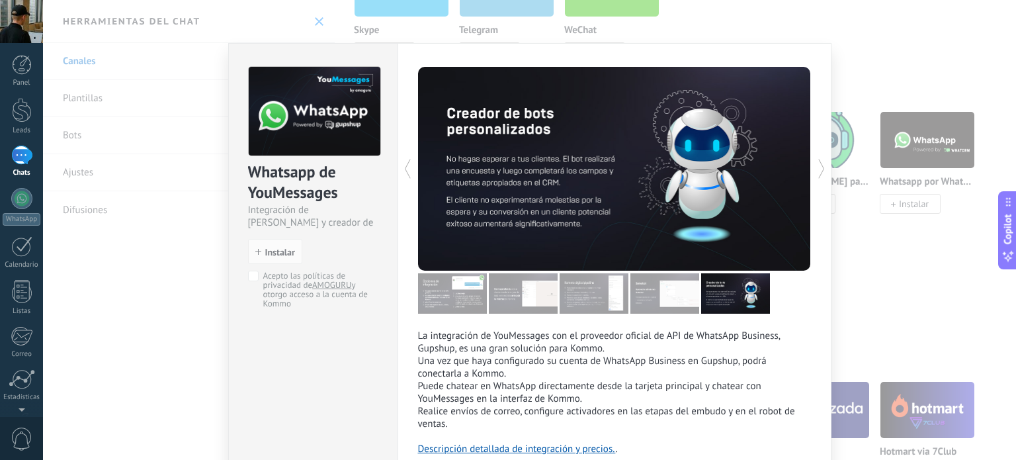
click at [544, 297] on img at bounding box center [523, 293] width 69 height 40
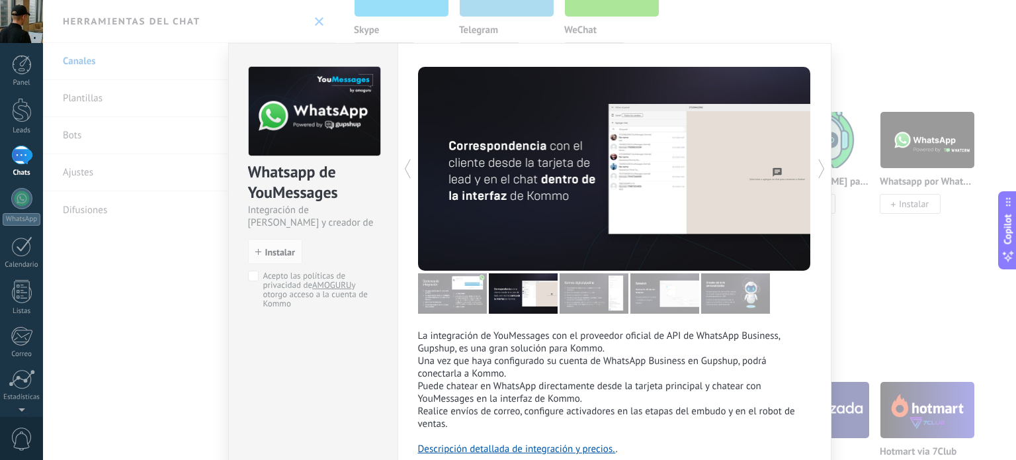
click at [587, 299] on img at bounding box center [593, 293] width 69 height 40
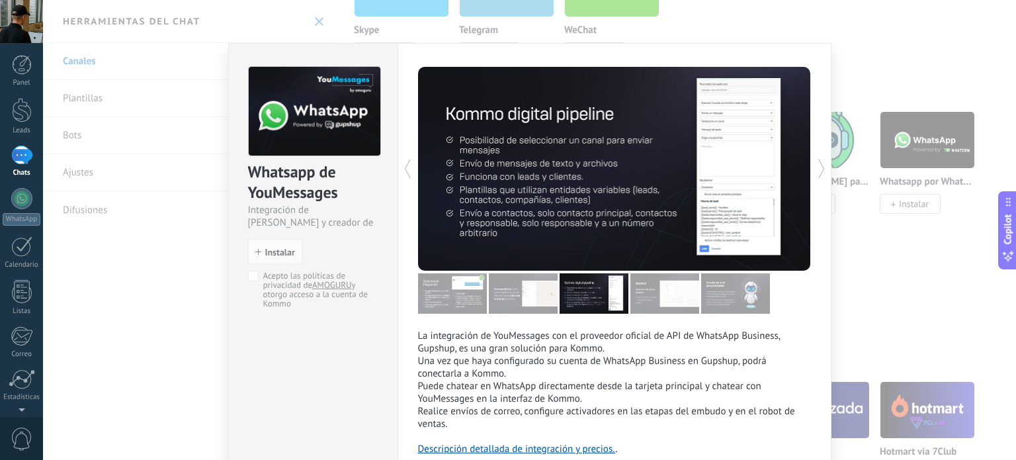
click at [649, 286] on img at bounding box center [664, 293] width 69 height 40
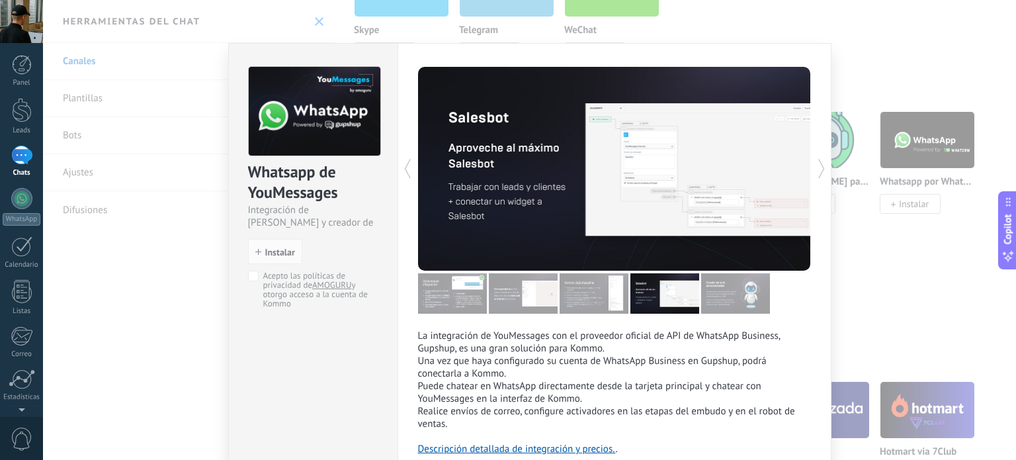
click at [573, 284] on img at bounding box center [593, 293] width 69 height 40
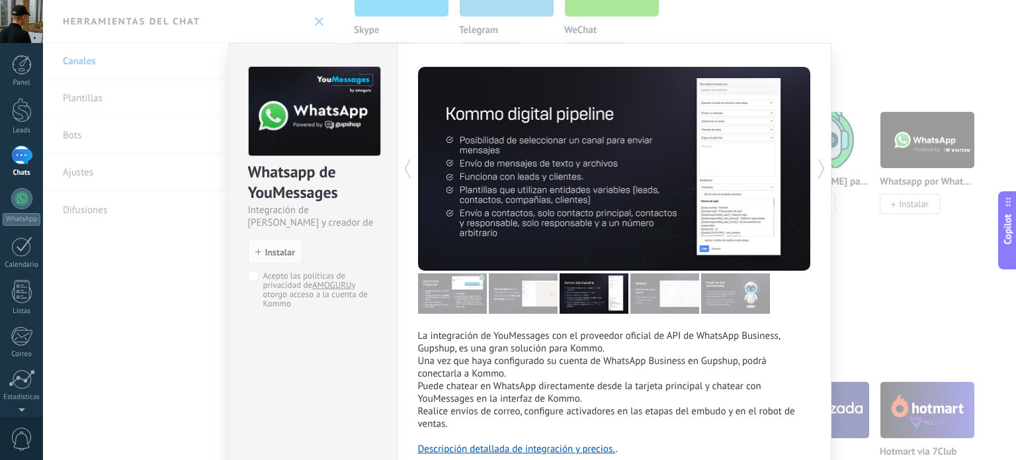
click at [546, 285] on img at bounding box center [523, 293] width 69 height 40
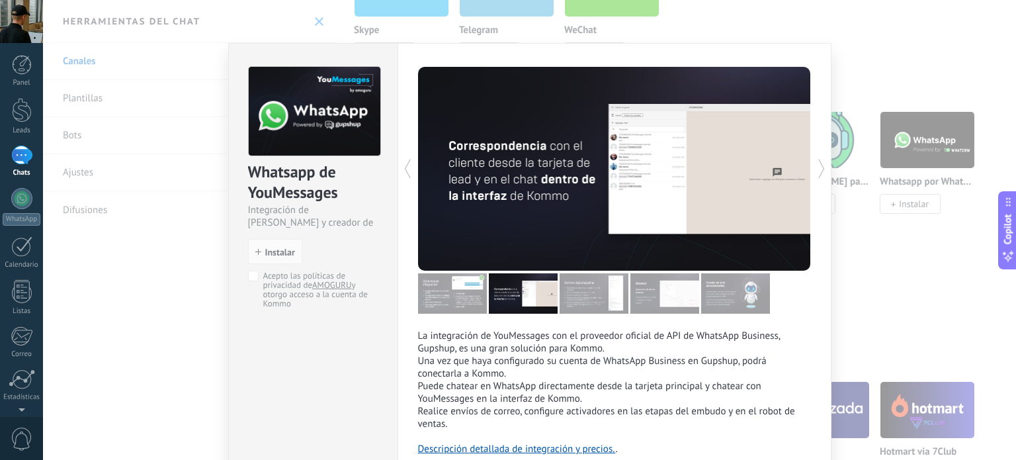
click at [441, 304] on img at bounding box center [452, 293] width 69 height 40
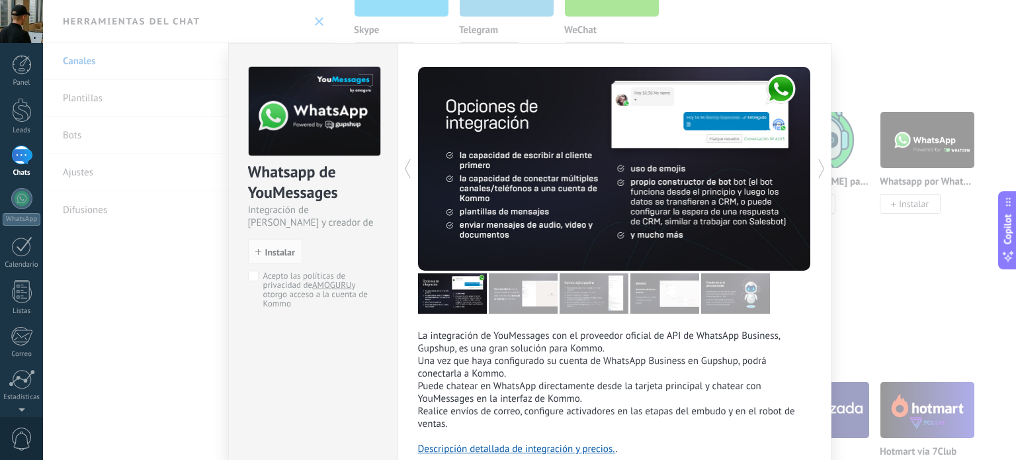
click at [169, 348] on div "Whatsapp de YouMessages Integración de Whatsapp y creador de bots install Insta…" at bounding box center [529, 230] width 973 height 460
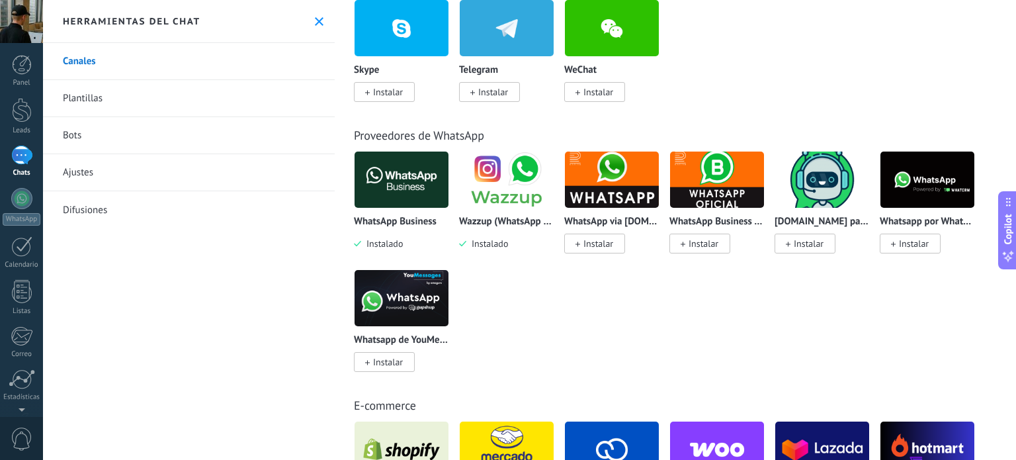
scroll to position [386, 0]
click at [399, 304] on img at bounding box center [401, 298] width 94 height 64
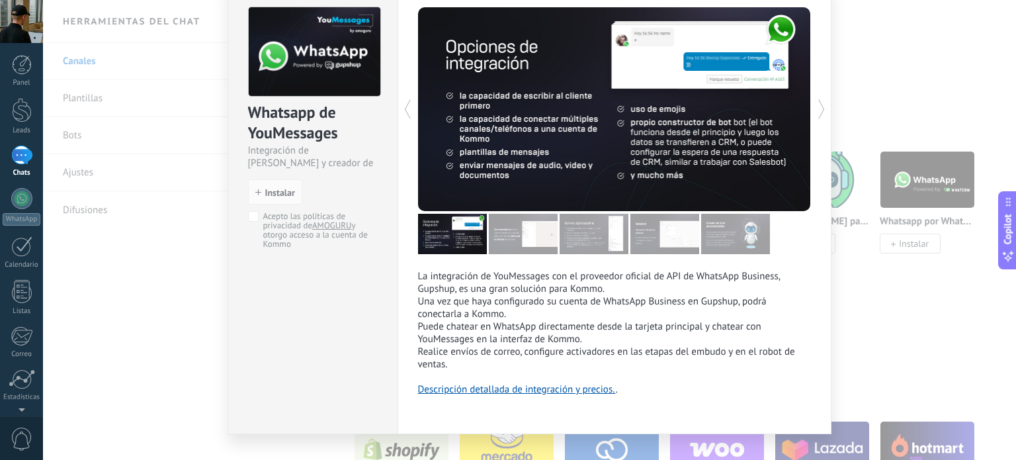
scroll to position [60, 0]
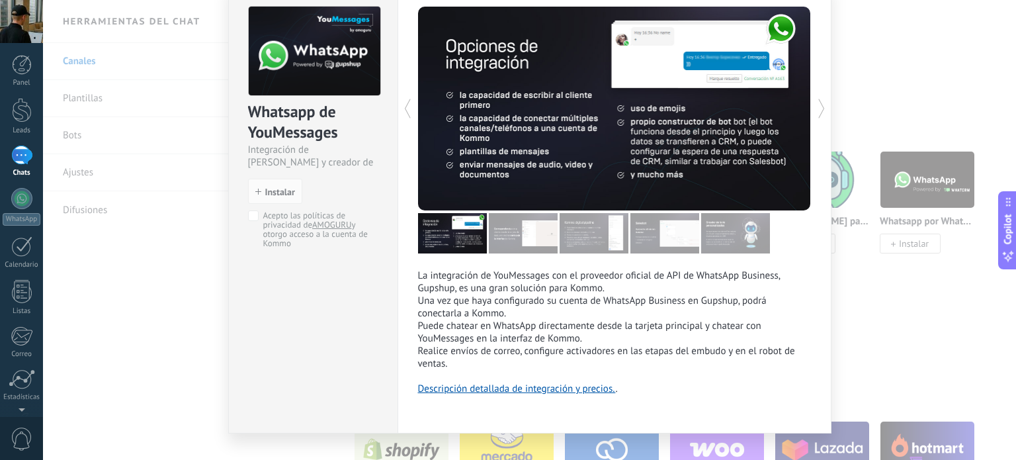
click at [169, 340] on div "Whatsapp de YouMessages Integración de Whatsapp y creador de bots install Insta…" at bounding box center [529, 230] width 973 height 460
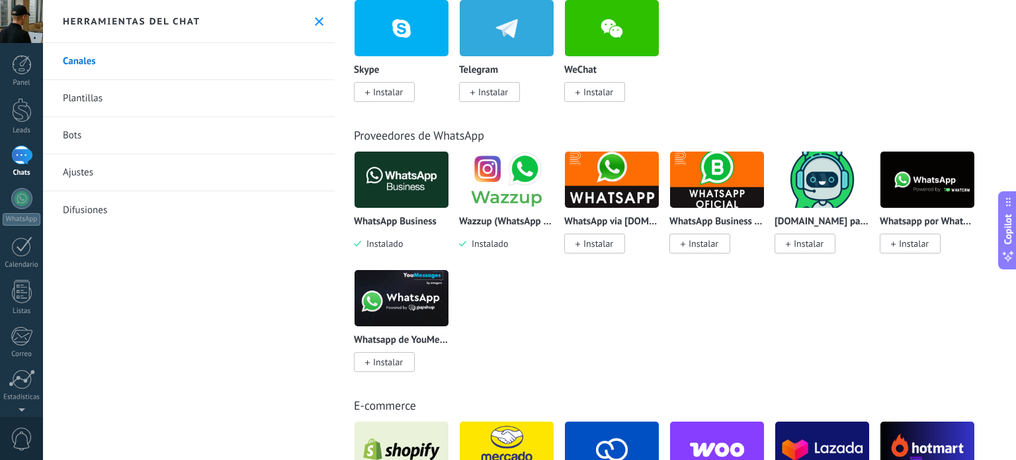
click at [508, 200] on img at bounding box center [507, 179] width 94 height 64
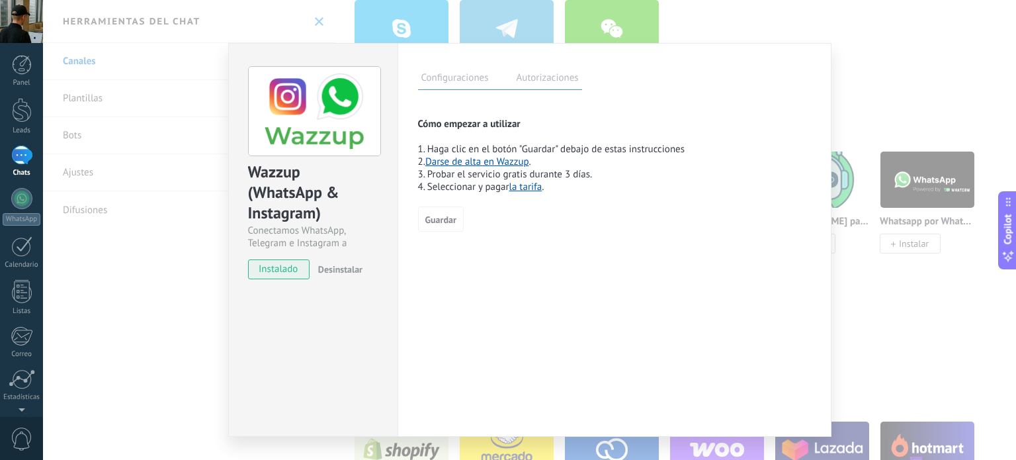
click at [532, 79] on label "Autorizaciones" at bounding box center [547, 79] width 69 height 19
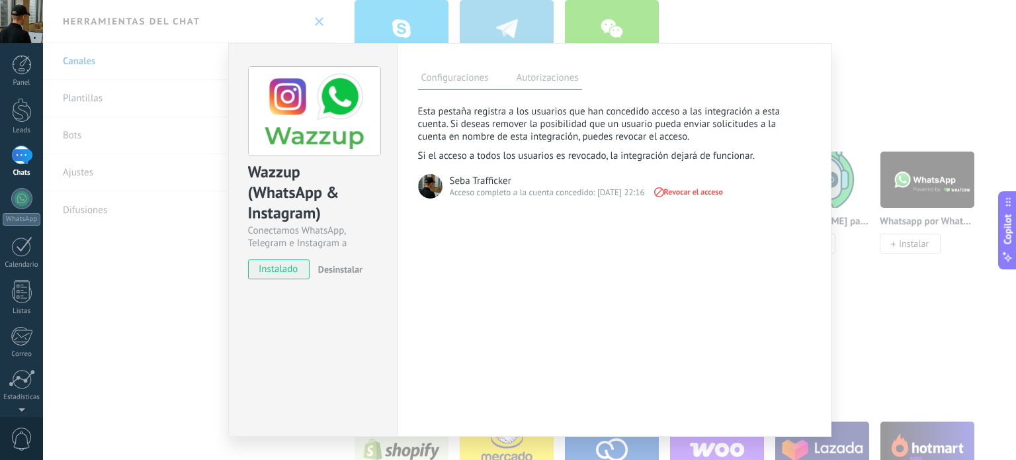
click at [470, 75] on label "Configuraciones" at bounding box center [455, 79] width 74 height 19
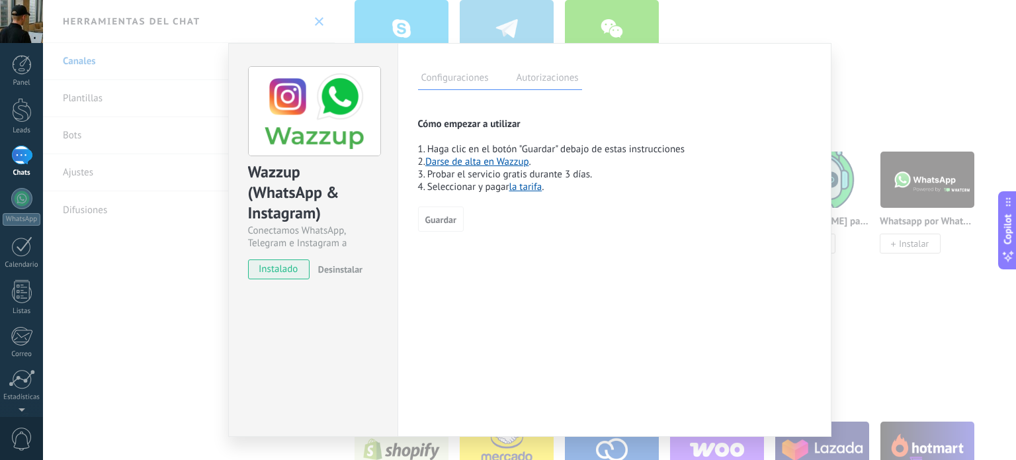
click at [859, 279] on div "Wazzup (WhatsApp & Instagram) Conectamos WhatsApp, Telegram e Instagram a Kommo…" at bounding box center [529, 230] width 973 height 460
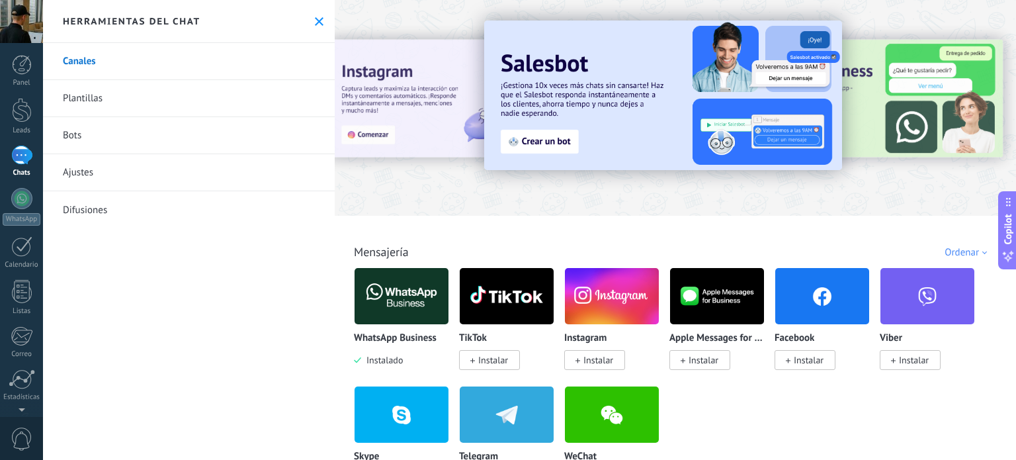
click at [397, 222] on div "Todo Bandeja de entrada Soluciones de IA Automatizaciones Fuentes de leads Inst…" at bounding box center [675, 237] width 673 height 43
